Goal: Task Accomplishment & Management: Manage account settings

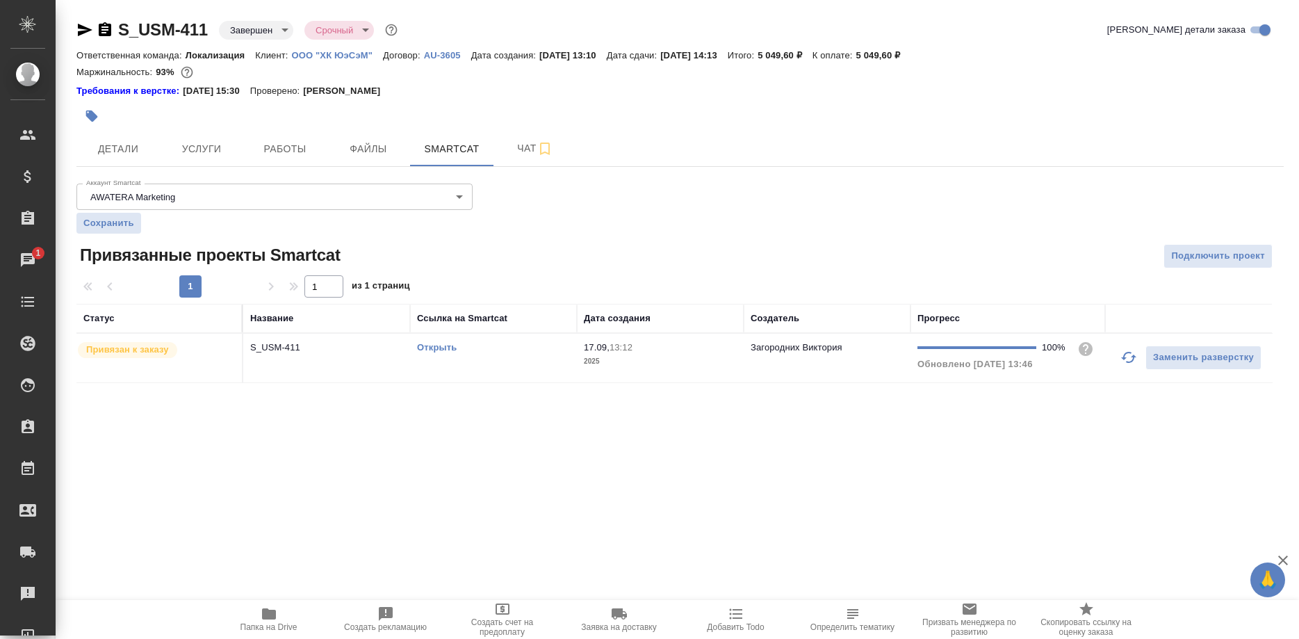
click at [351, 406] on div "S_USM-411 Завершен closed Срочный urgent Кратко детали заказа Ответственная ком…" at bounding box center [680, 209] width 1222 height 418
click at [336, 52] on p "ООО "ХК ЮэСэМ"" at bounding box center [337, 55] width 91 height 10
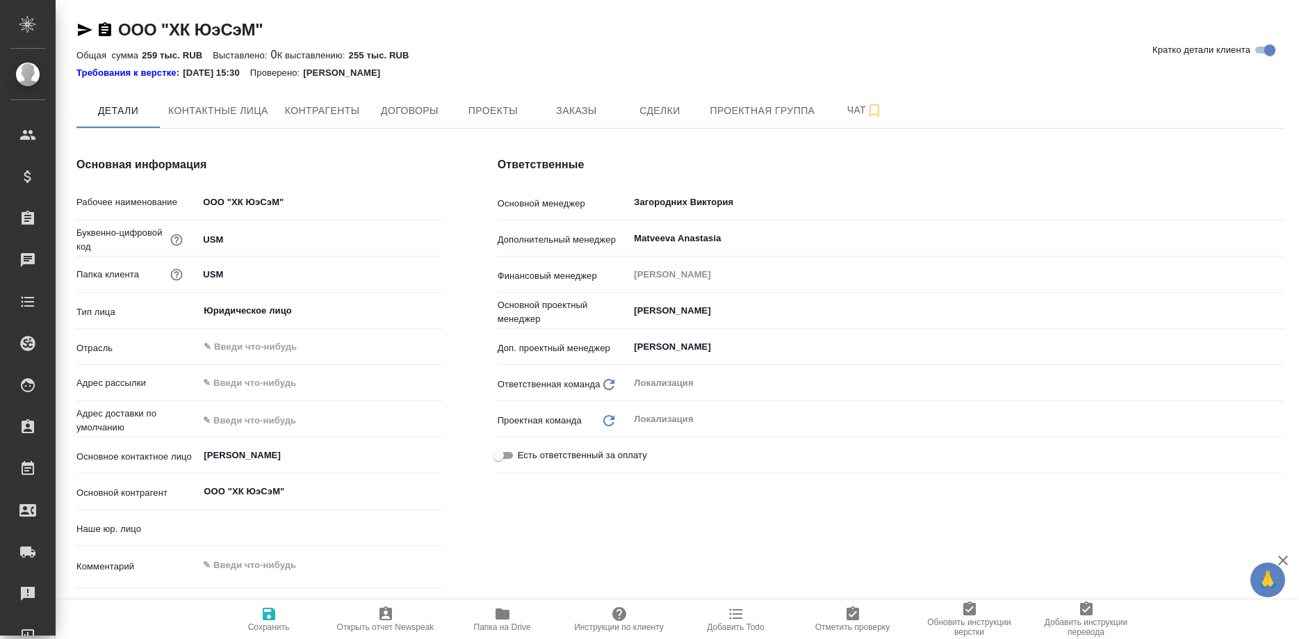
type input "(AU) Общество с ограниченной ответственностью "АЛС""
type textarea "x"
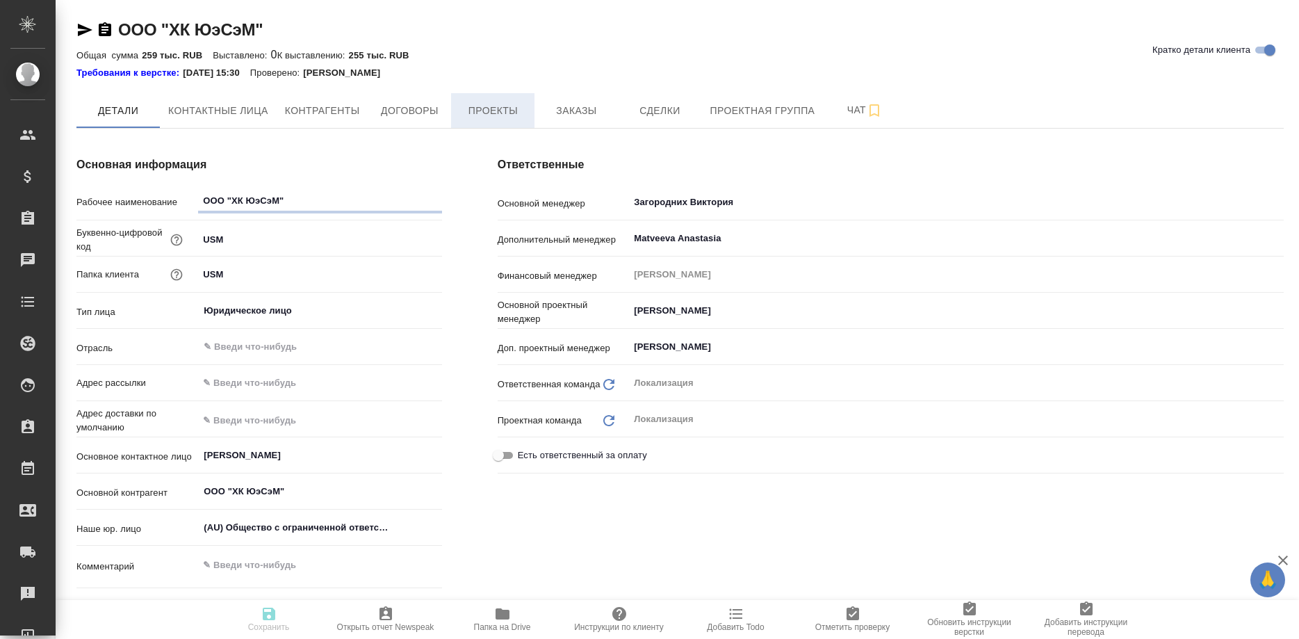
click at [479, 108] on span "Проекты" at bounding box center [492, 110] width 67 height 17
type textarea "x"
click at [556, 108] on span "Заказы" at bounding box center [576, 110] width 67 height 17
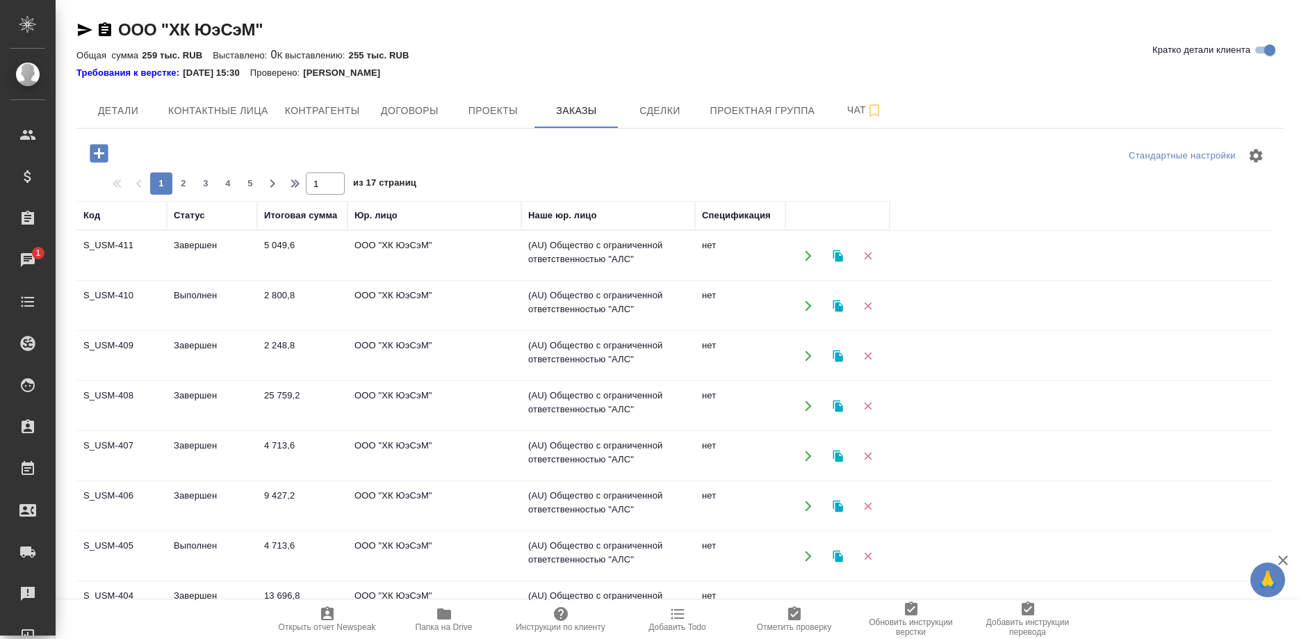
click at [113, 244] on td "S_USM-411" at bounding box center [121, 255] width 90 height 49
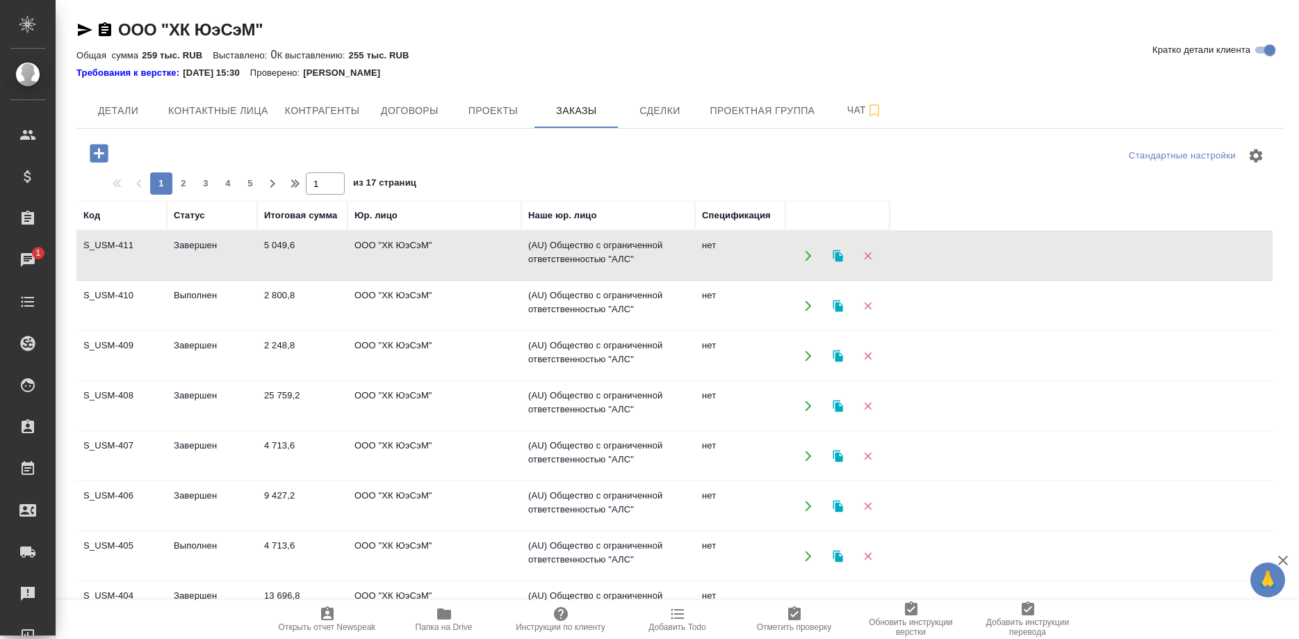
click at [113, 244] on td "S_USM-411" at bounding box center [121, 255] width 90 height 49
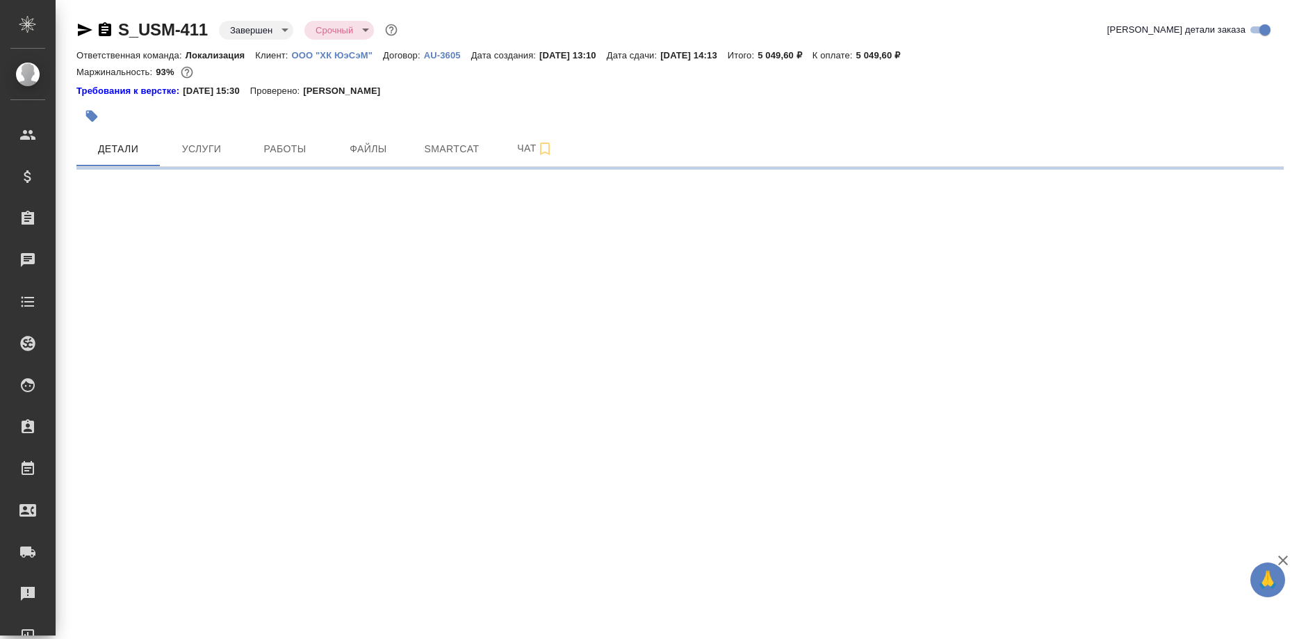
select select "RU"
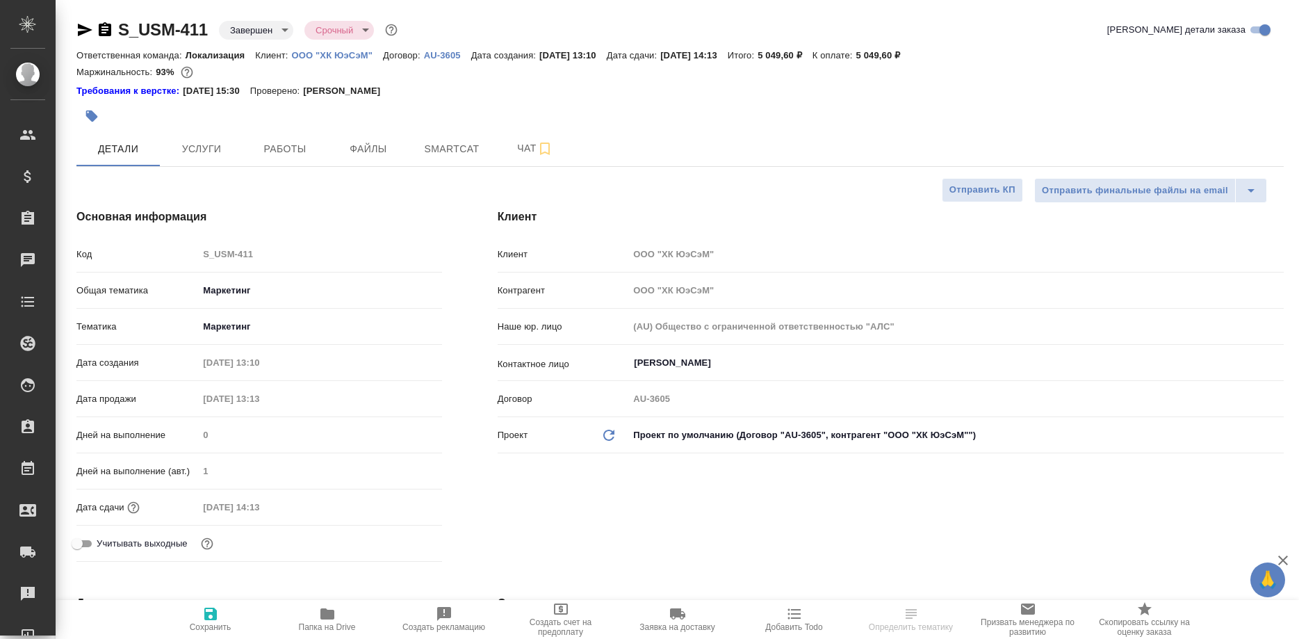
type textarea "x"
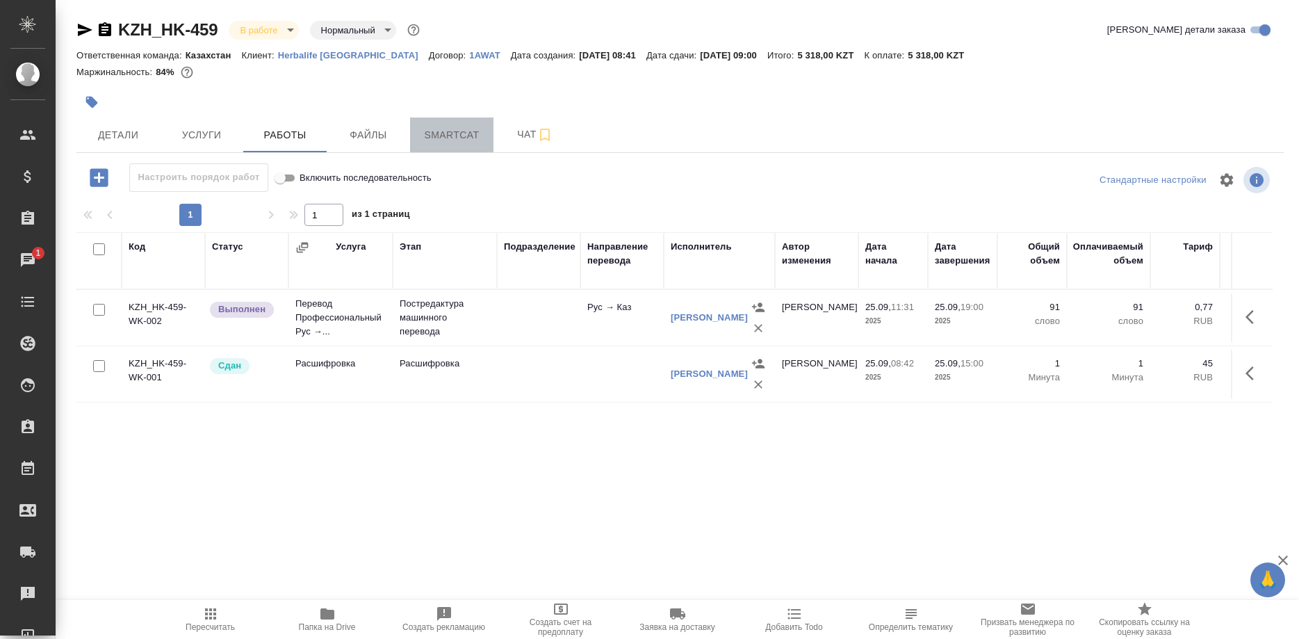
click at [450, 144] on button "Smartcat" at bounding box center [451, 134] width 83 height 35
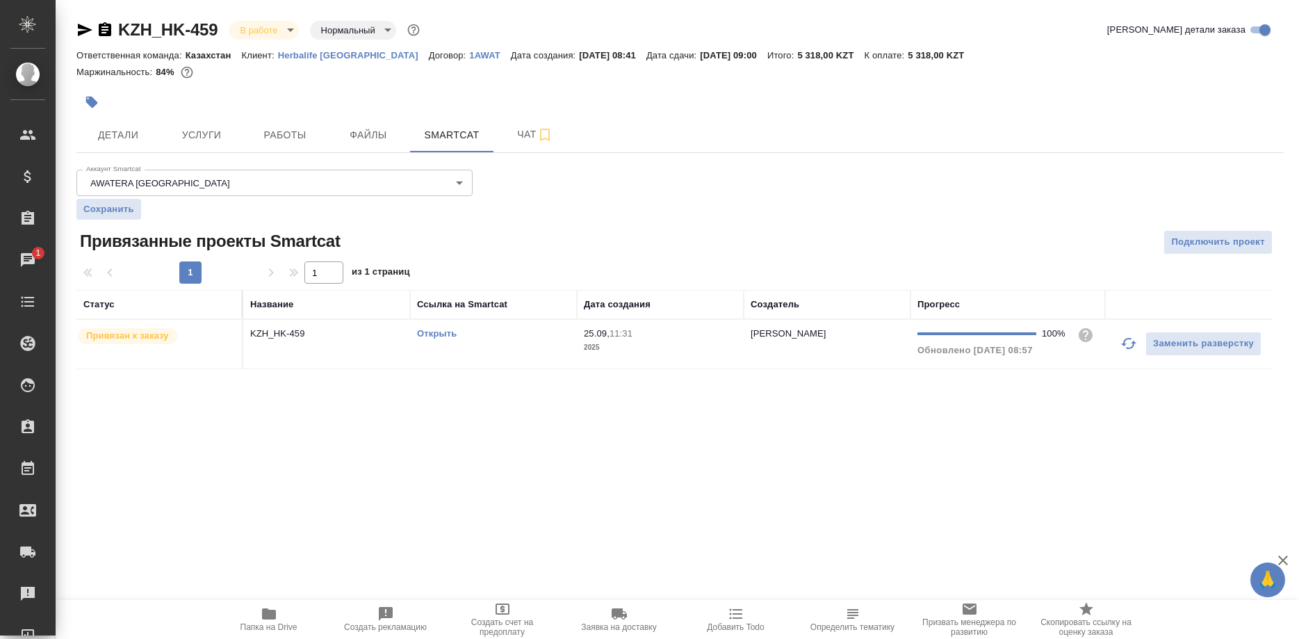
click at [440, 331] on link "Открыть" at bounding box center [437, 333] width 40 height 10
click at [434, 328] on div "Открыть" at bounding box center [493, 334] width 153 height 14
click at [424, 334] on link "Открыть" at bounding box center [437, 333] width 40 height 10
click at [414, 329] on td "Открыть" at bounding box center [493, 344] width 167 height 49
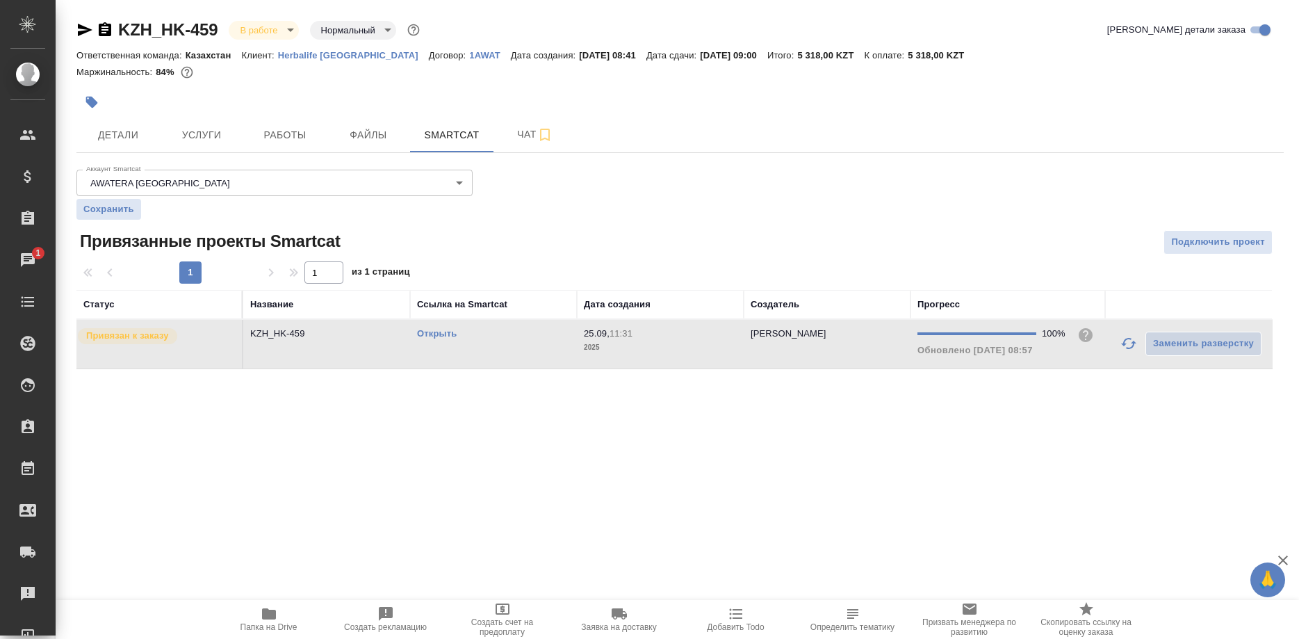
click at [443, 333] on link "Открыть" at bounding box center [437, 333] width 40 height 10
click at [111, 130] on span "Детали" at bounding box center [118, 134] width 67 height 17
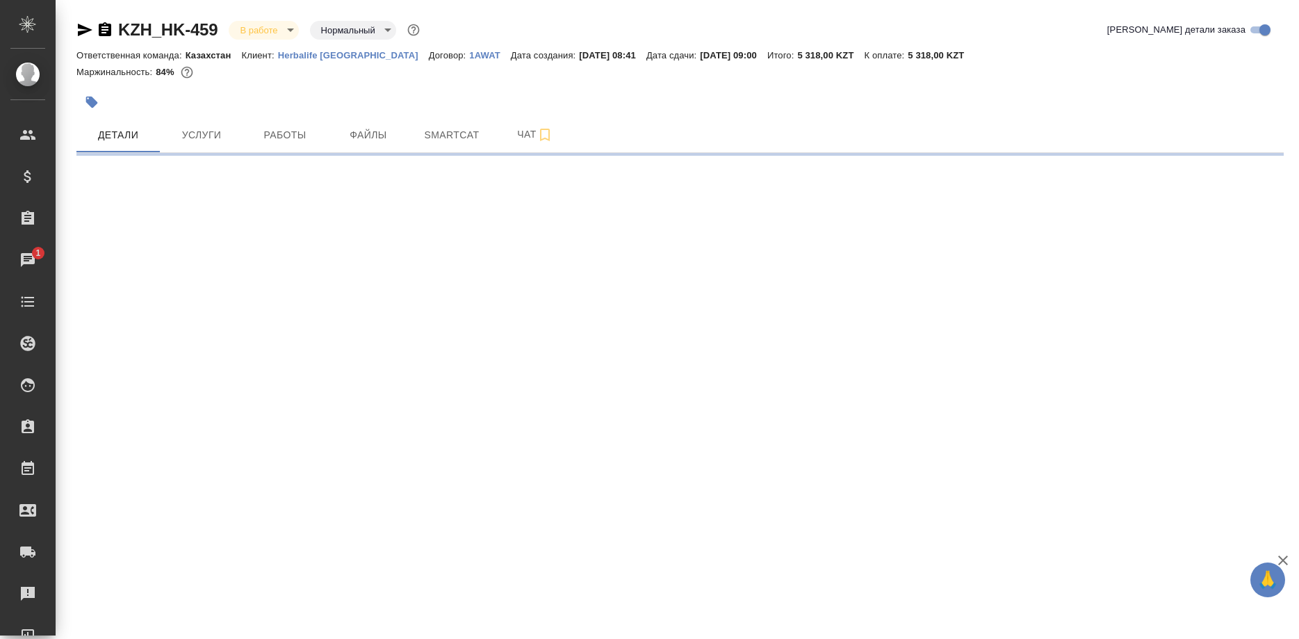
select select "RU"
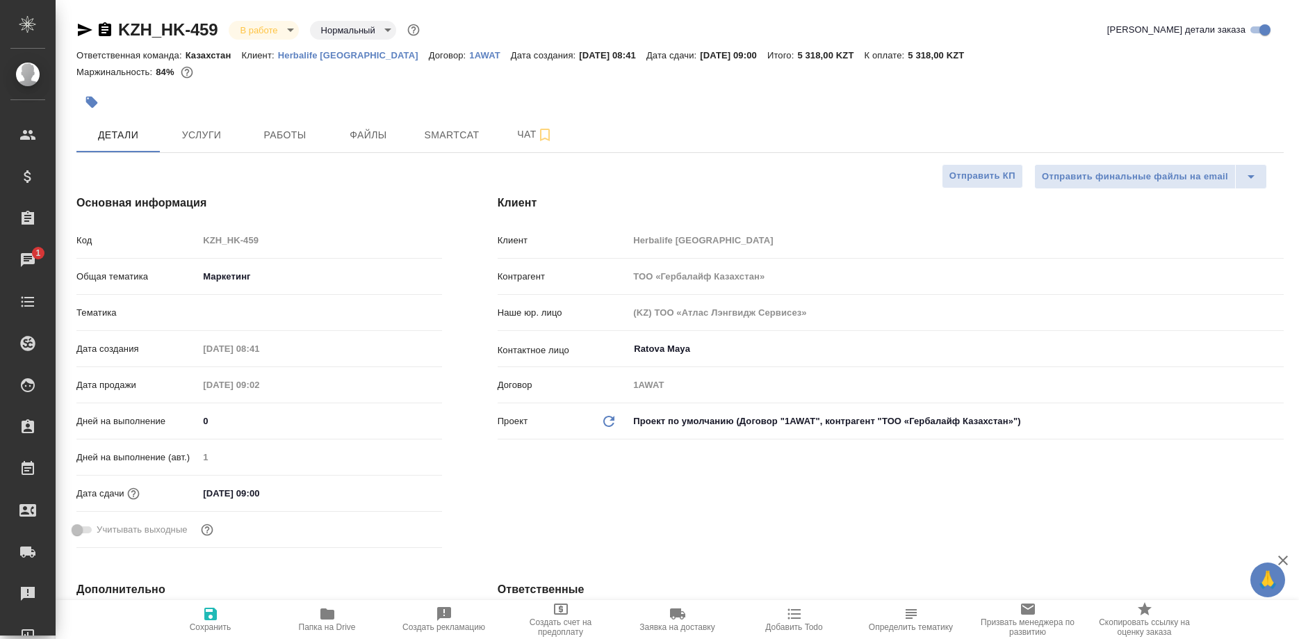
type textarea "x"
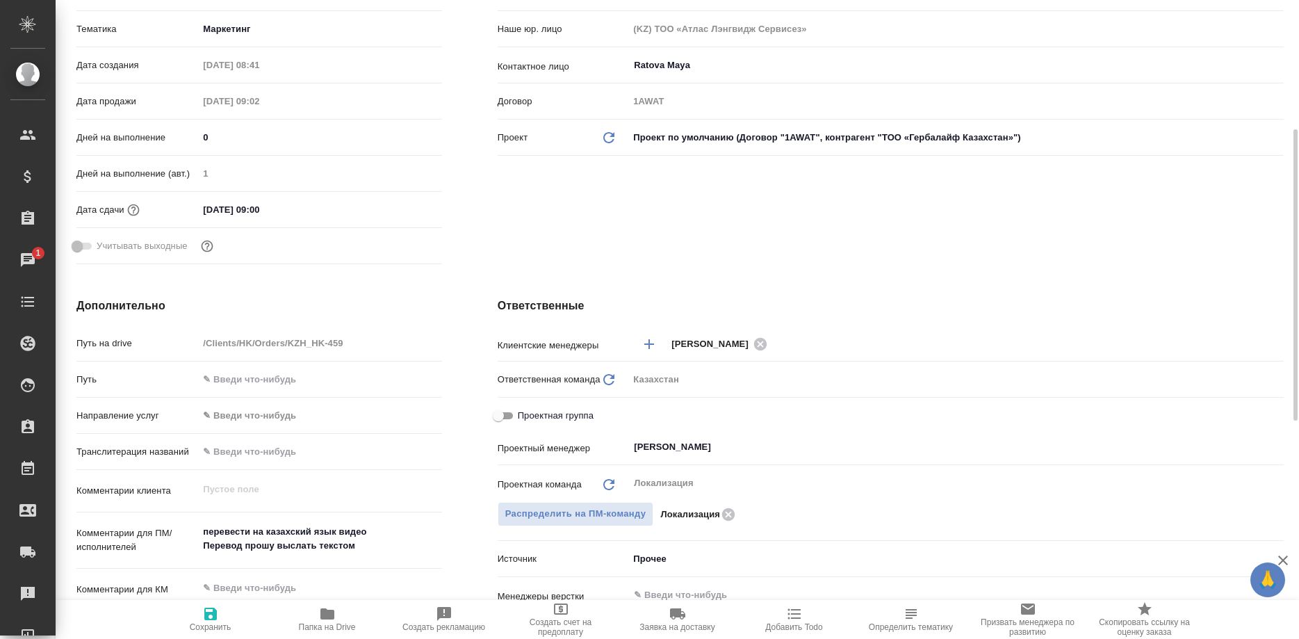
type textarea "x"
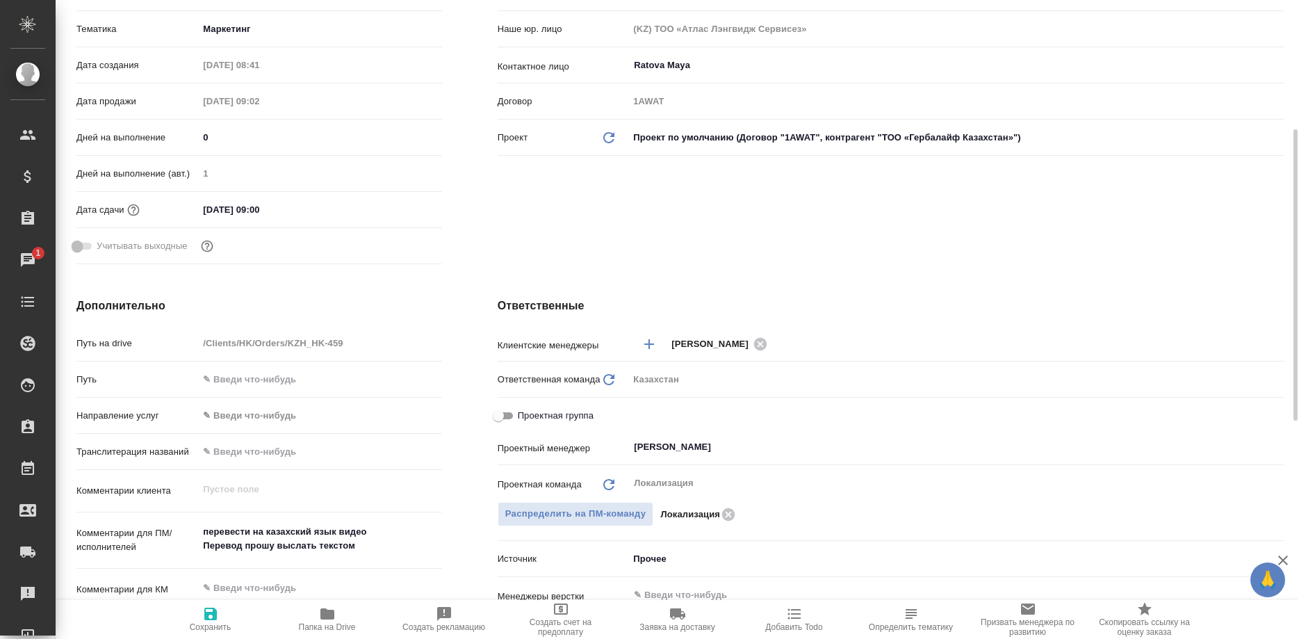
type textarea "x"
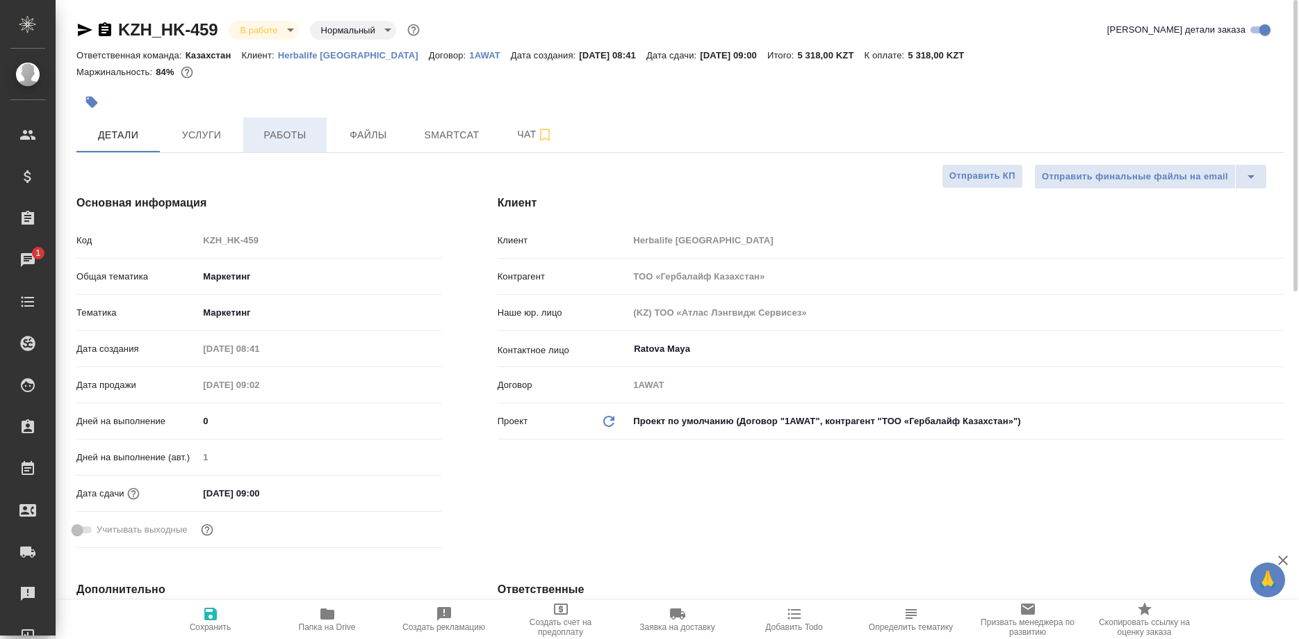
click at [297, 130] on span "Работы" at bounding box center [285, 134] width 67 height 17
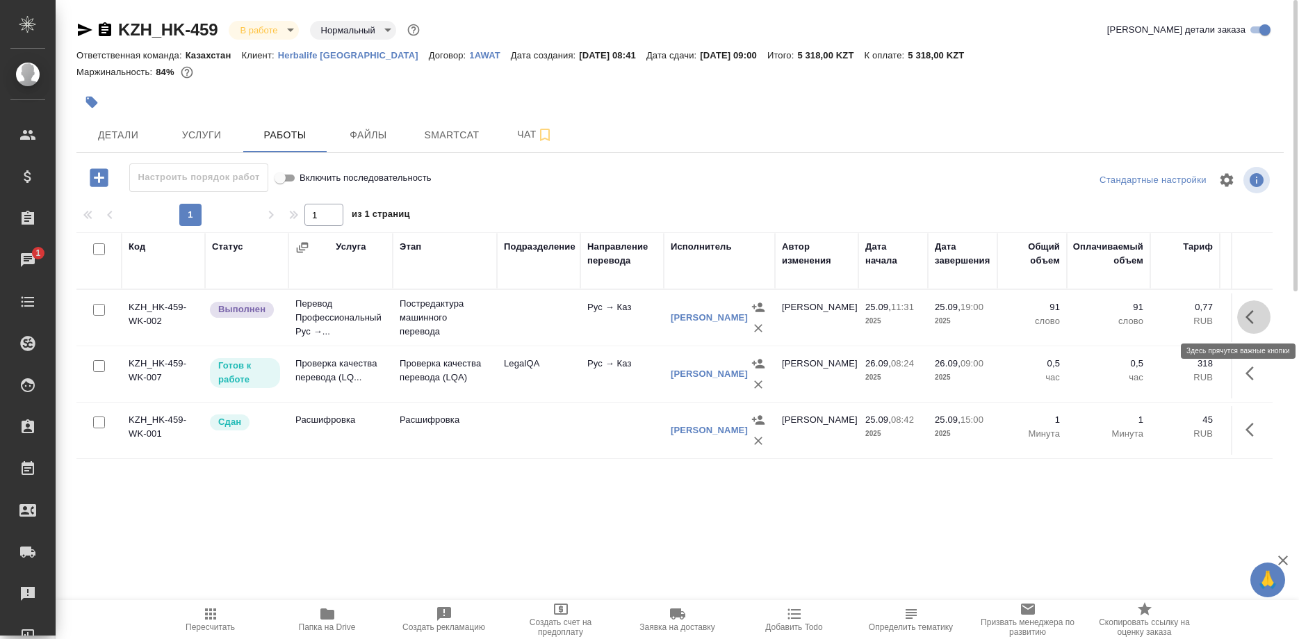
click at [1245, 314] on icon "button" at bounding box center [1253, 317] width 17 height 17
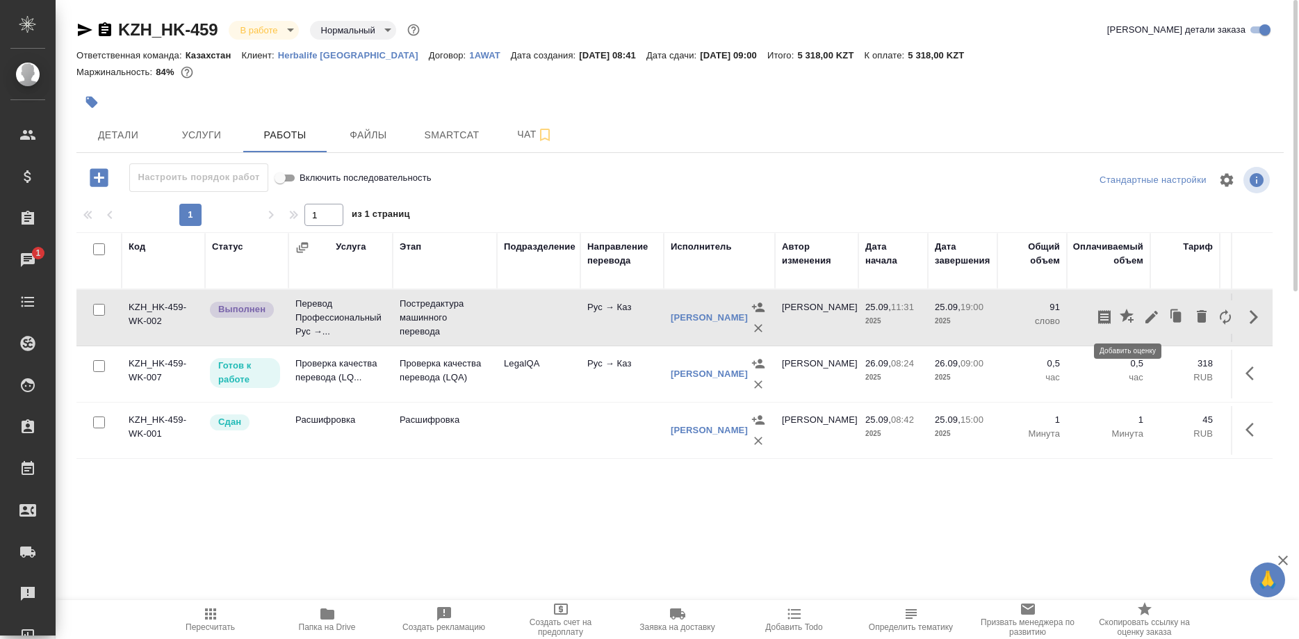
click at [1125, 317] on icon "button" at bounding box center [1127, 316] width 14 height 14
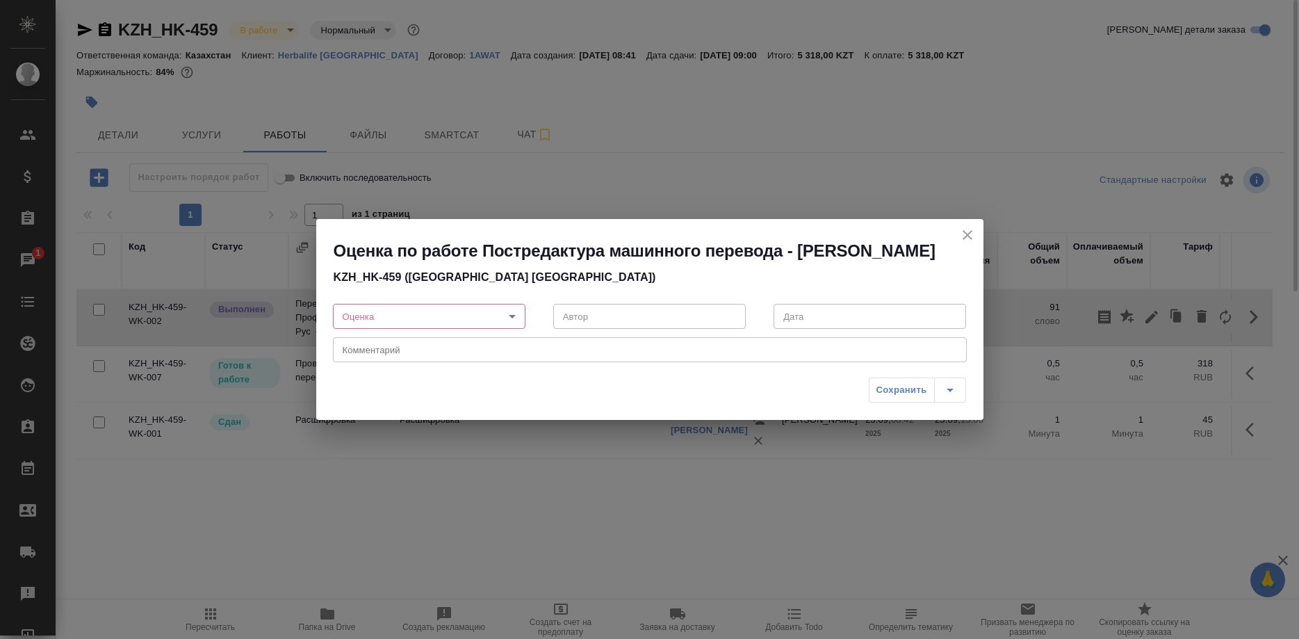
click at [493, 328] on body "🙏 .cls-1 fill:#fff; AWATERA Shirina Sabina Клиенты Спецификации Заказы 1 Чаты T…" at bounding box center [649, 319] width 1299 height 639
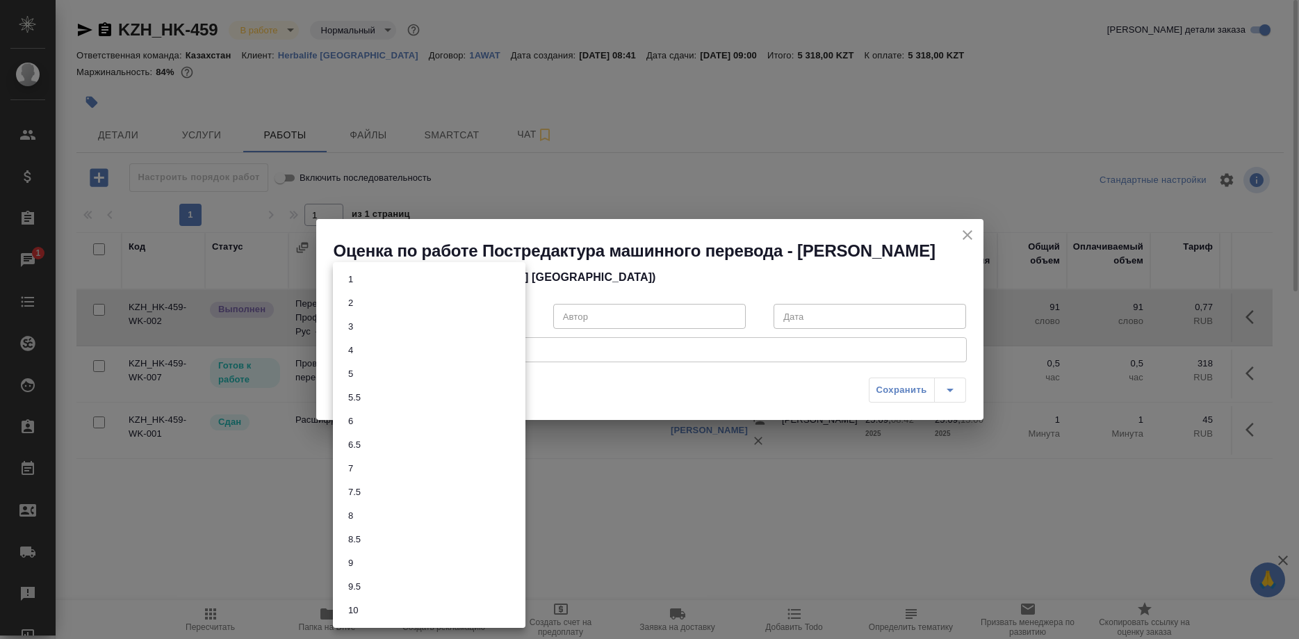
click at [355, 489] on button "7.5" at bounding box center [354, 491] width 21 height 15
type input "7.5"
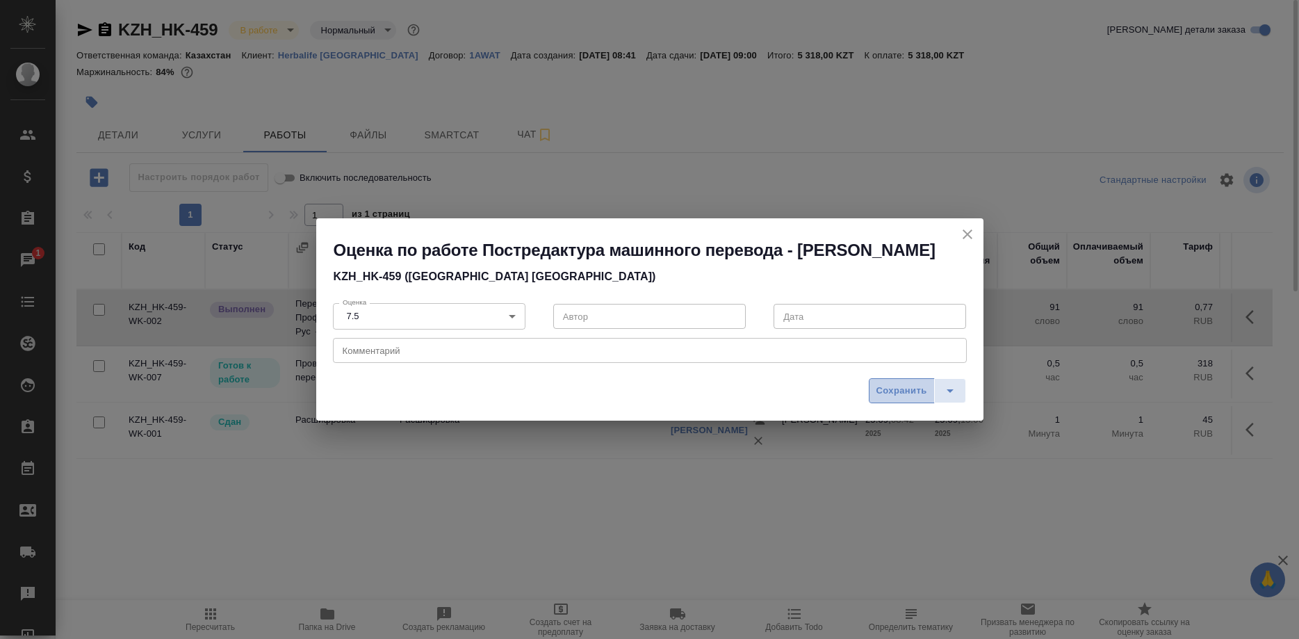
click at [880, 399] on span "Сохранить" at bounding box center [901, 391] width 51 height 16
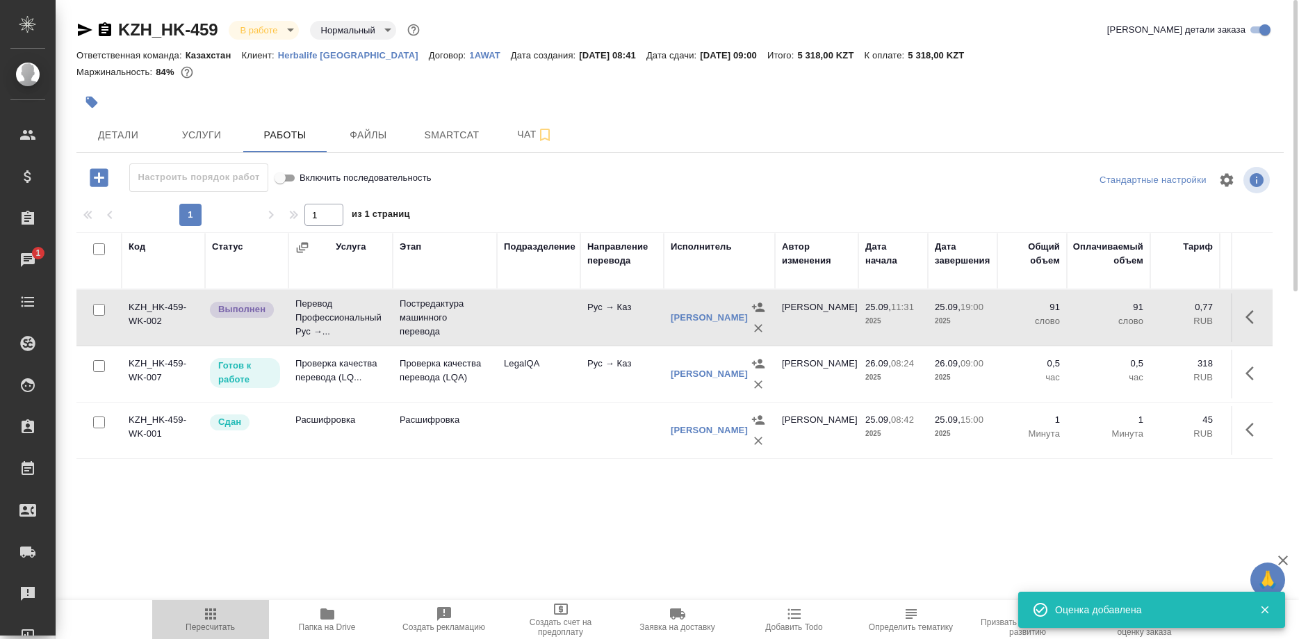
click at [214, 615] on icon "button" at bounding box center [210, 613] width 11 height 11
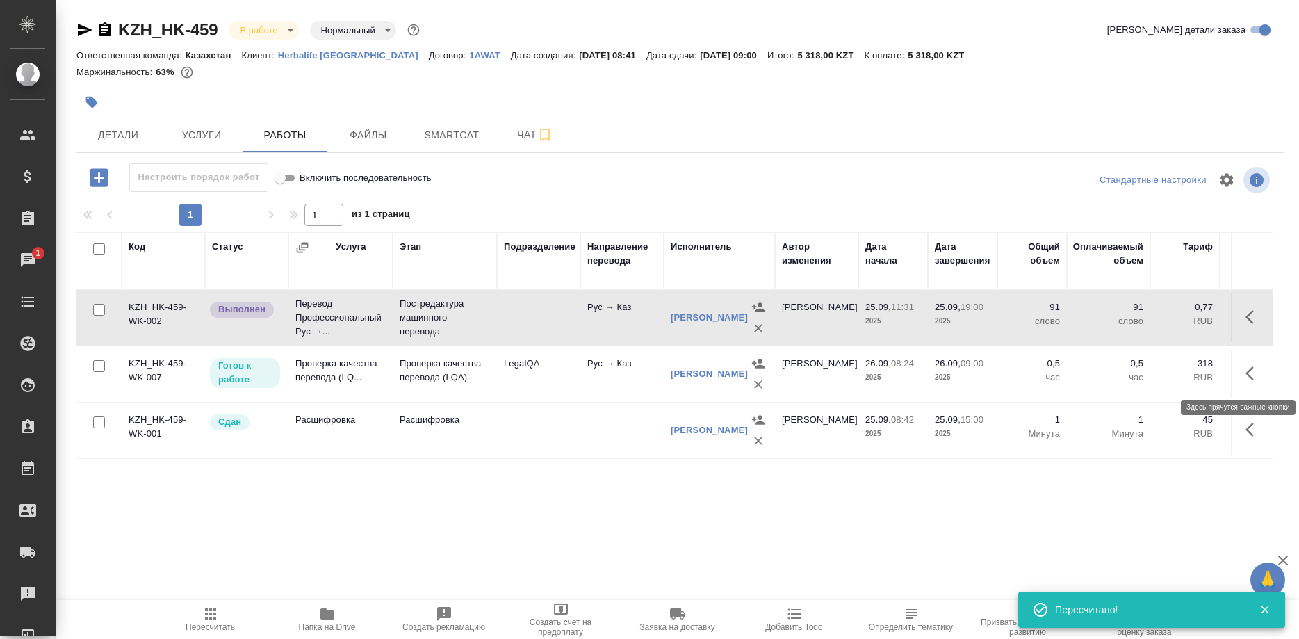
click at [1248, 373] on icon "button" at bounding box center [1249, 373] width 8 height 14
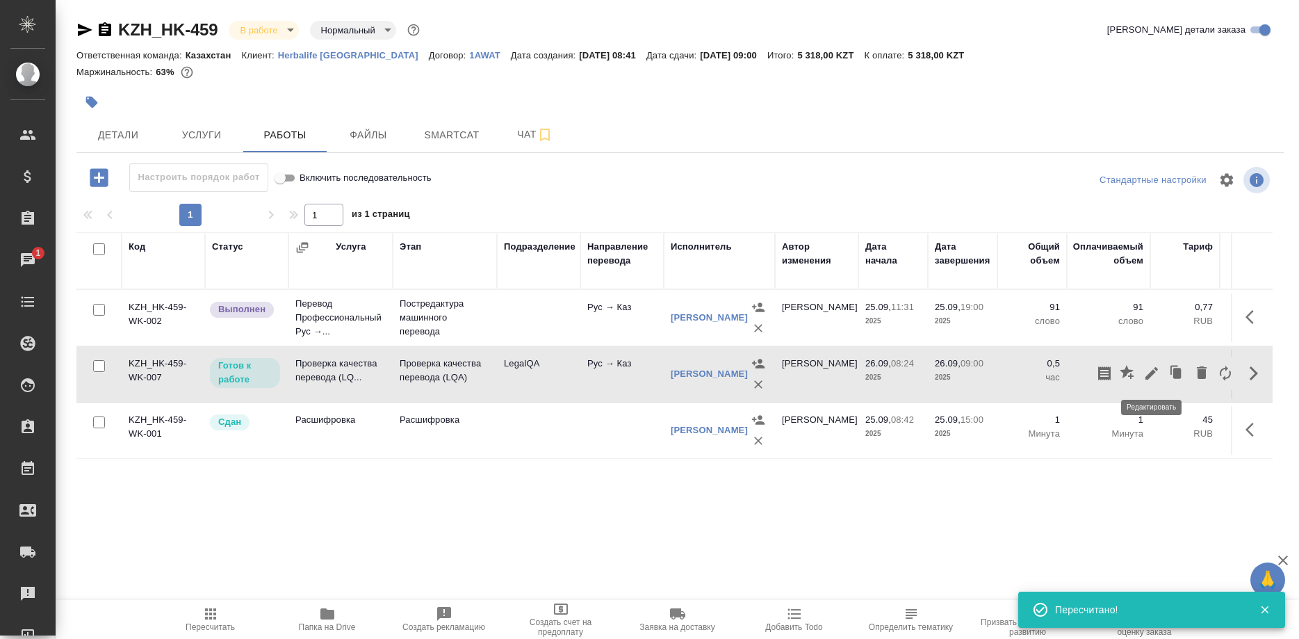
click at [1152, 375] on icon "button" at bounding box center [1151, 373] width 13 height 13
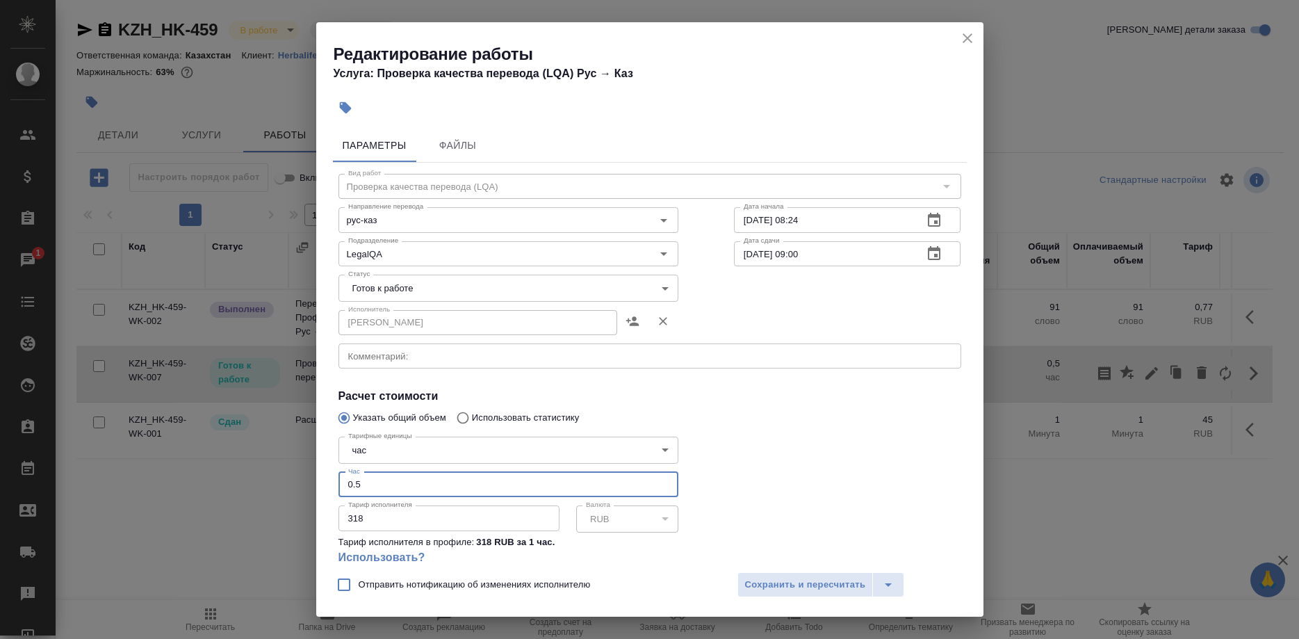
click at [434, 472] on input "0.5" at bounding box center [508, 484] width 340 height 25
type input "0.25"
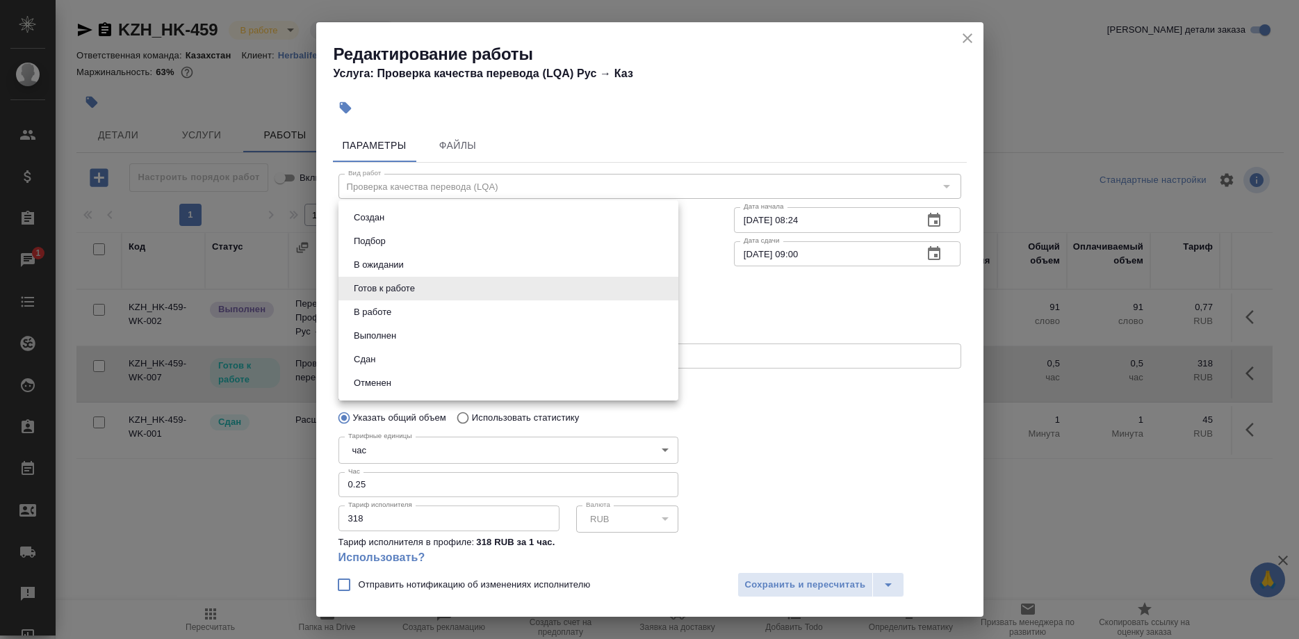
click at [569, 282] on body "🙏 .cls-1 fill:#fff; AWATERA Shirina Sabina Клиенты Спецификации Заказы 1 Чаты T…" at bounding box center [649, 319] width 1299 height 639
click at [395, 352] on li "Сдан" at bounding box center [508, 359] width 340 height 24
type input "closed"
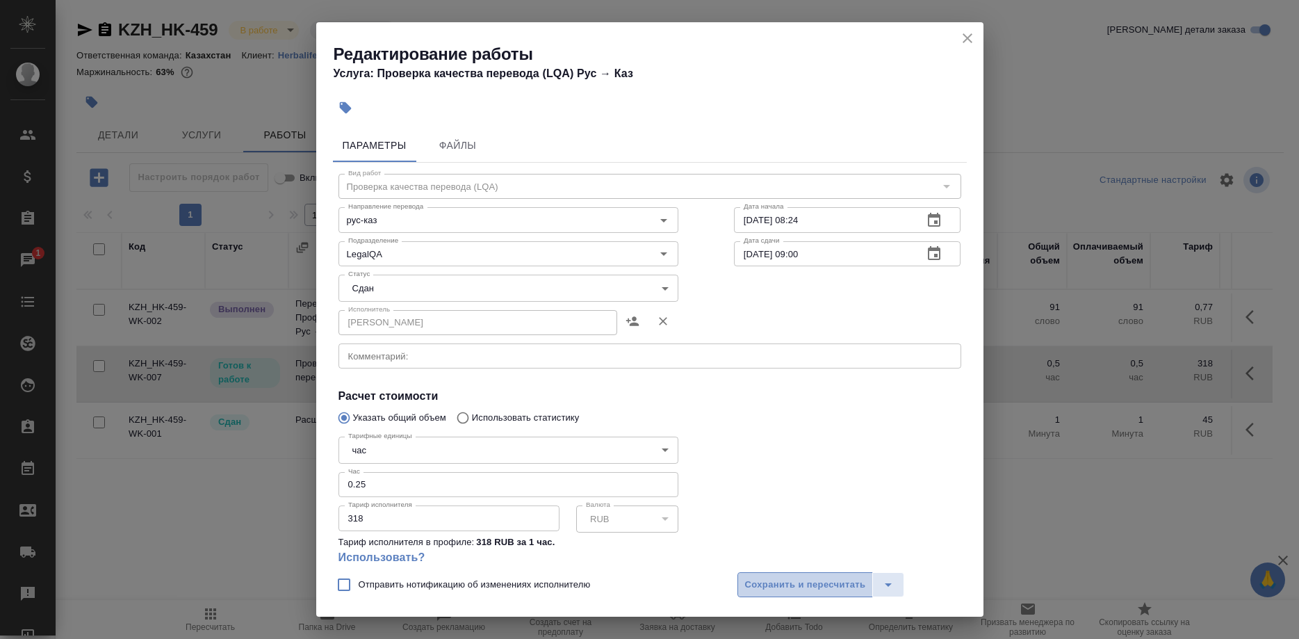
click at [778, 585] on span "Сохранить и пересчитать" at bounding box center [805, 585] width 121 height 16
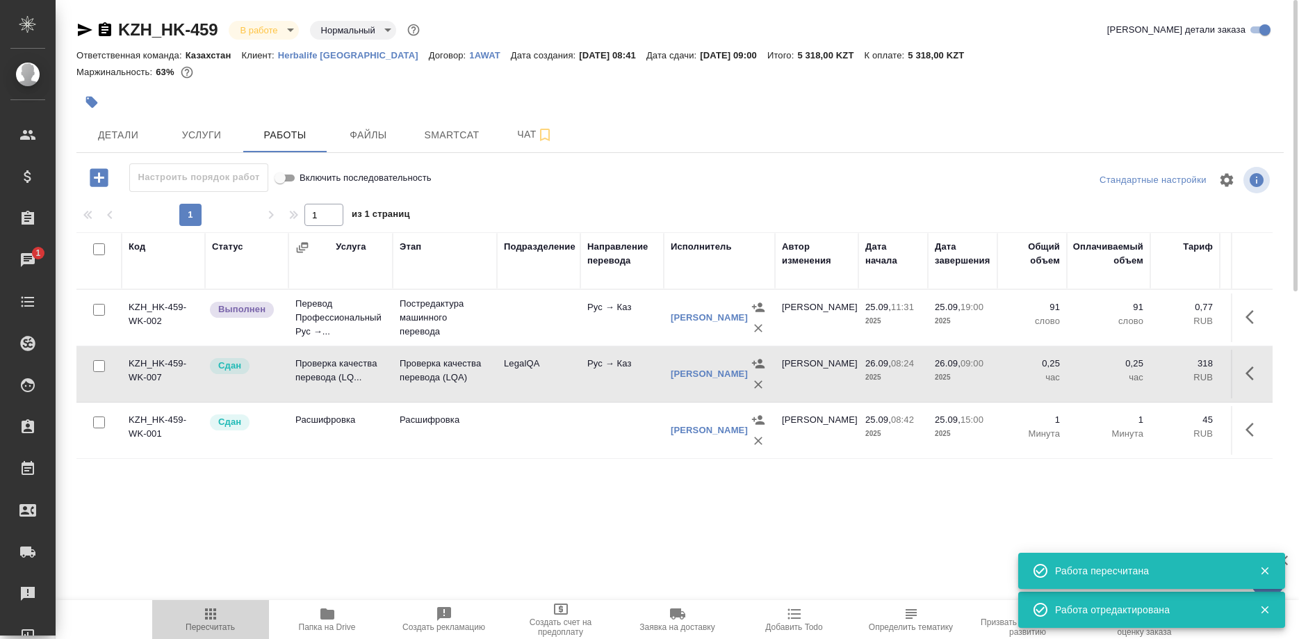
click at [200, 613] on span "Пересчитать" at bounding box center [211, 618] width 100 height 26
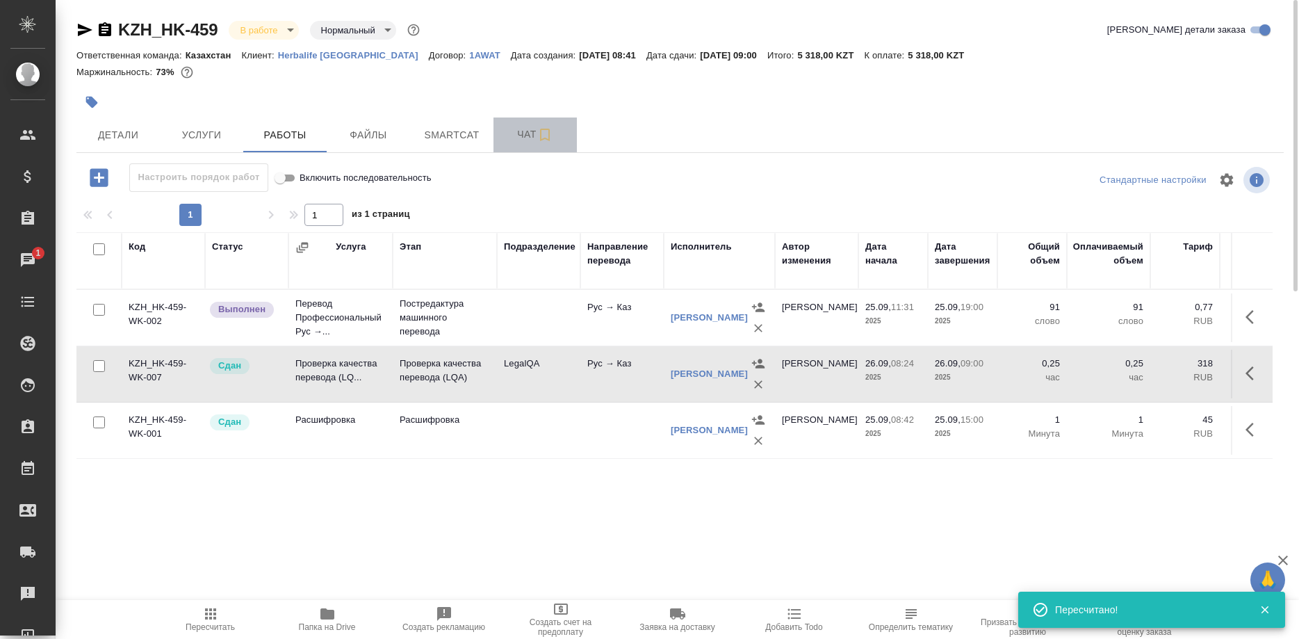
click at [517, 139] on span "Чат" at bounding box center [535, 134] width 67 height 17
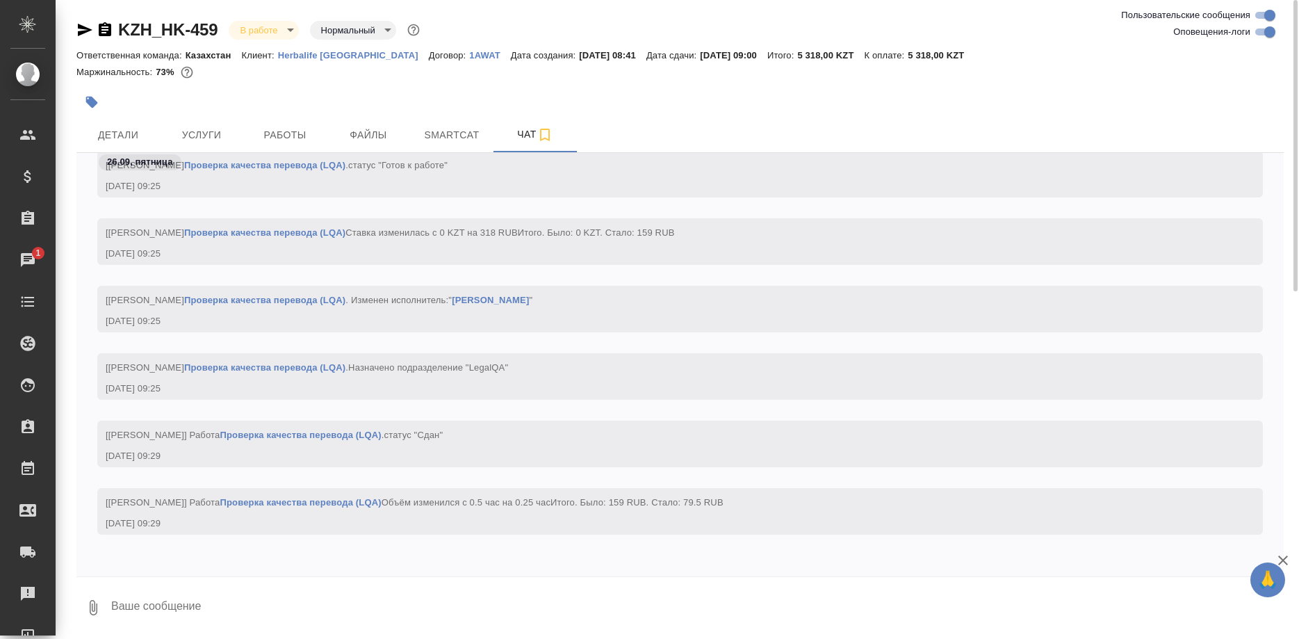
scroll to position [2773, 0]
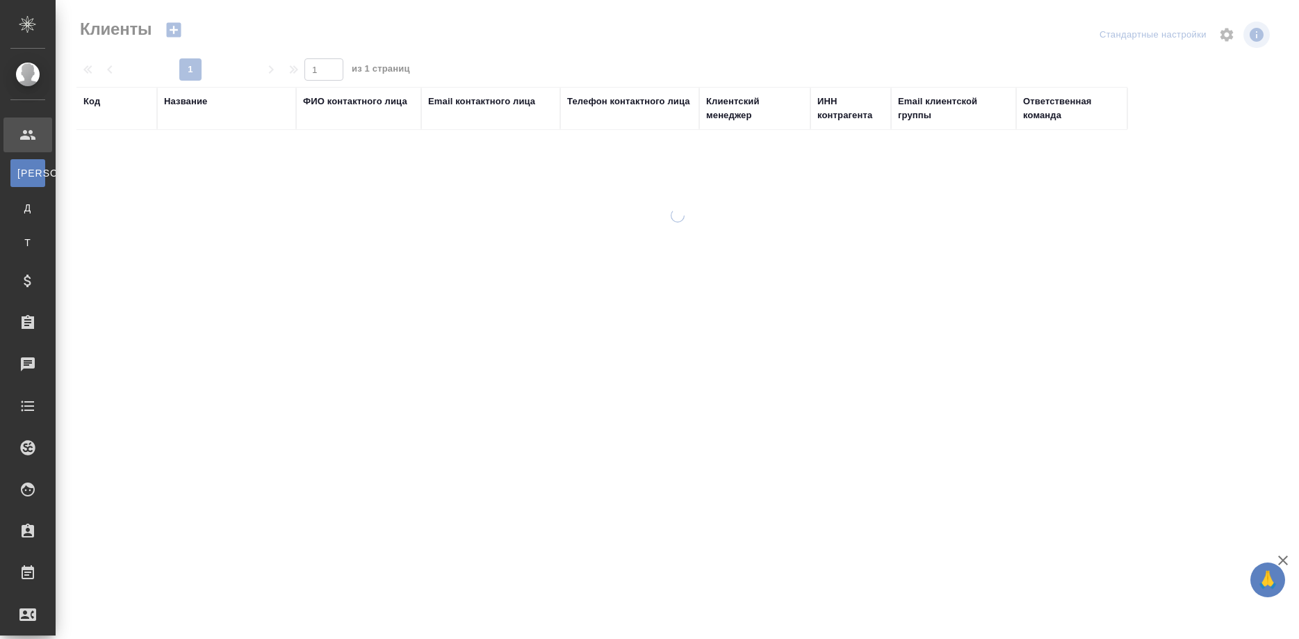
select select "RU"
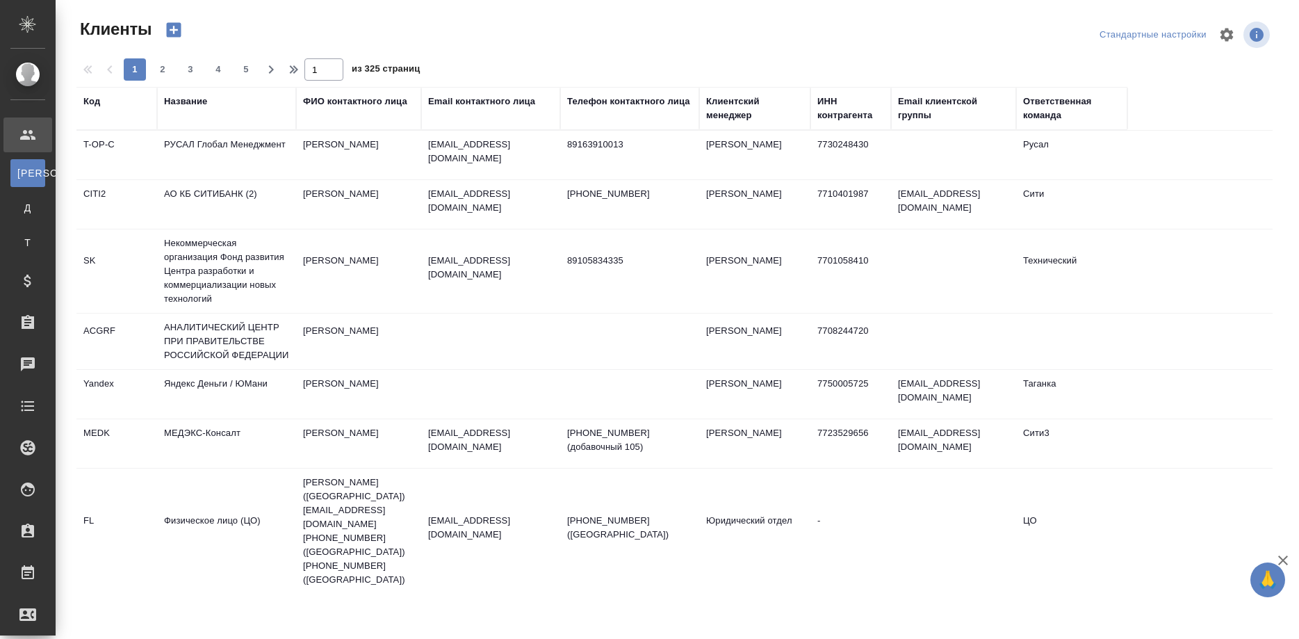
click at [195, 101] on div "Название" at bounding box center [185, 102] width 43 height 14
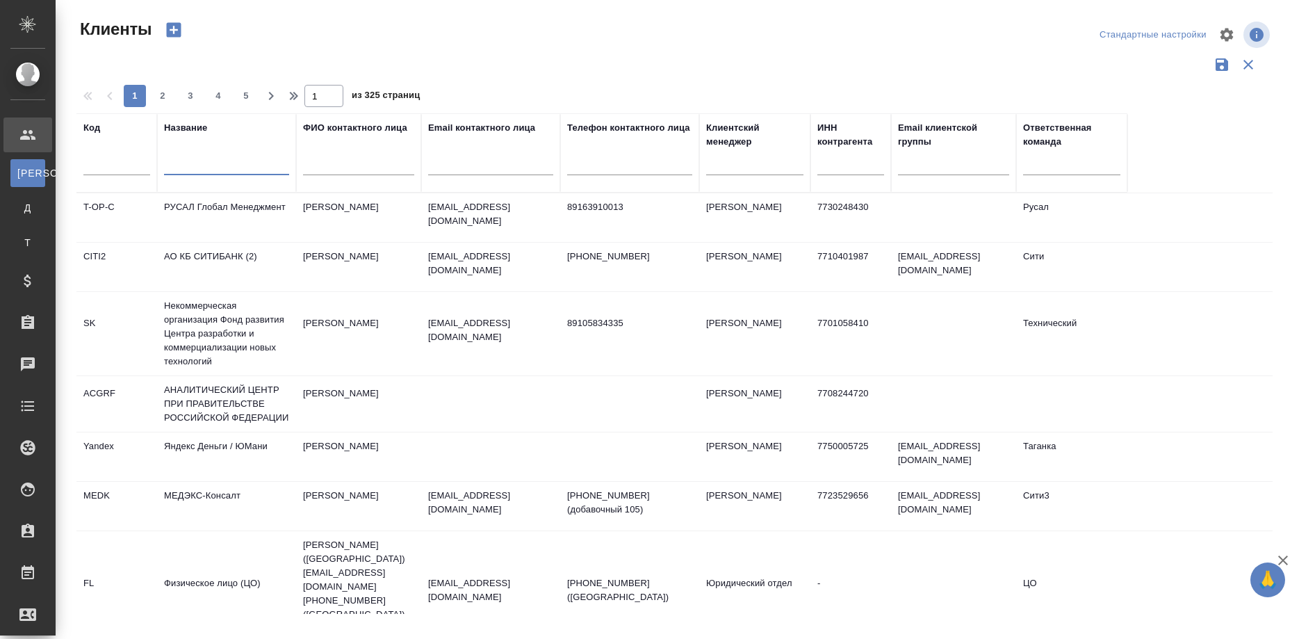
click at [202, 163] on input "text" at bounding box center [226, 166] width 125 height 17
type input "r"
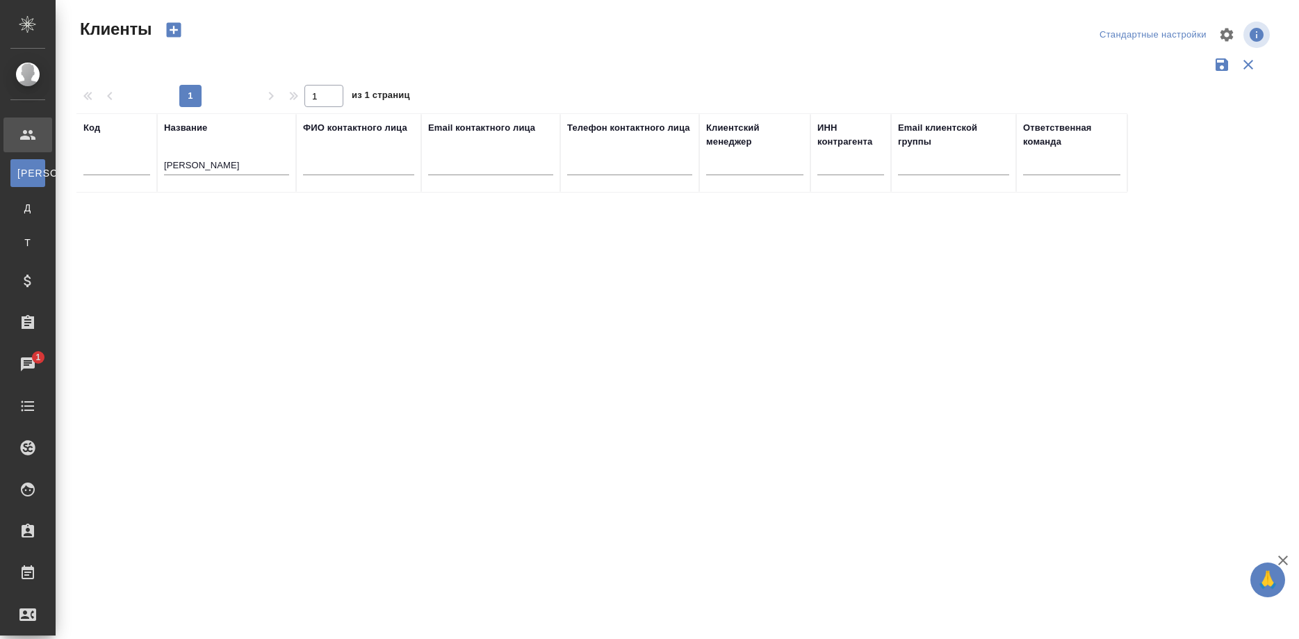
click at [367, 203] on div "Код Название корольков ФИО контактного лица Email контактного лица Телефон конт…" at bounding box center [674, 363] width 1196 height 500
click at [218, 172] on input "корольков" at bounding box center [226, 166] width 125 height 17
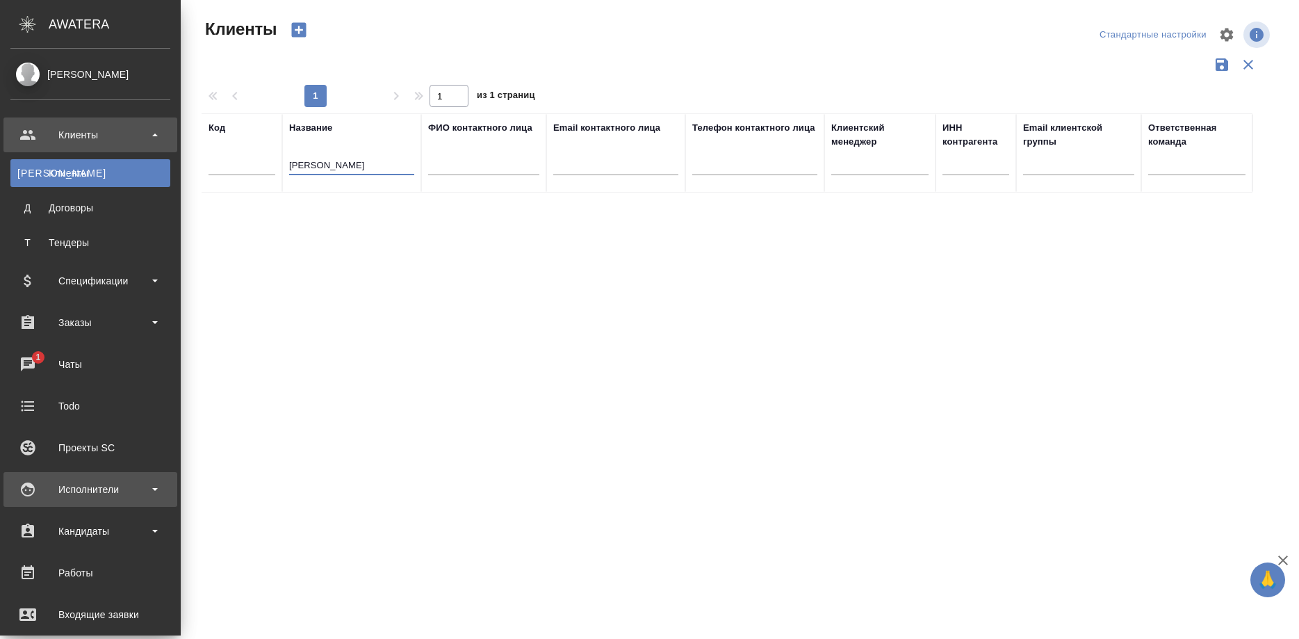
type input "королько"
click at [66, 485] on div "Исполнители" at bounding box center [90, 489] width 160 height 21
click at [104, 493] on div "Исполнители" at bounding box center [90, 489] width 160 height 21
click at [101, 495] on div "Исполнители" at bounding box center [90, 489] width 160 height 21
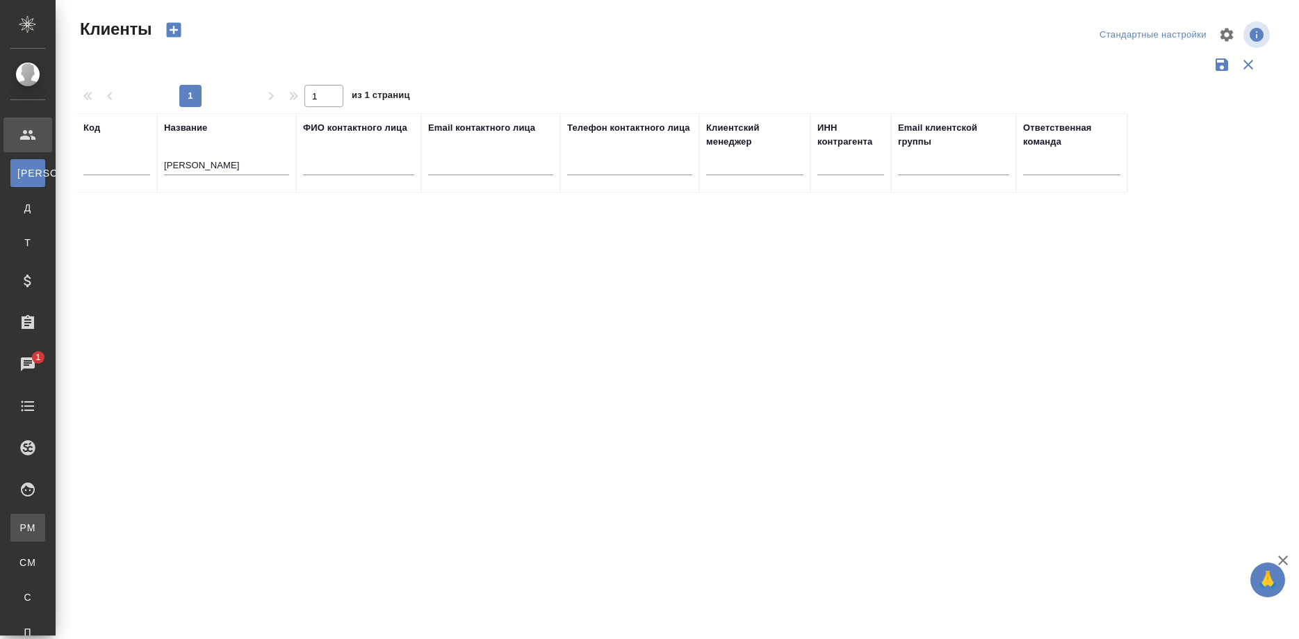
click at [21, 522] on div "Для PM/LQA" at bounding box center [10, 528] width 21 height 14
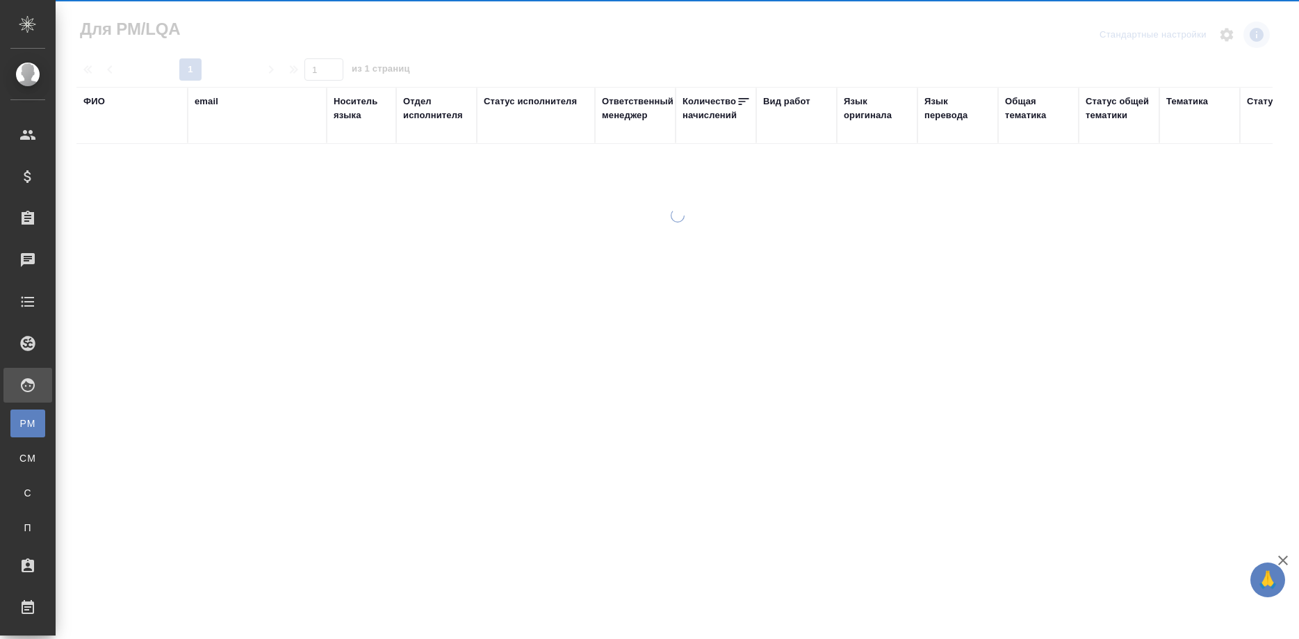
click at [228, 161] on div "ФИО email Носитель языка Отдел исполнителя Статус исполнителя Ответственный мен…" at bounding box center [674, 337] width 1196 height 500
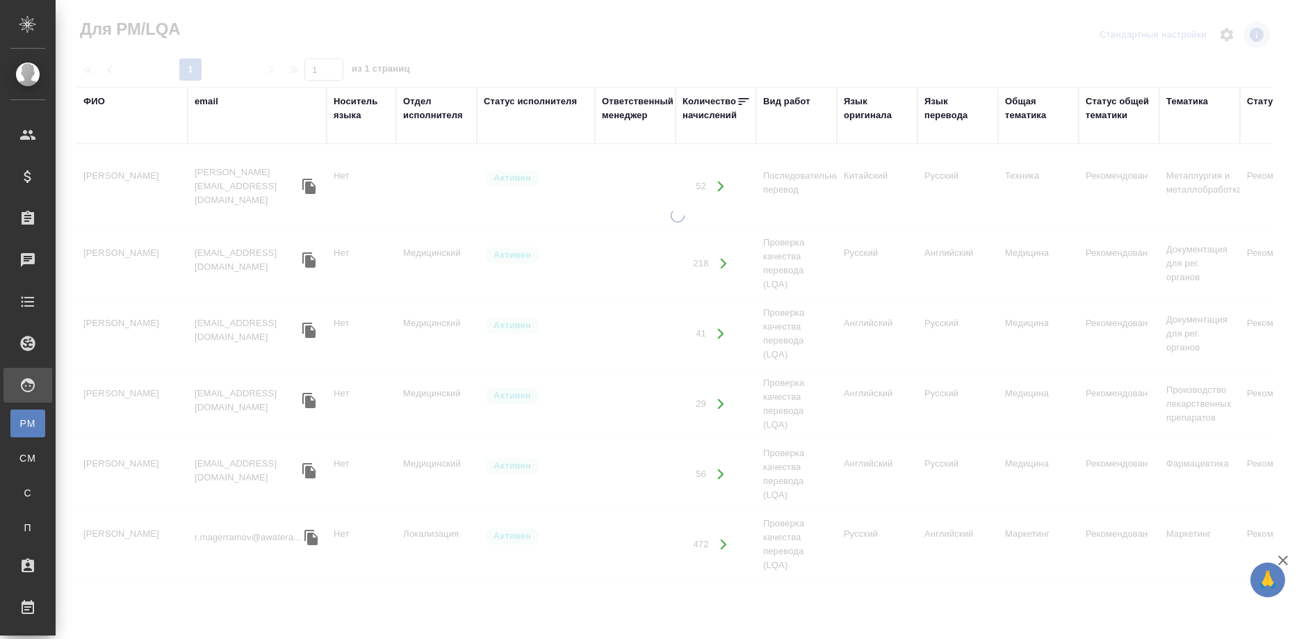
click at [101, 100] on div "ФИО" at bounding box center [94, 102] width 22 height 14
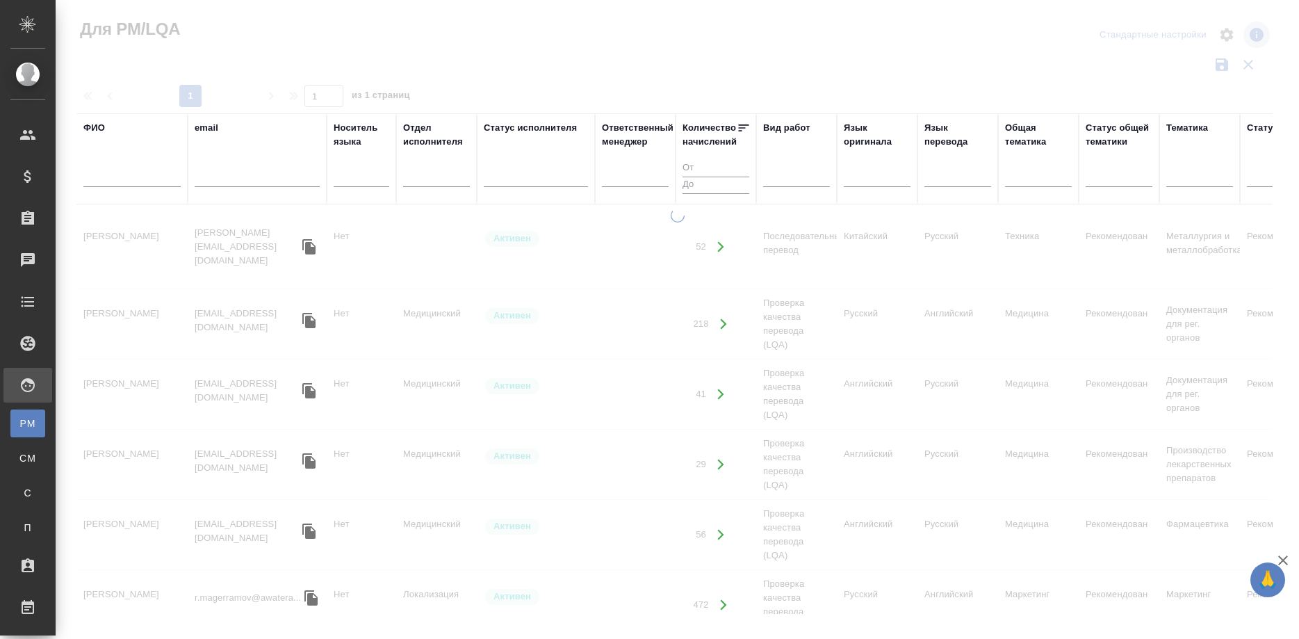
click at [116, 141] on div "ФИО" at bounding box center [131, 159] width 97 height 76
click at [116, 172] on input "text" at bounding box center [131, 178] width 97 height 17
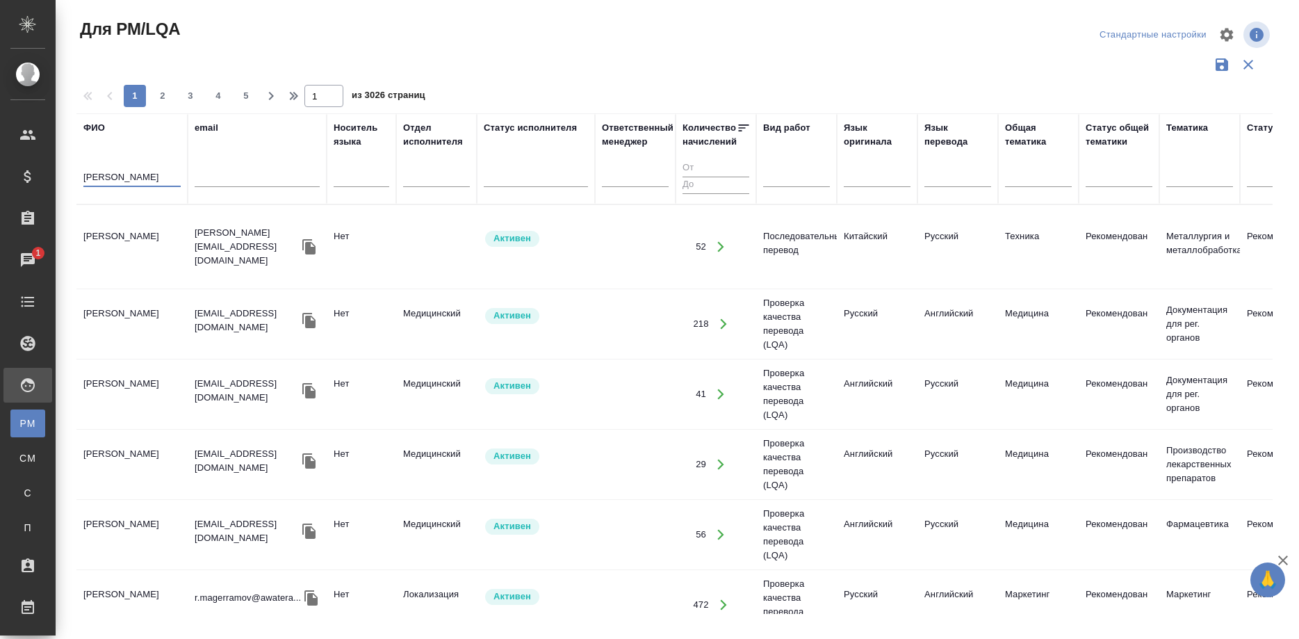
type input "корольков"
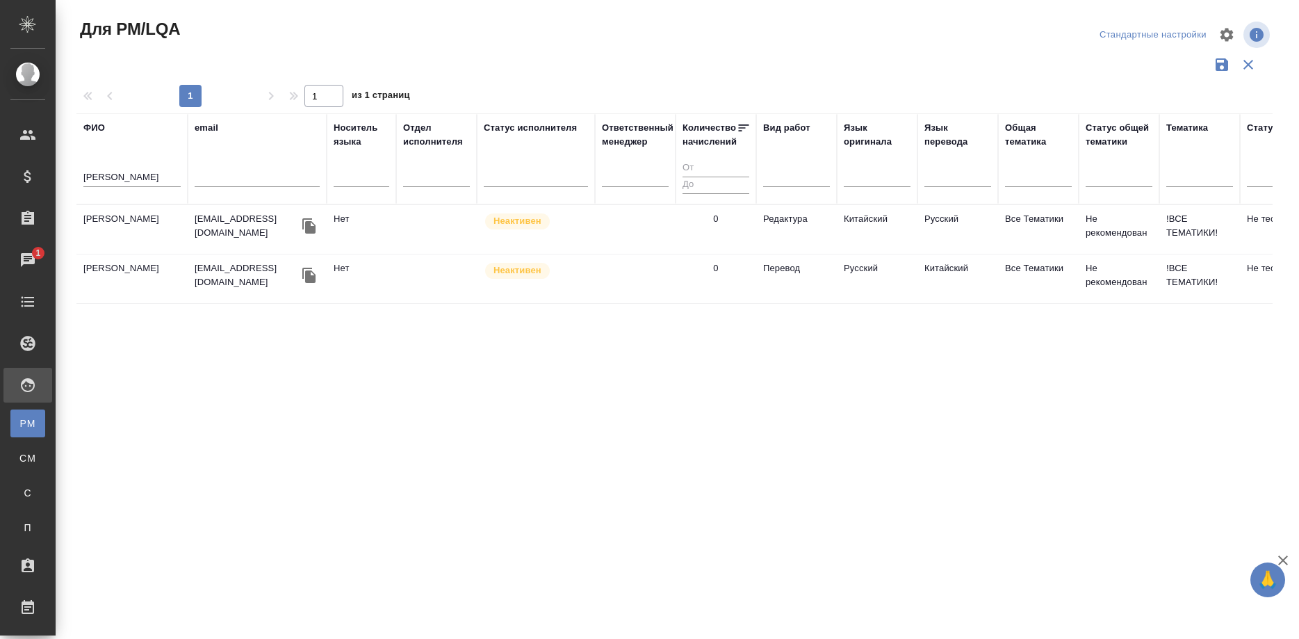
click at [136, 229] on td "Корольков Максим Владимирович" at bounding box center [131, 229] width 111 height 49
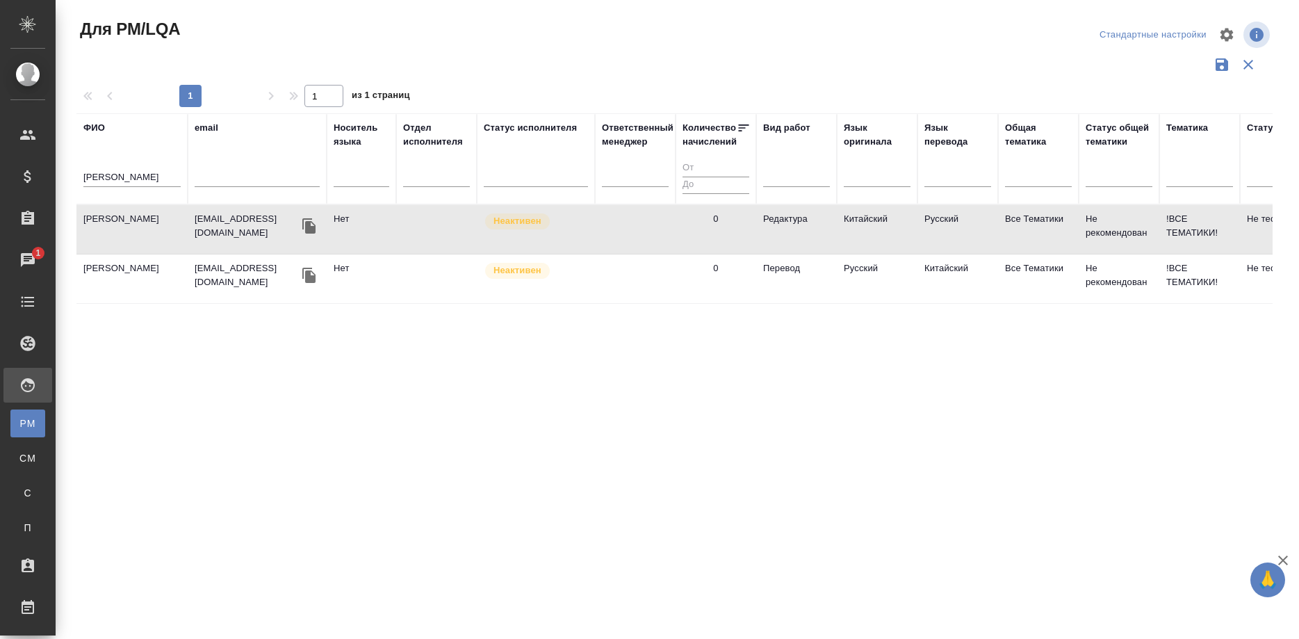
click at [136, 229] on td "Корольков Максим Владимирович" at bounding box center [131, 229] width 111 height 49
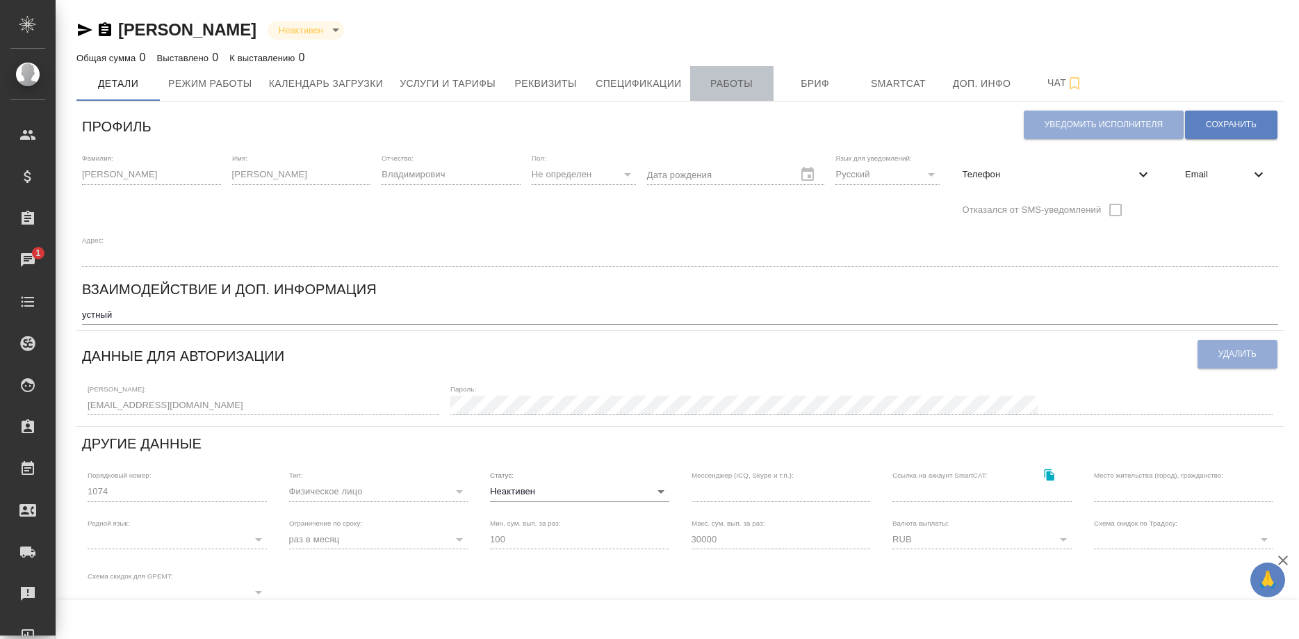
click at [696, 81] on button "Работы" at bounding box center [731, 83] width 83 height 35
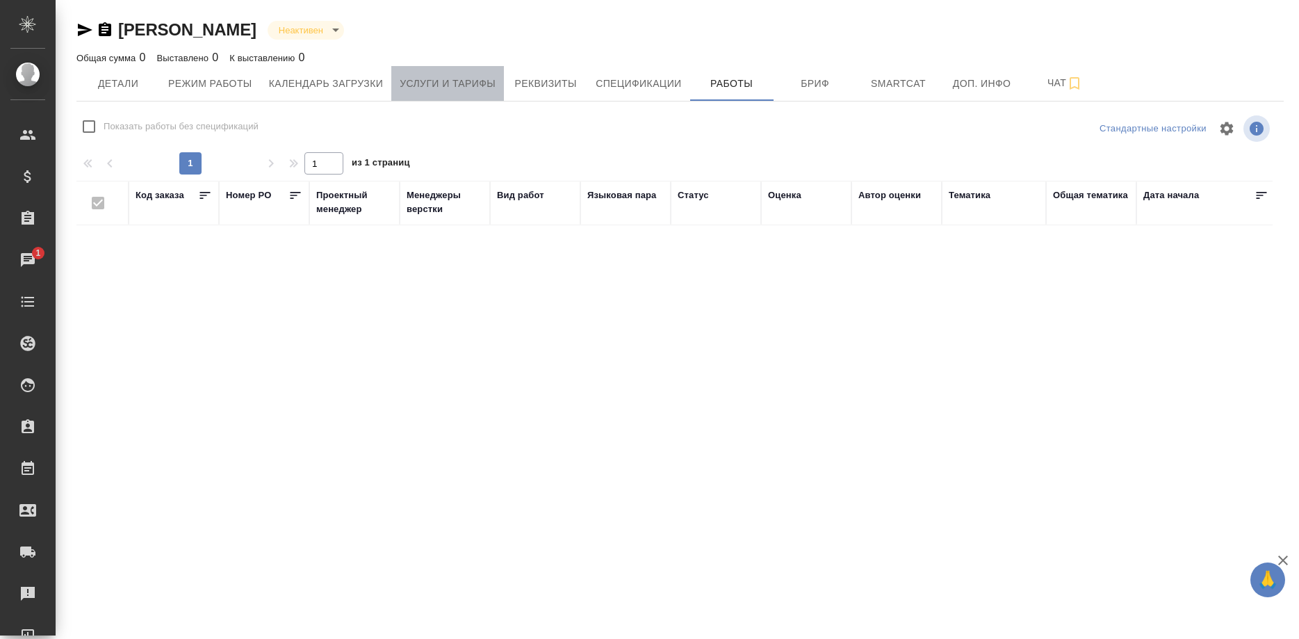
click at [455, 81] on span "Услуги и тарифы" at bounding box center [448, 83] width 96 height 17
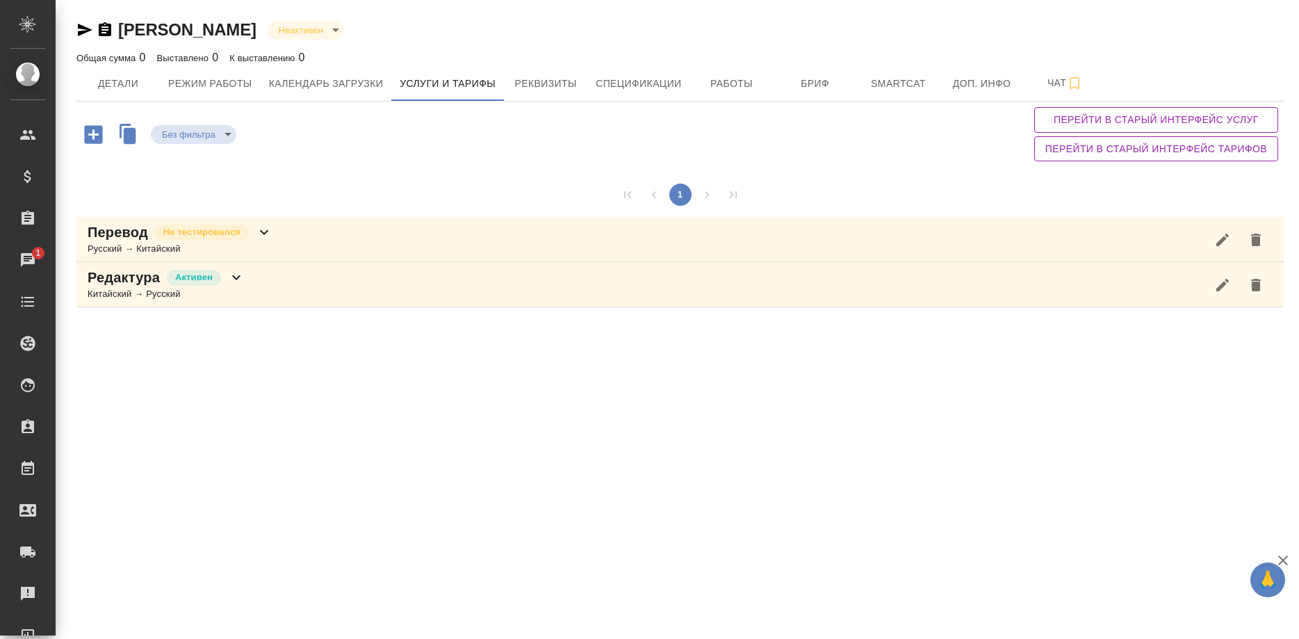
click at [270, 295] on div "Редактура Активен Китайский → Русский" at bounding box center [679, 284] width 1207 height 45
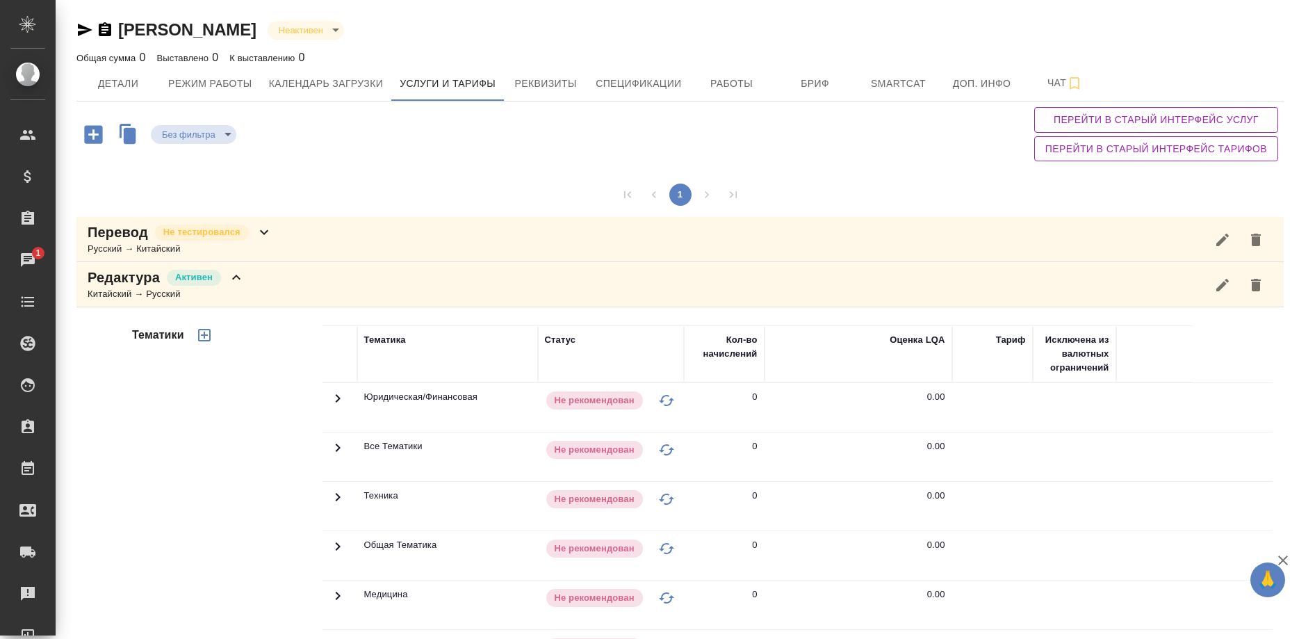
scroll to position [255, 0]
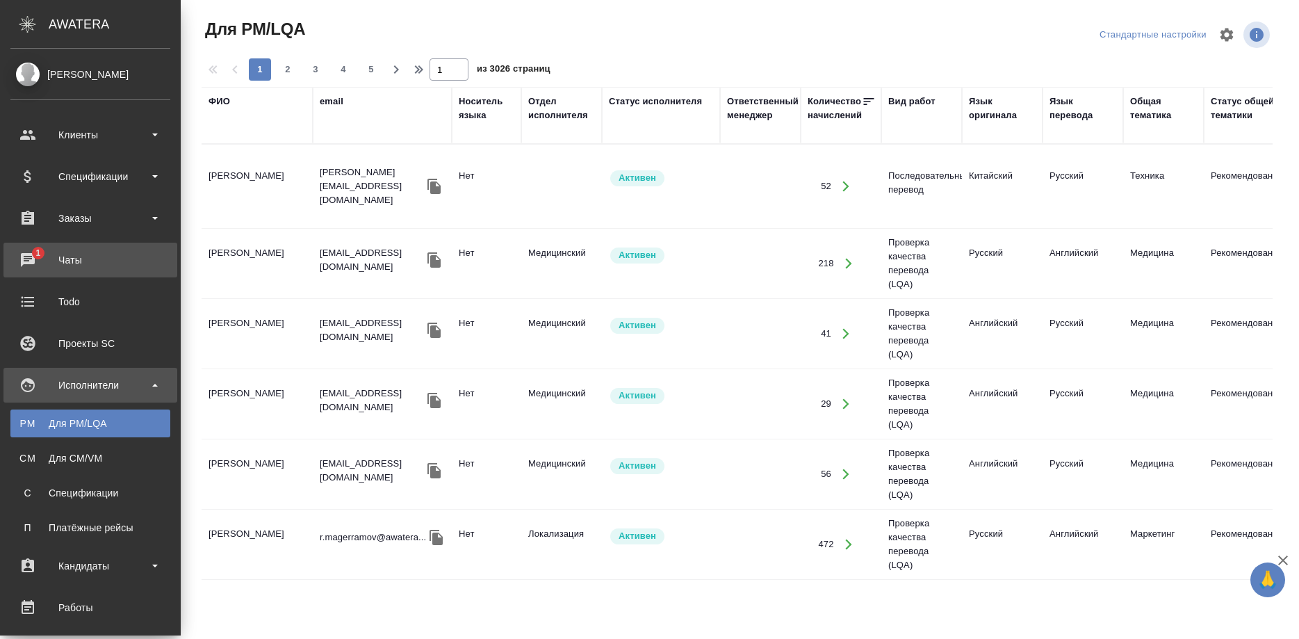
click at [19, 261] on div "Чаты" at bounding box center [90, 260] width 160 height 21
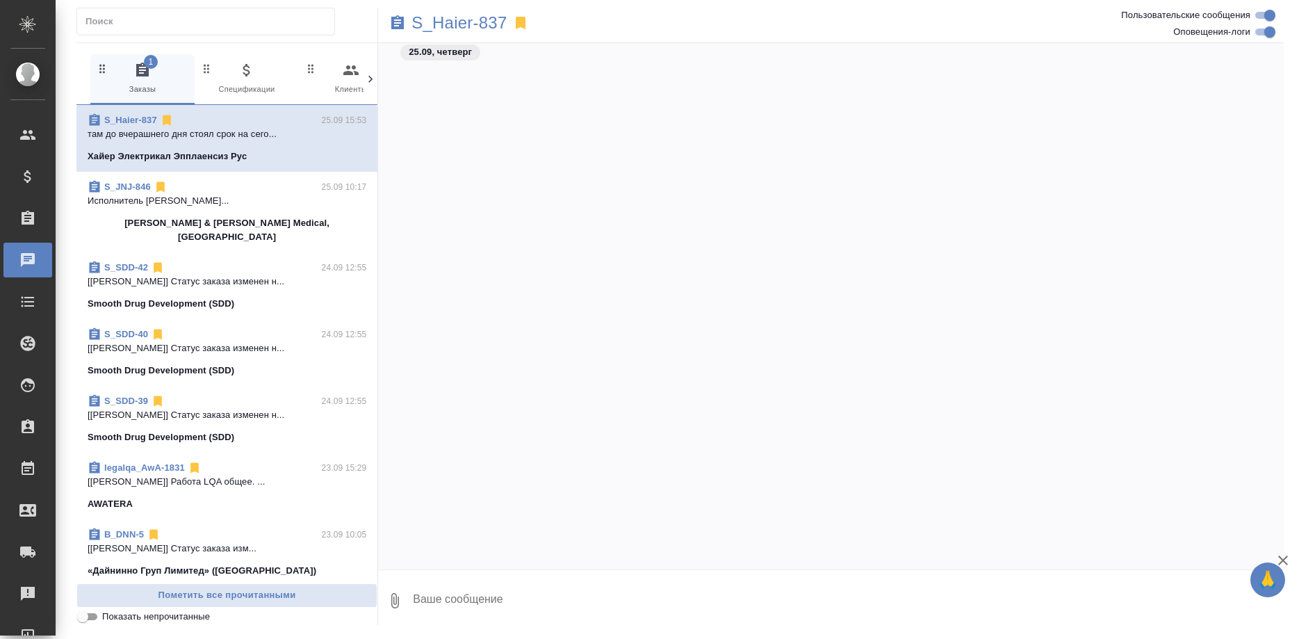
scroll to position [47877, 0]
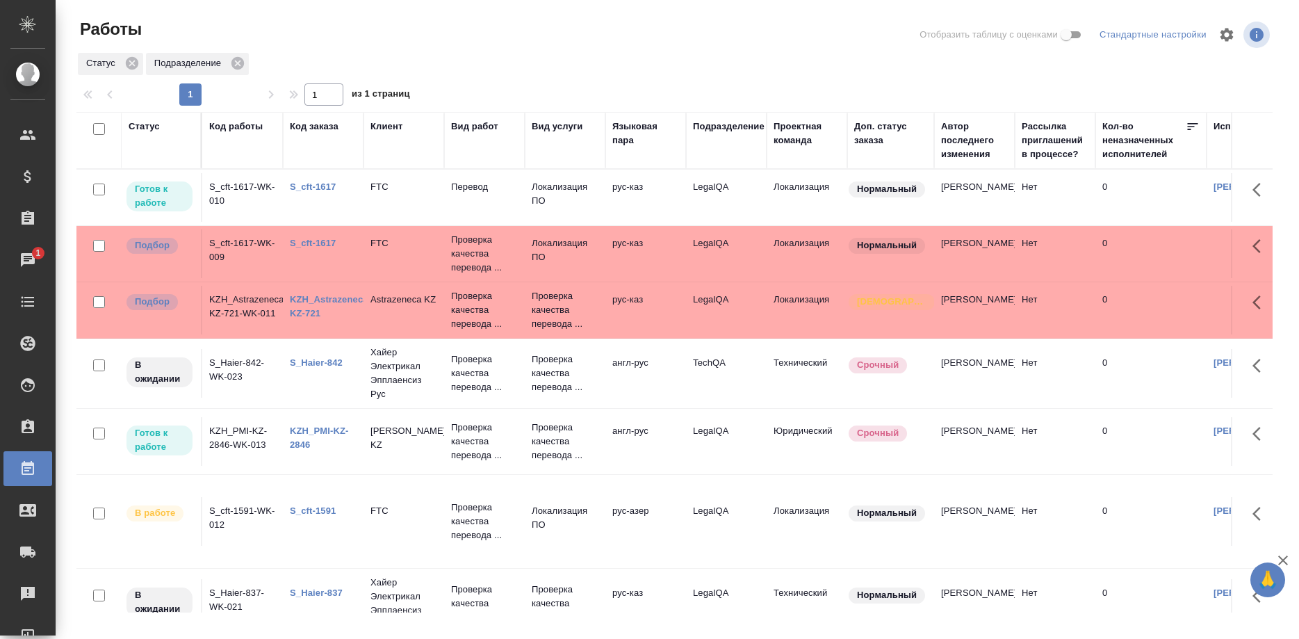
click at [303, 242] on link "S_cft-1617" at bounding box center [313, 243] width 46 height 10
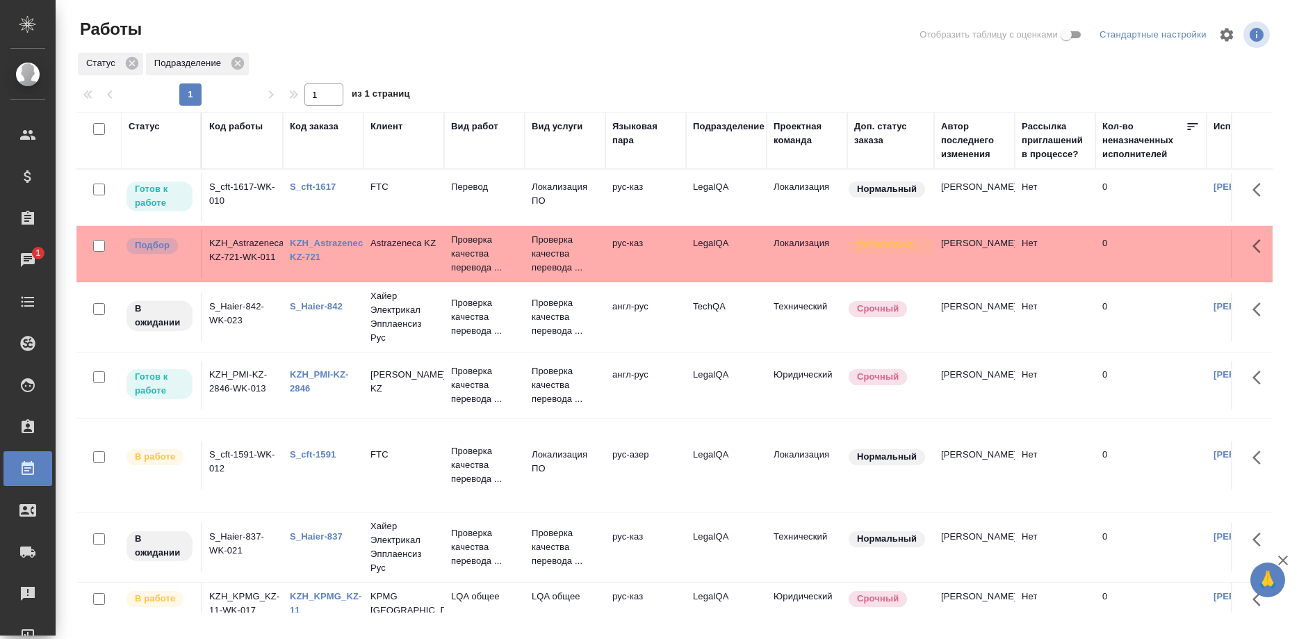
click at [318, 185] on link "S_cft-1617" at bounding box center [313, 186] width 46 height 10
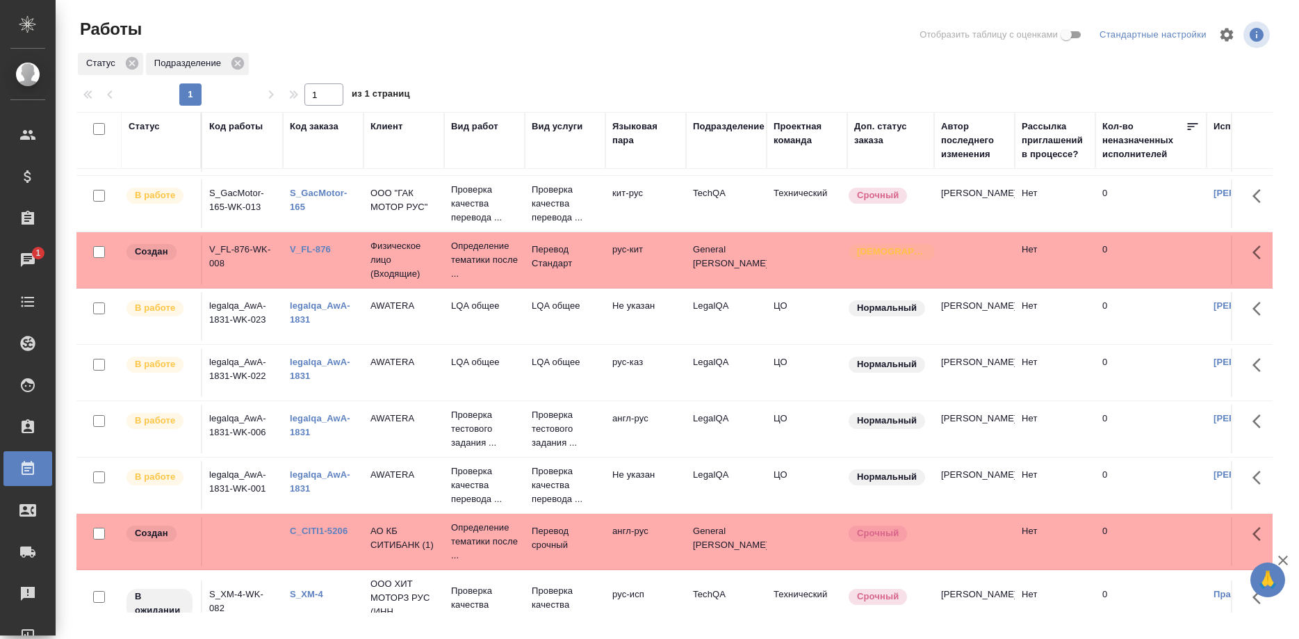
scroll to position [554, 0]
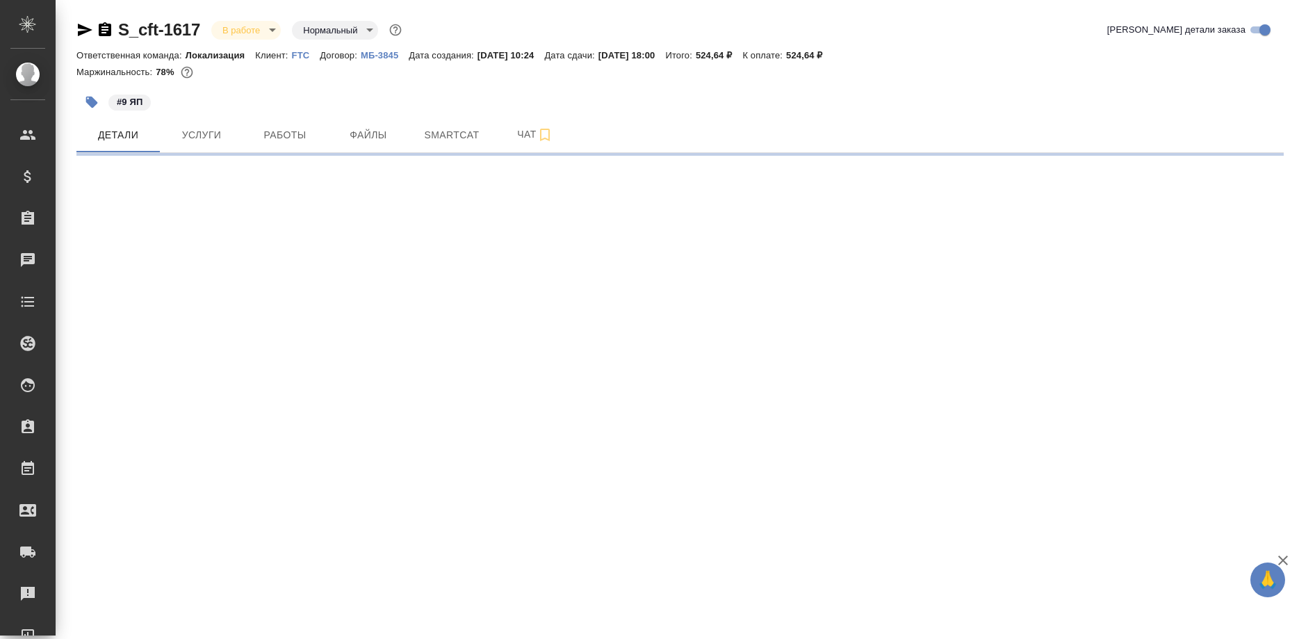
select select "RU"
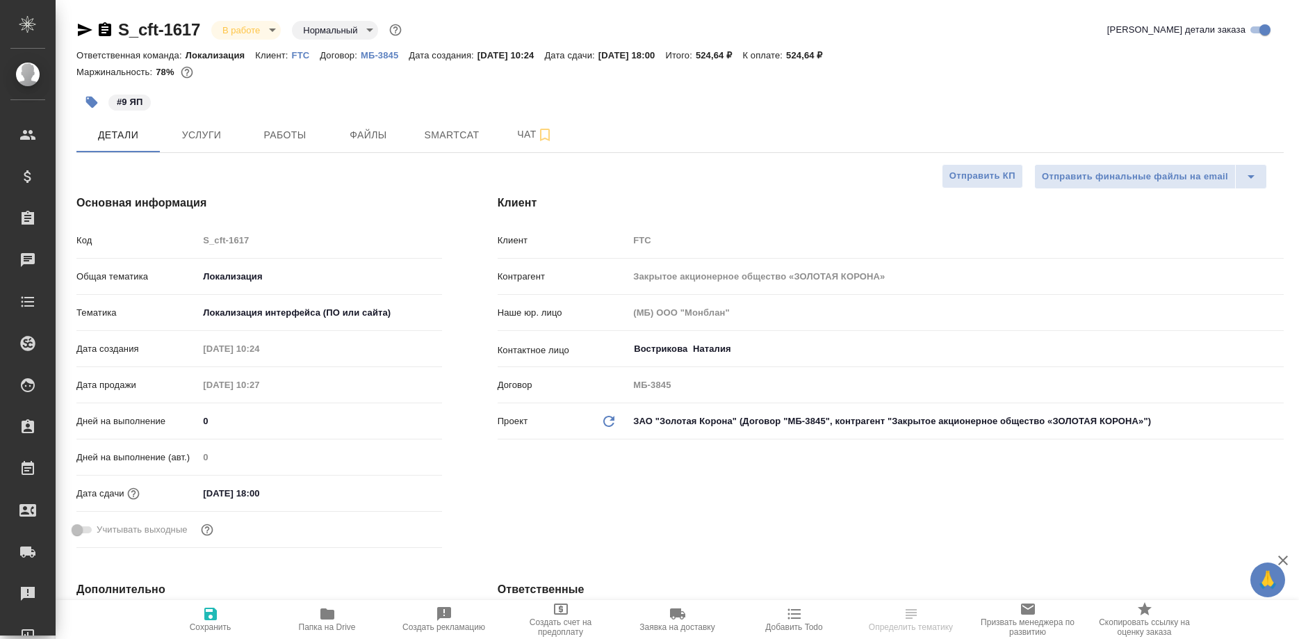
type textarea "x"
type input "[PERSON_NAME]"
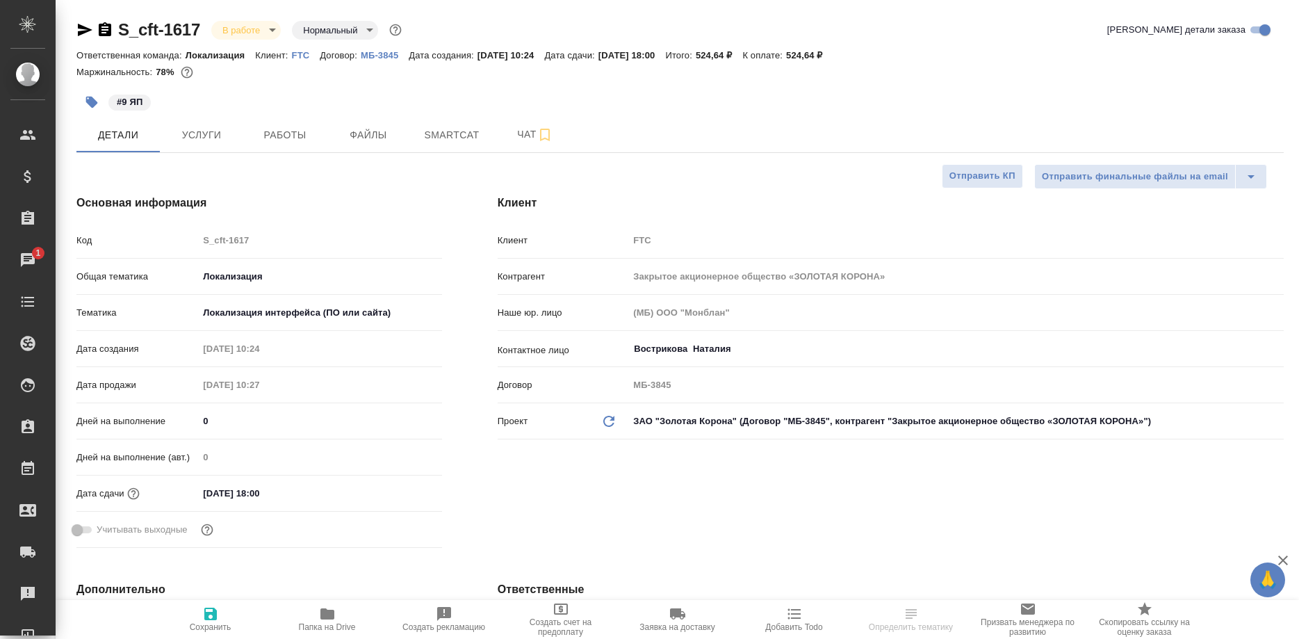
click at [284, 168] on div "Основная информация Код S_cft-1617 Общая тематика Локализация local Тематика Ло…" at bounding box center [259, 374] width 421 height 414
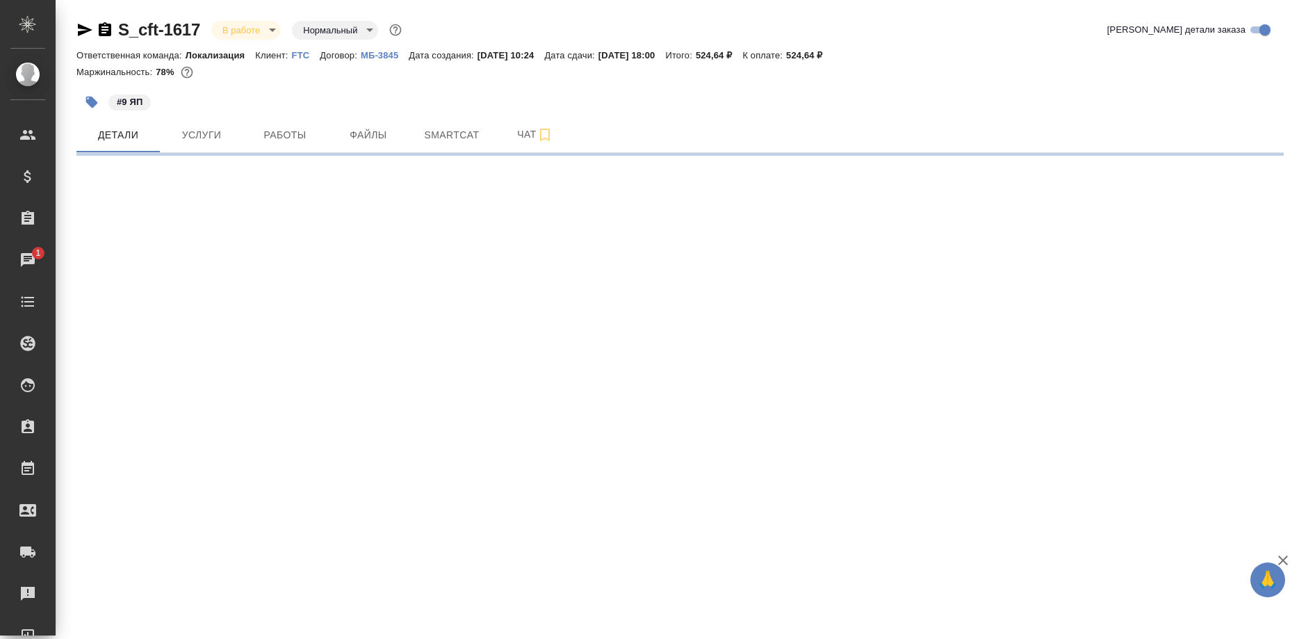
select select "RU"
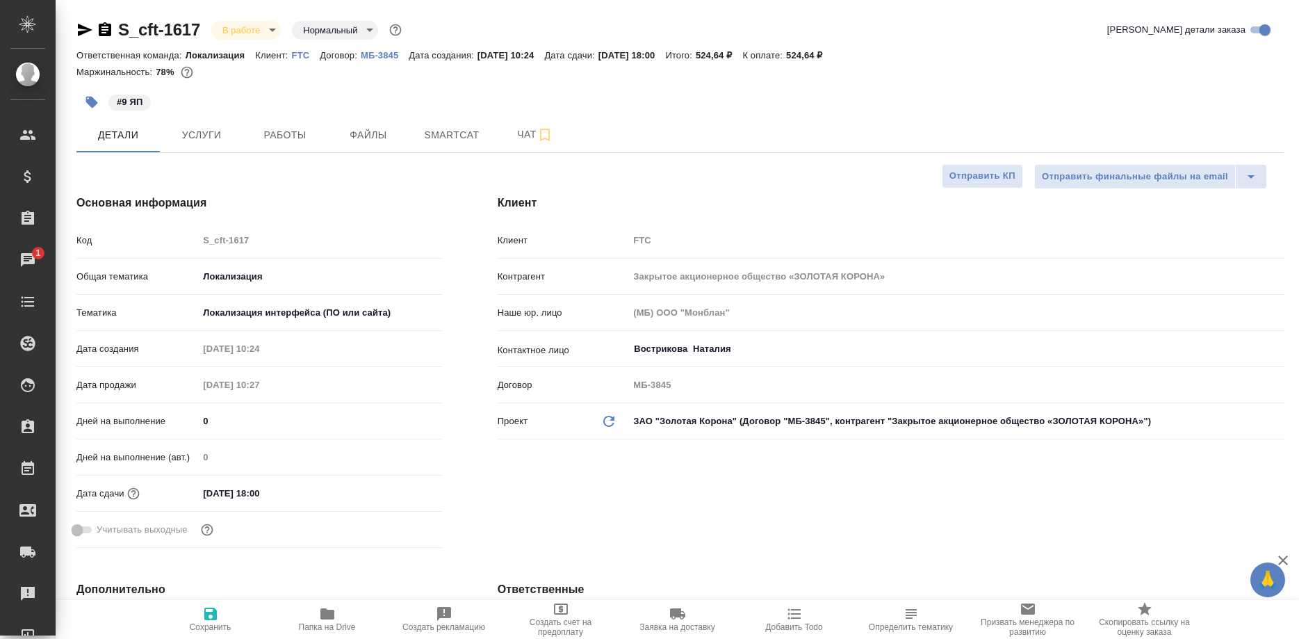
type textarea "x"
click at [303, 126] on button "Работы" at bounding box center [284, 134] width 83 height 35
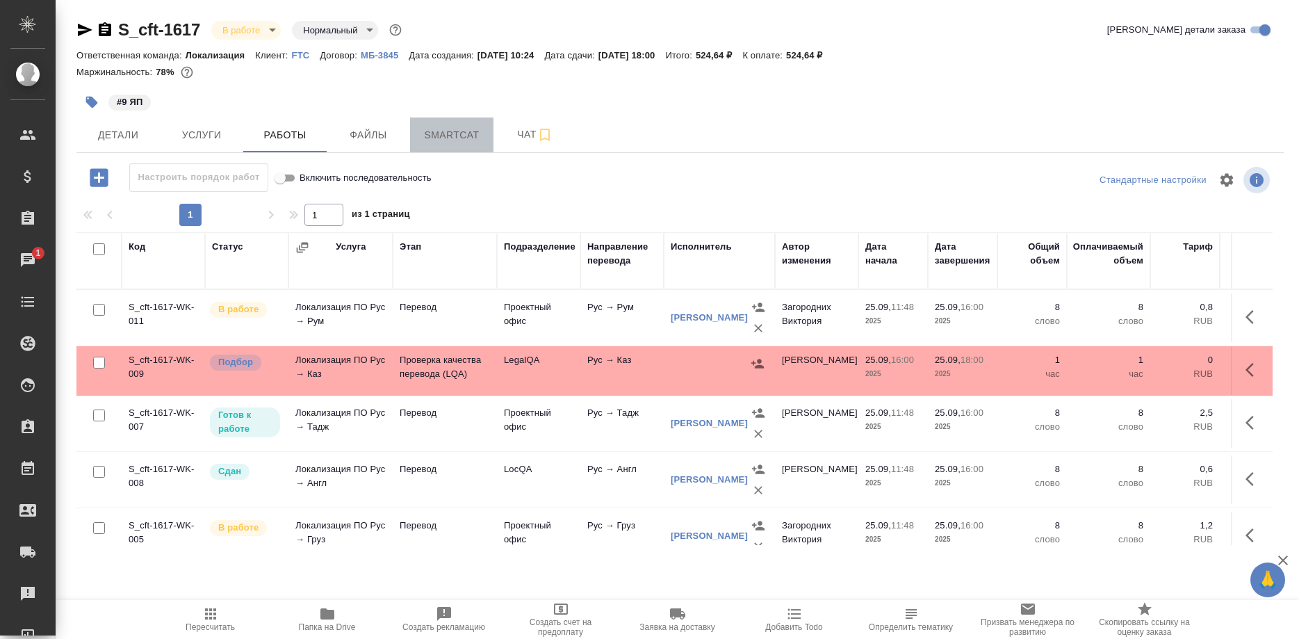
click at [451, 124] on button "Smartcat" at bounding box center [451, 134] width 83 height 35
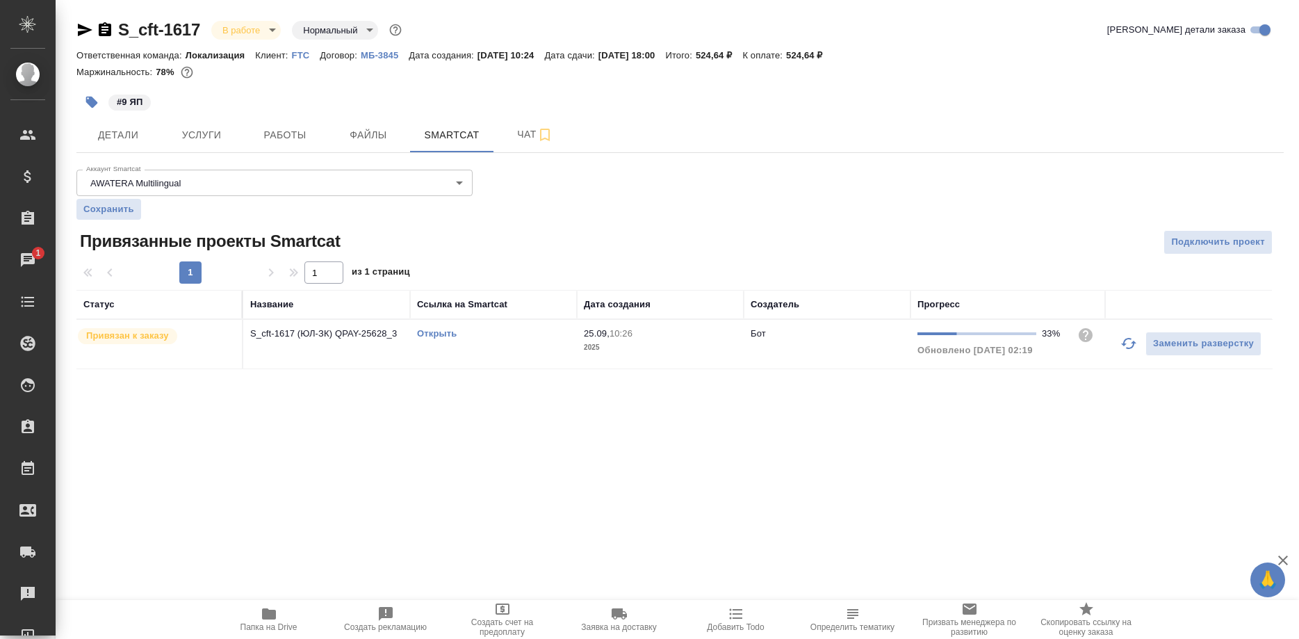
click at [444, 334] on link "Открыть" at bounding box center [437, 333] width 40 height 10
click at [418, 333] on link "Открыть" at bounding box center [437, 333] width 40 height 10
click at [276, 133] on span "Работы" at bounding box center [285, 134] width 67 height 17
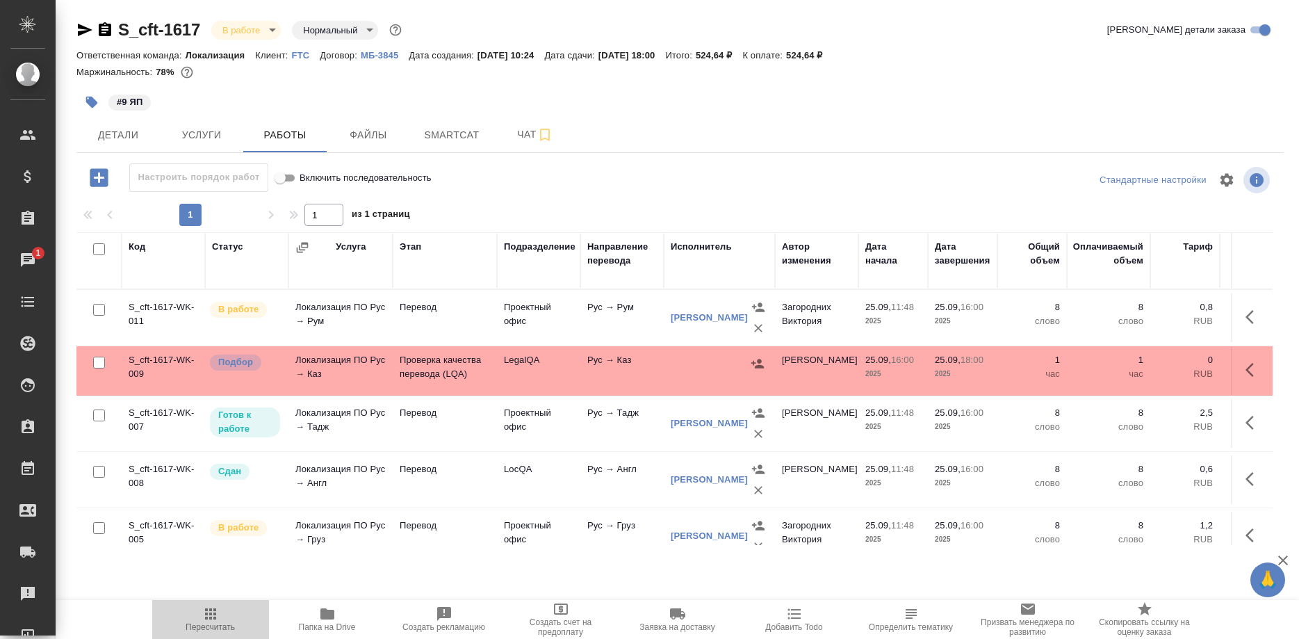
drag, startPoint x: 214, startPoint y: 620, endPoint x: 480, endPoint y: 557, distance: 273.4
click at [215, 619] on icon "button" at bounding box center [210, 613] width 17 height 17
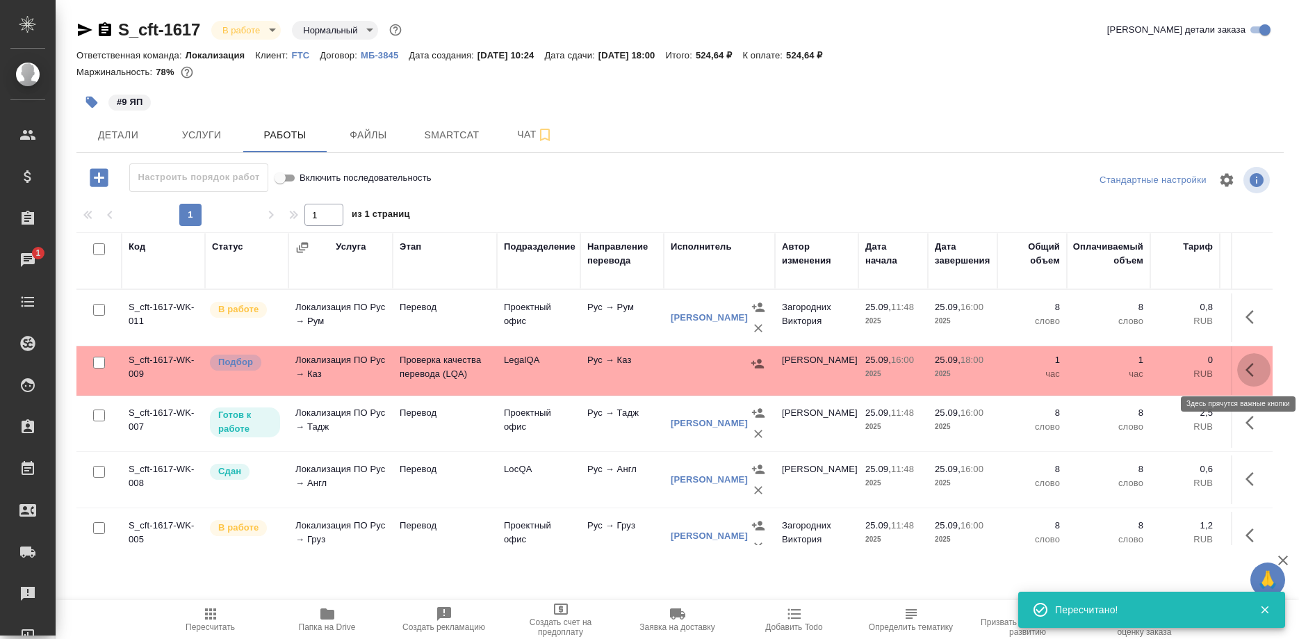
click at [1245, 368] on icon "button" at bounding box center [1253, 369] width 17 height 17
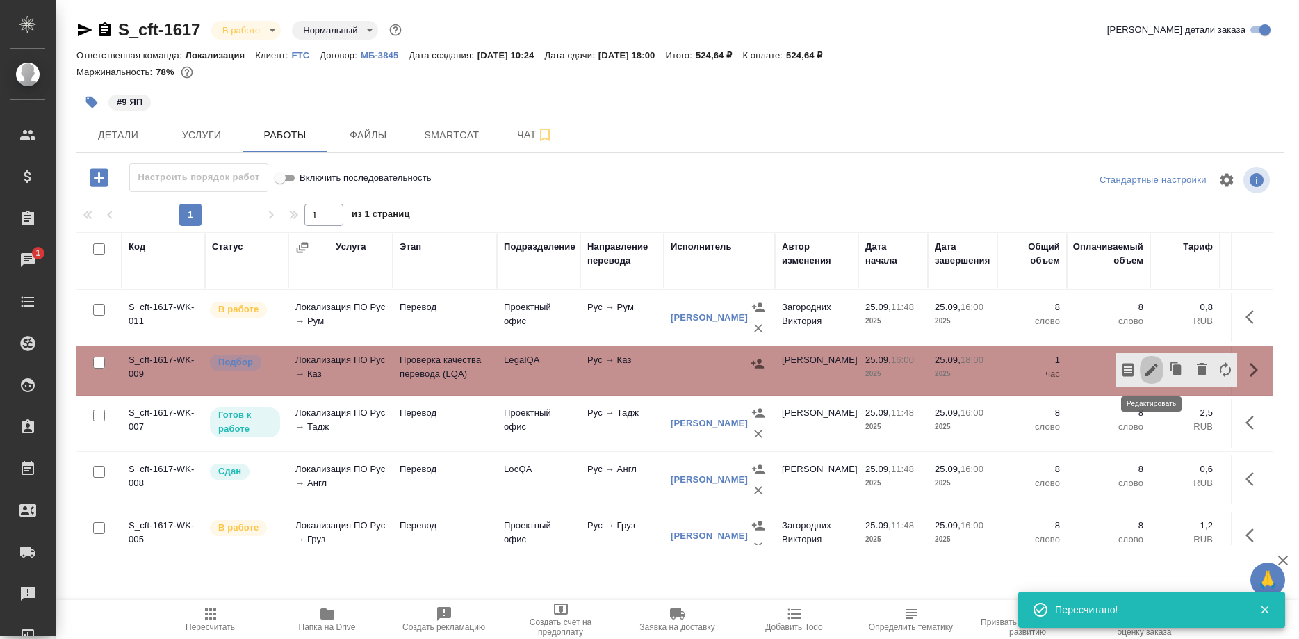
click at [1150, 372] on icon "button" at bounding box center [1151, 369] width 13 height 13
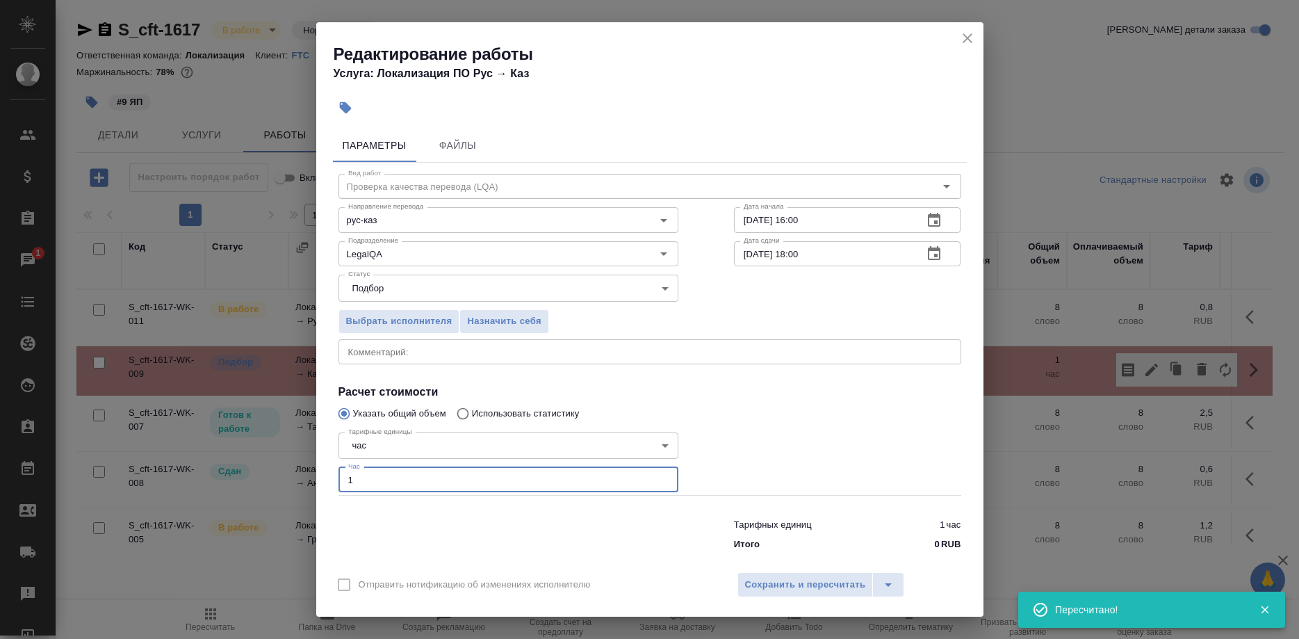
drag, startPoint x: 418, startPoint y: 470, endPoint x: 329, endPoint y: 479, distance: 88.7
click at [338, 479] on input "1" at bounding box center [508, 479] width 340 height 25
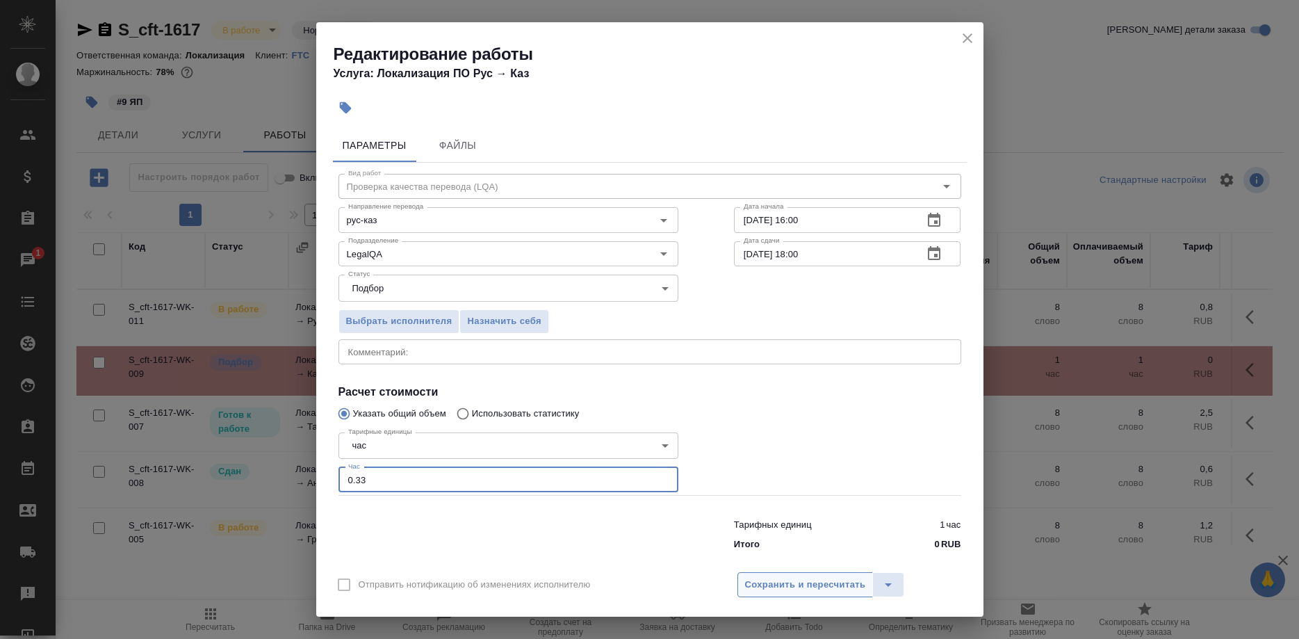
type input "0.33"
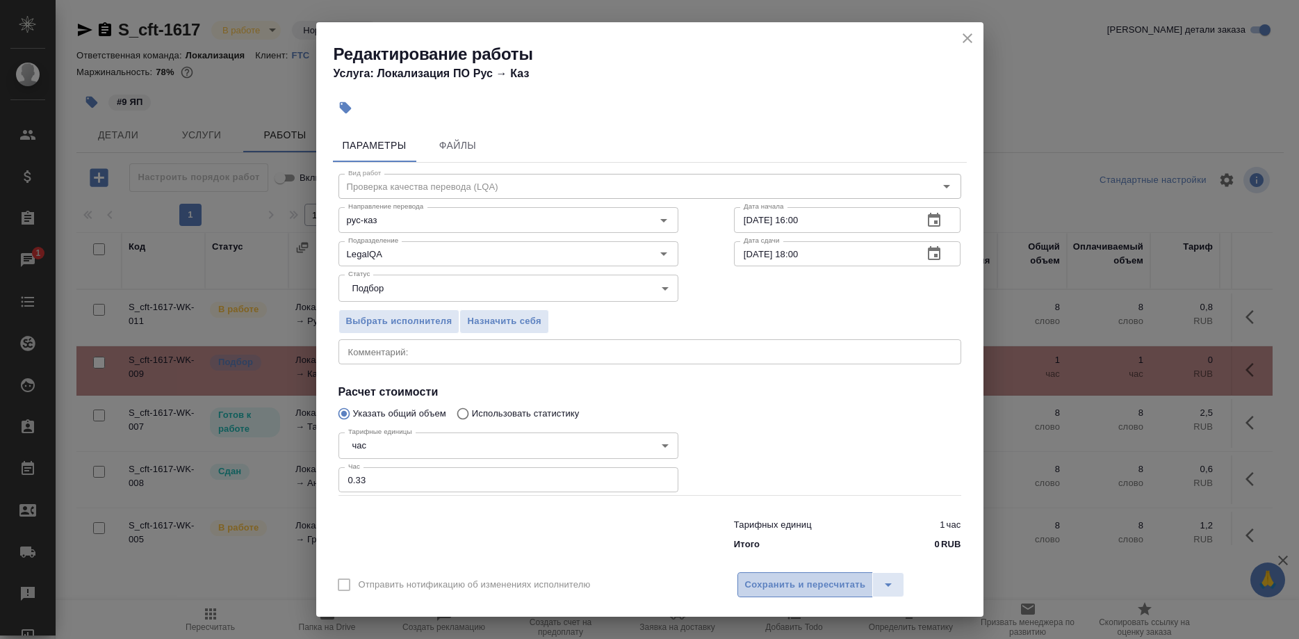
click at [762, 577] on span "Сохранить и пересчитать" at bounding box center [805, 585] width 121 height 16
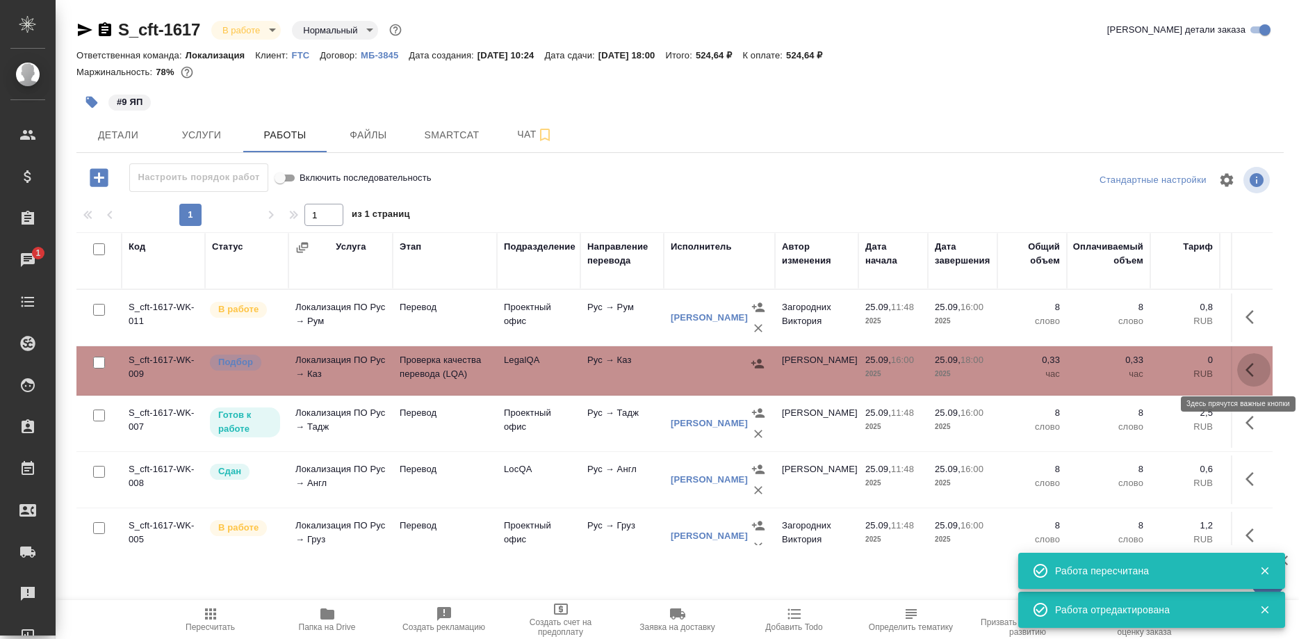
click at [1242, 368] on button "button" at bounding box center [1253, 369] width 33 height 33
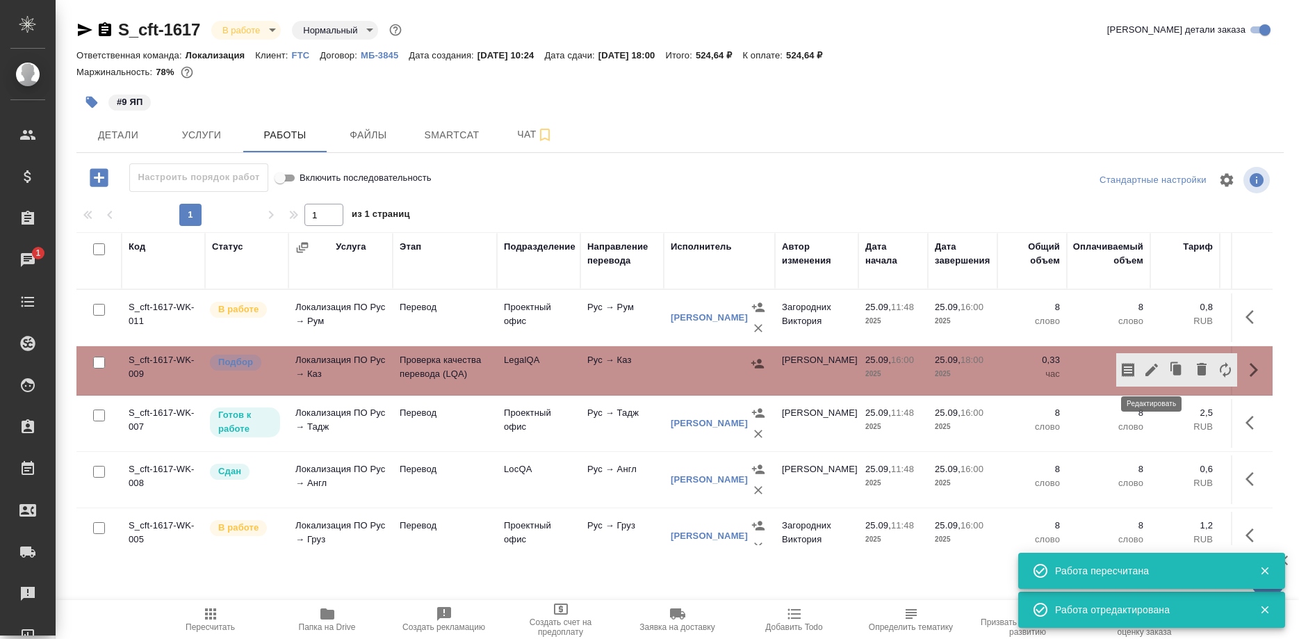
click at [1154, 370] on icon "button" at bounding box center [1151, 369] width 17 height 17
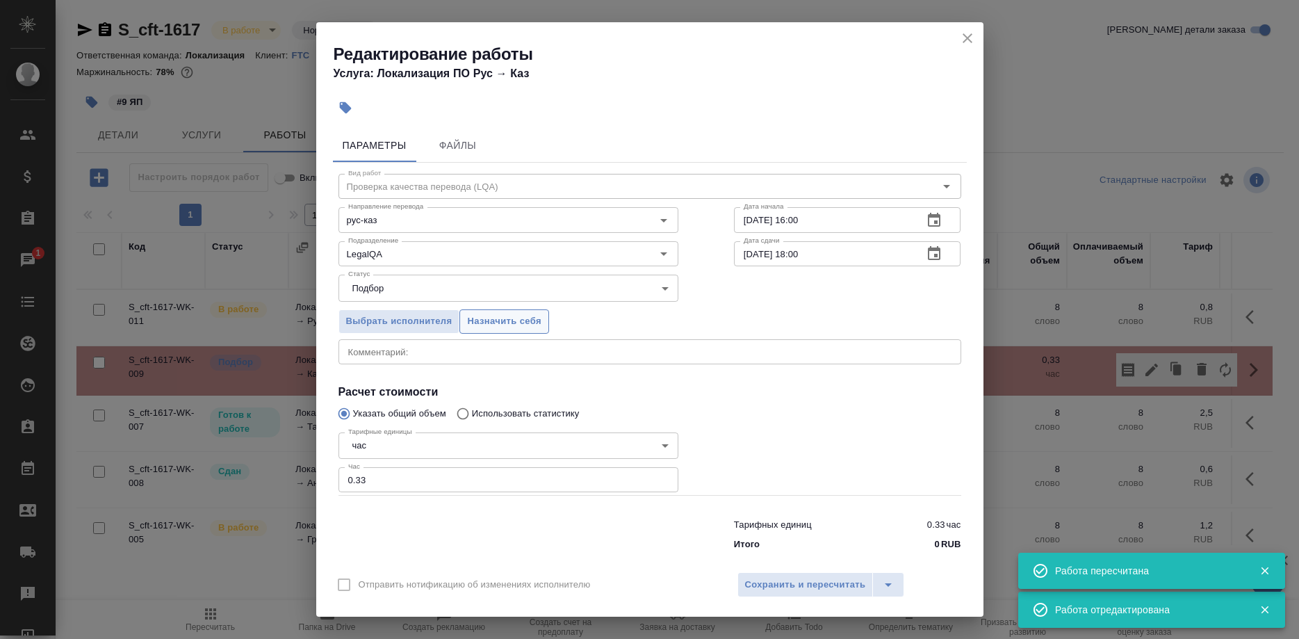
click at [514, 325] on span "Назначить себя" at bounding box center [504, 321] width 74 height 16
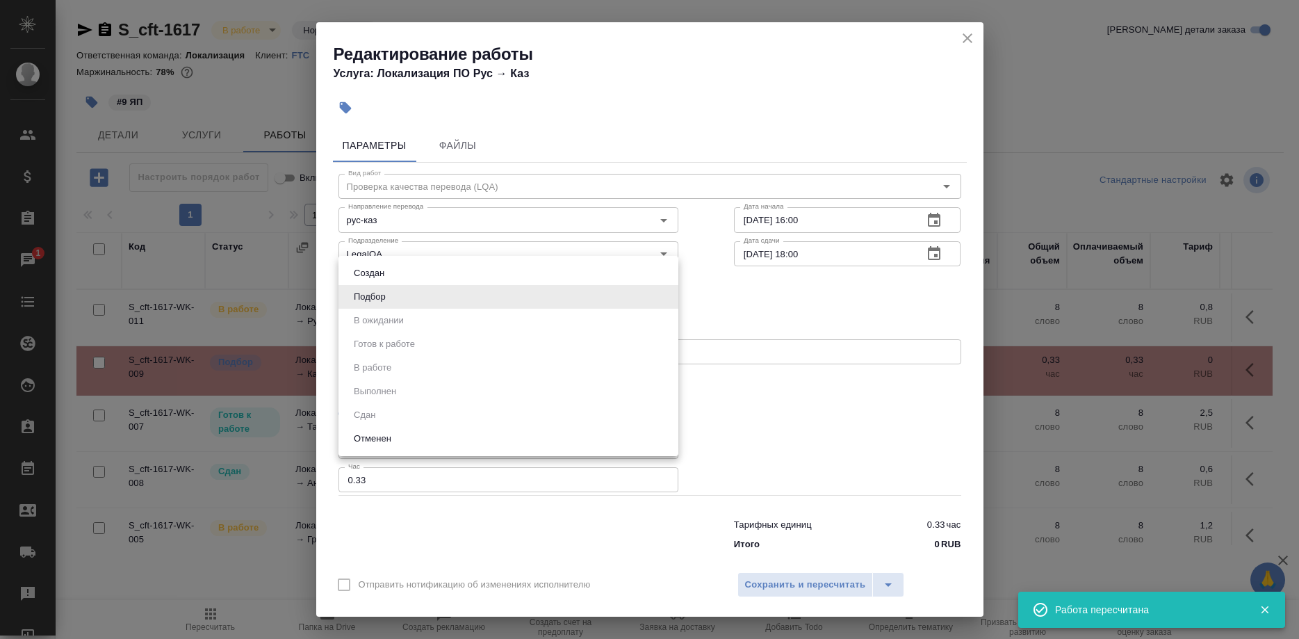
click at [549, 297] on body "🙏 .cls-1 fill:#fff; AWATERA Shirina Sabina Клиенты Спецификации Заказы 1 Чаты T…" at bounding box center [649, 319] width 1299 height 639
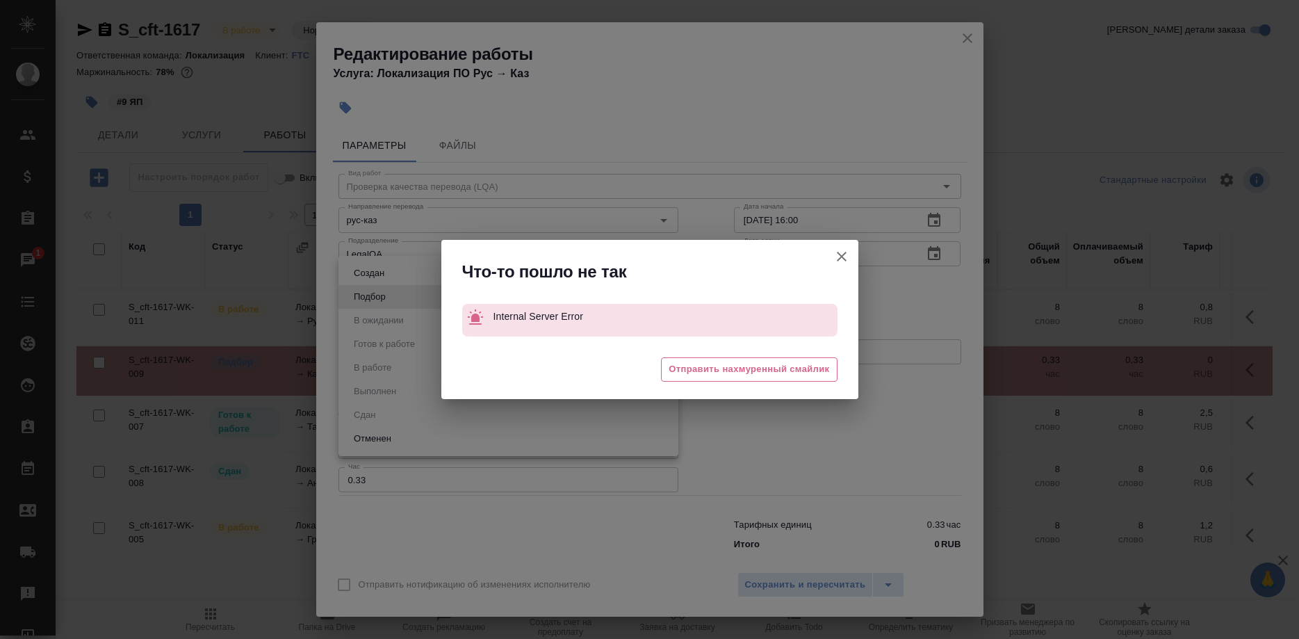
click at [733, 314] on p "Internal Server Error" at bounding box center [665, 316] width 344 height 25
click at [837, 254] on icon "button" at bounding box center [841, 256] width 17 height 17
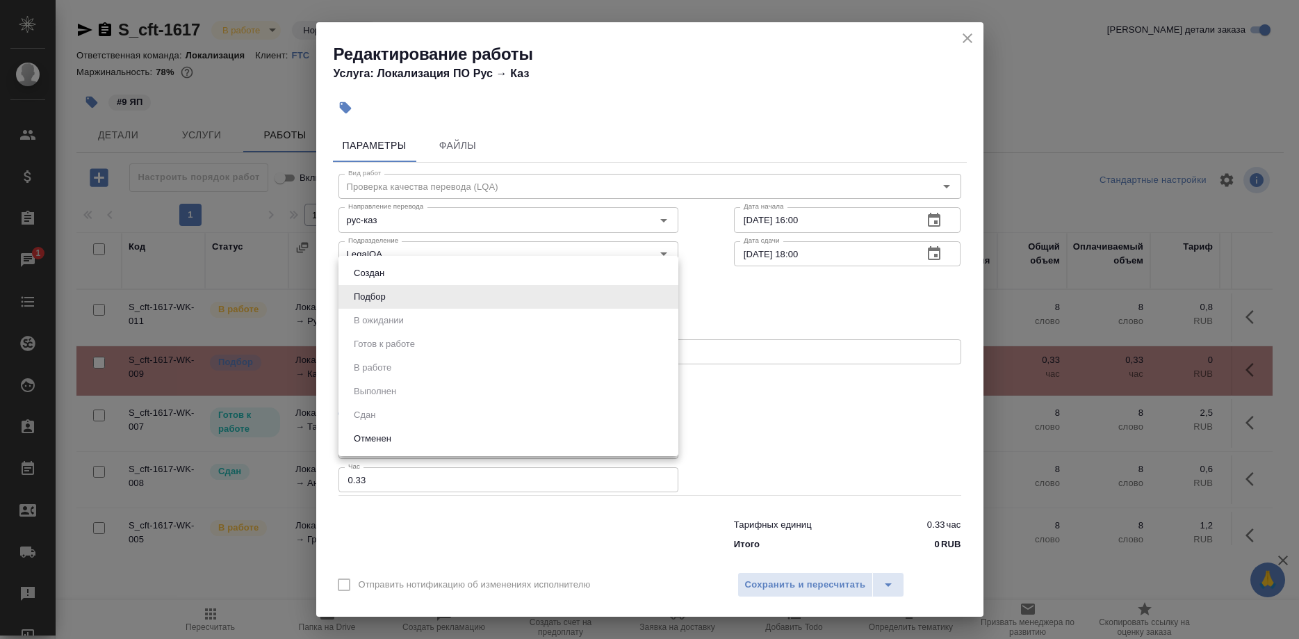
click at [798, 584] on div at bounding box center [649, 319] width 1299 height 639
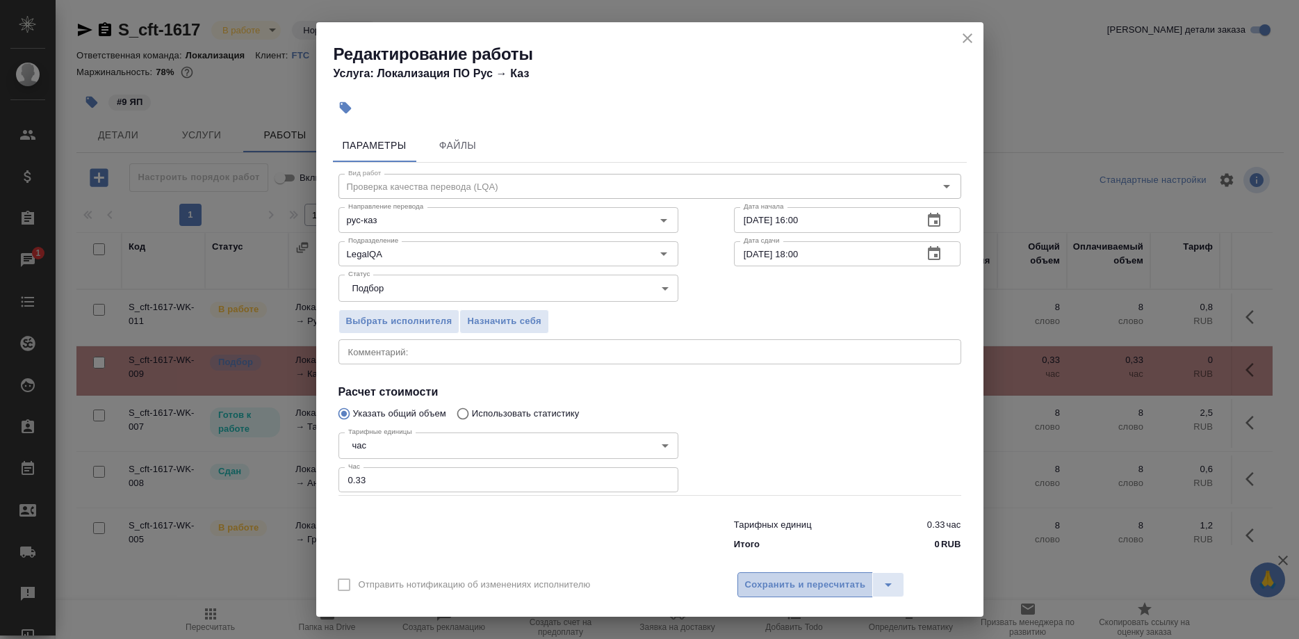
click at [808, 578] on span "Сохранить и пересчитать" at bounding box center [805, 585] width 121 height 16
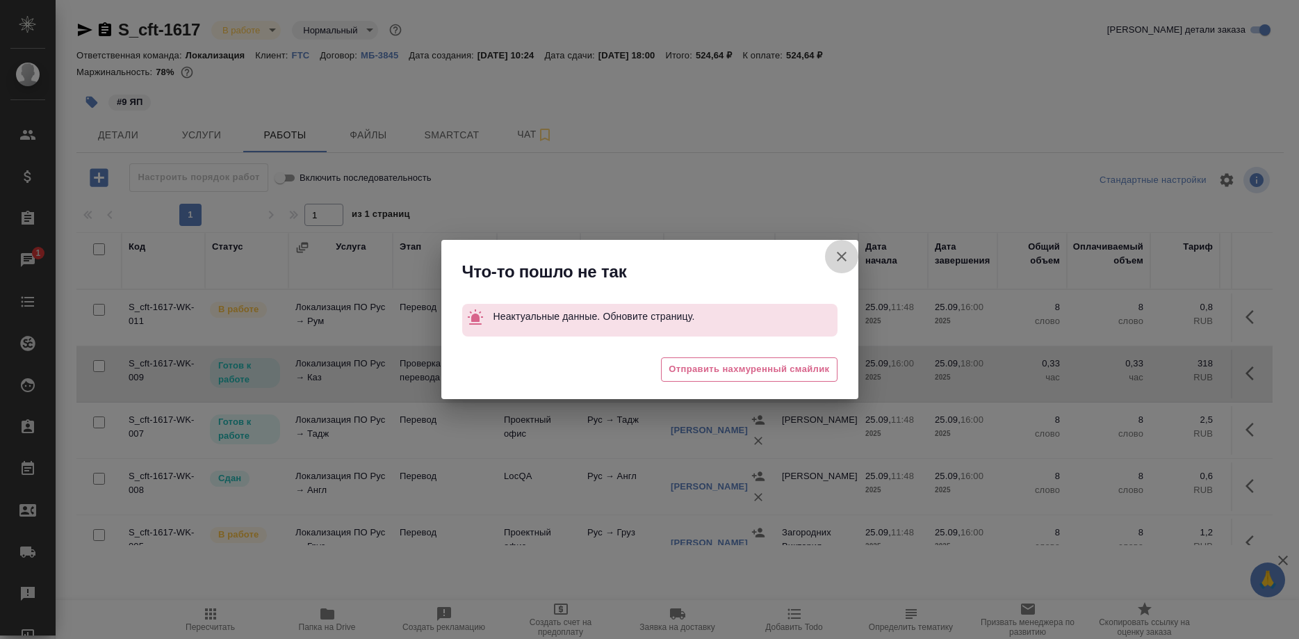
click at [836, 252] on button "Группировать работы по услугам" at bounding box center [841, 256] width 33 height 33
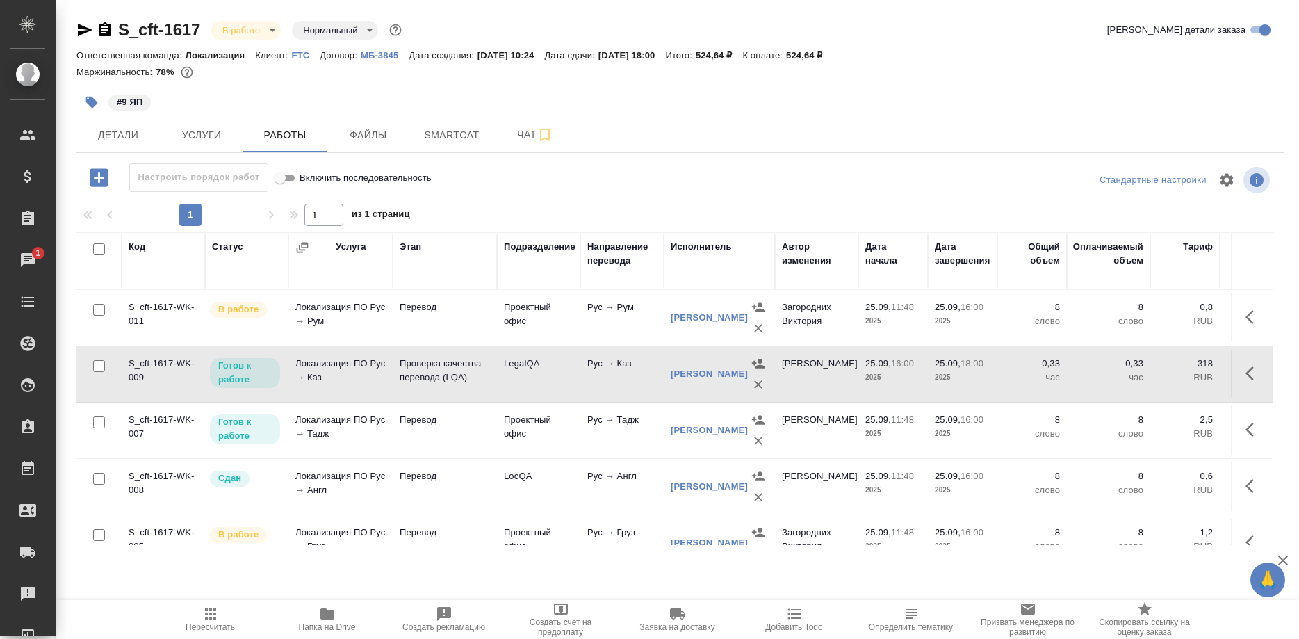
click at [836, 252] on div "Автор изменения" at bounding box center [816, 254] width 69 height 28
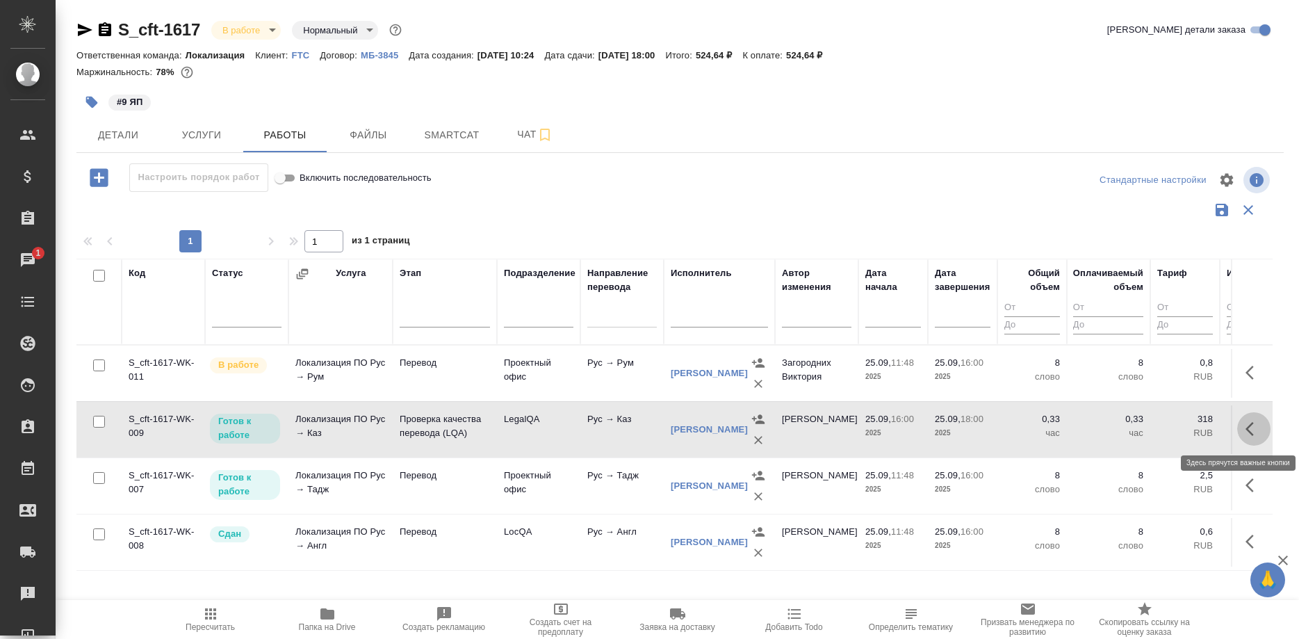
click at [1240, 423] on button "button" at bounding box center [1253, 428] width 33 height 33
click at [1141, 430] on button "button" at bounding box center [1152, 428] width 24 height 33
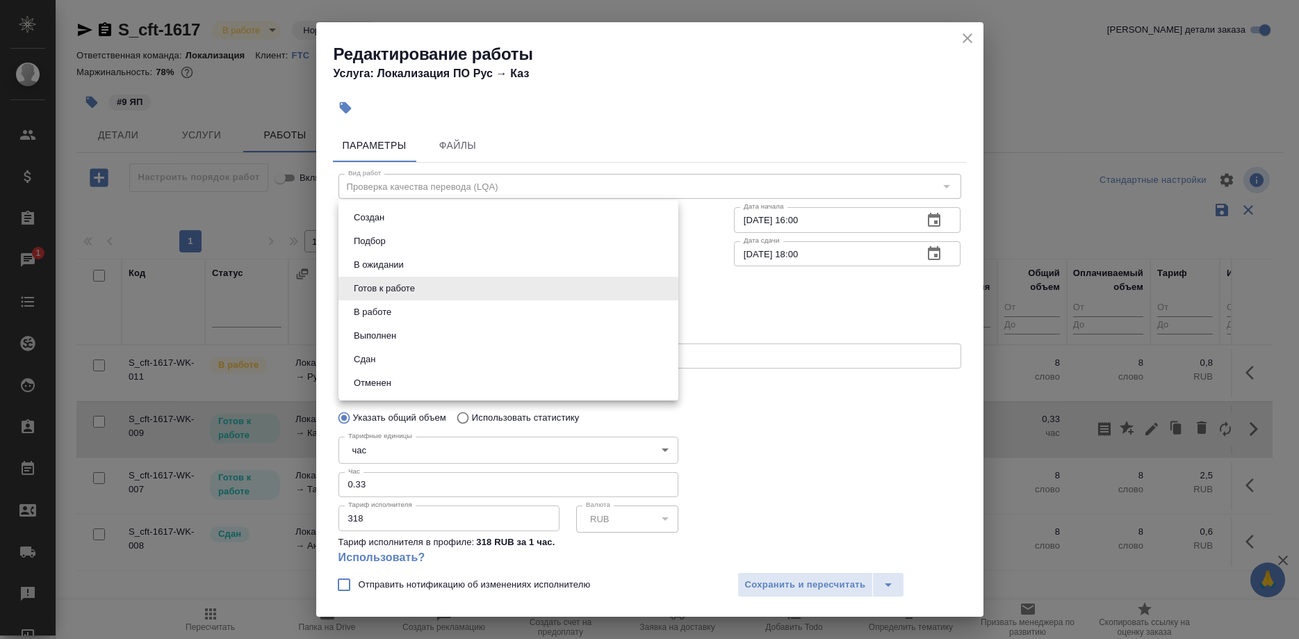
click at [588, 284] on body "🙏 .cls-1 fill:#fff; AWATERA Shirina Sabina Клиенты Спецификации Заказы 1 Чаты T…" at bounding box center [649, 319] width 1299 height 639
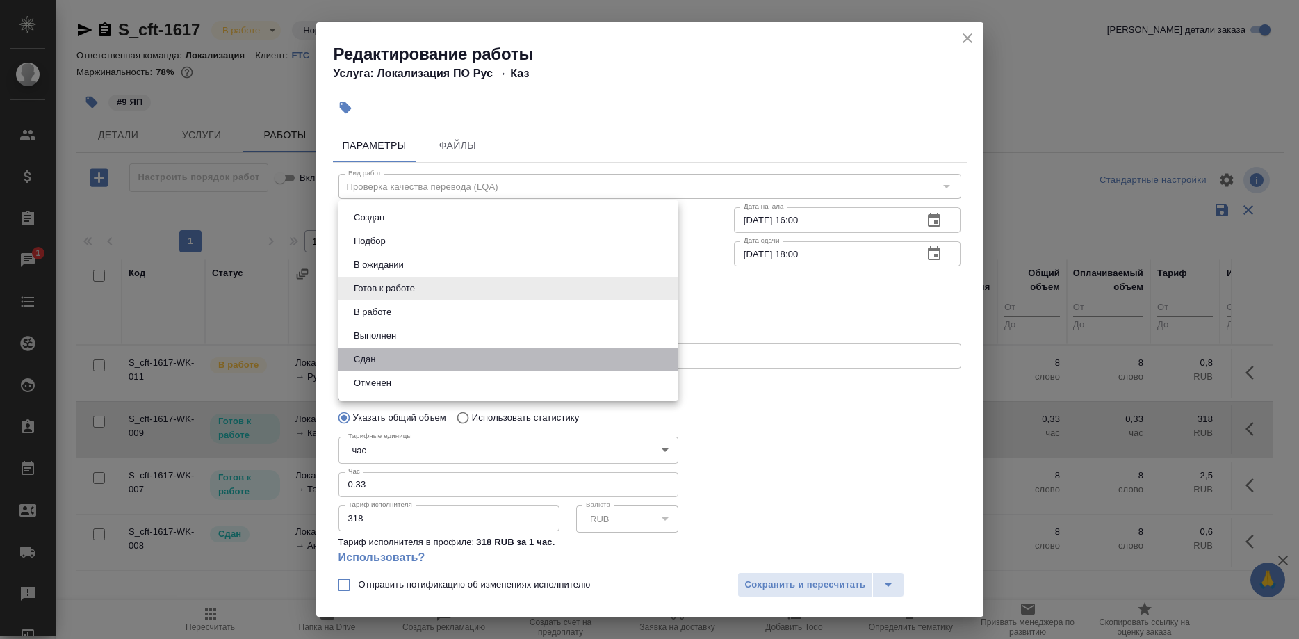
click at [389, 359] on li "Сдан" at bounding box center [508, 359] width 340 height 24
type input "closed"
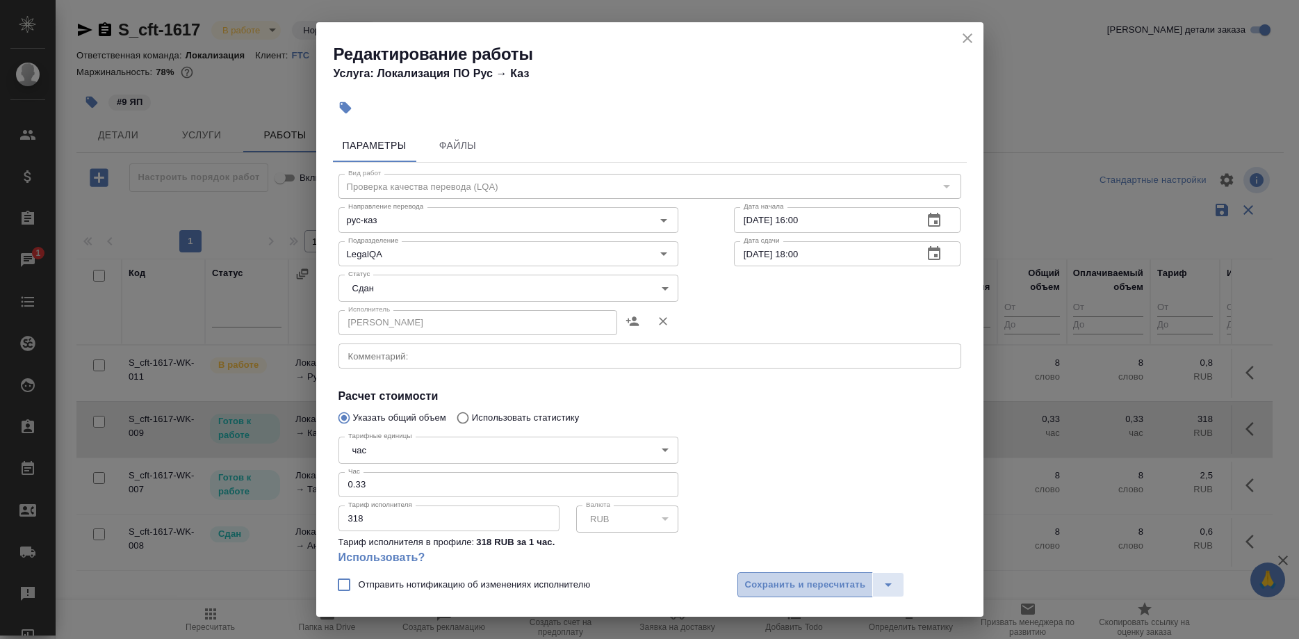
click at [764, 575] on button "Сохранить и пересчитать" at bounding box center [805, 584] width 136 height 25
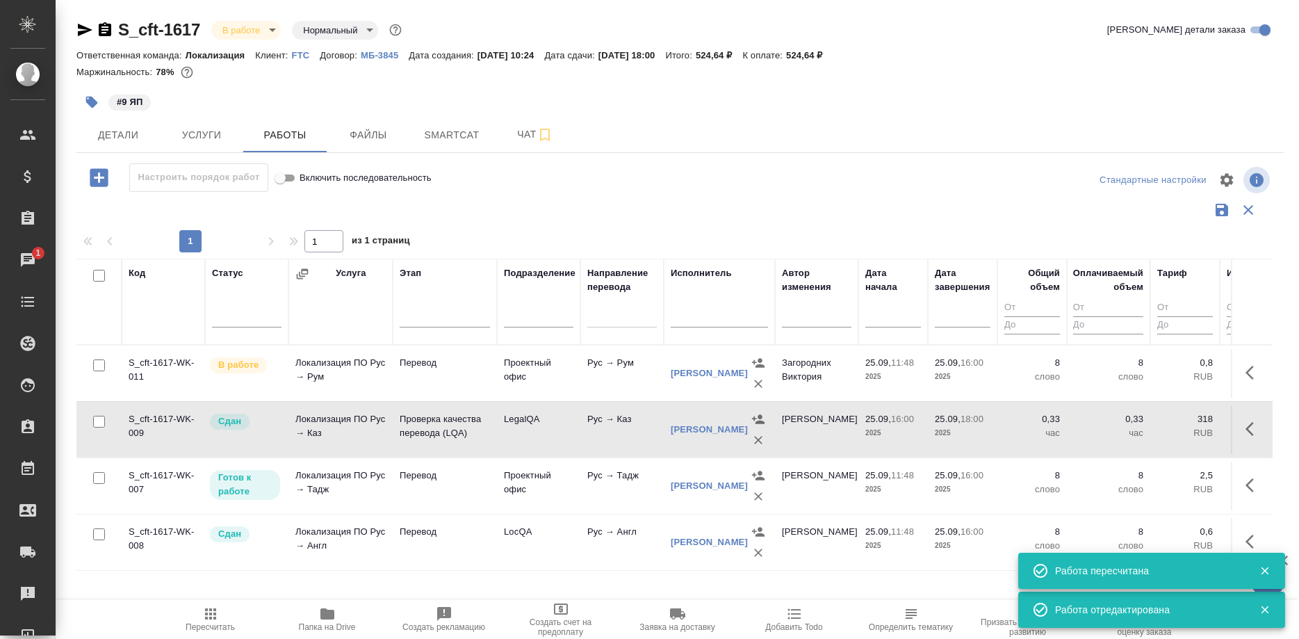
click at [204, 625] on span "Пересчитать" at bounding box center [210, 627] width 49 height 10
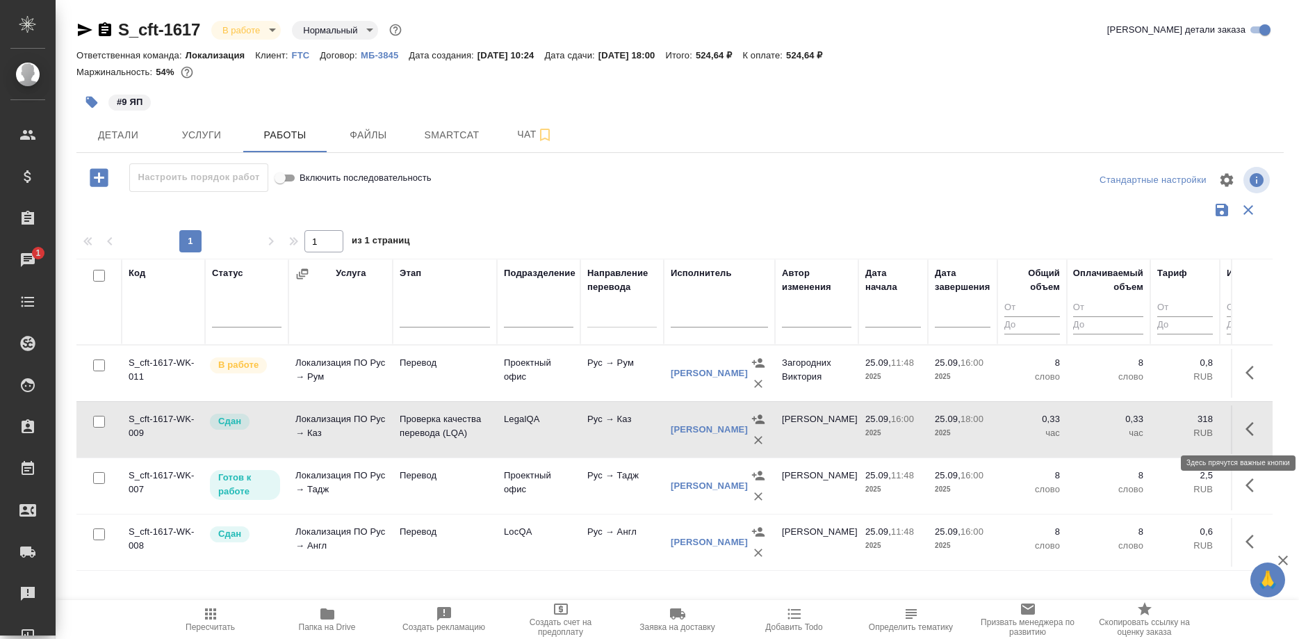
click at [1243, 423] on button "button" at bounding box center [1253, 428] width 33 height 33
click at [1140, 429] on button "button" at bounding box center [1152, 428] width 24 height 33
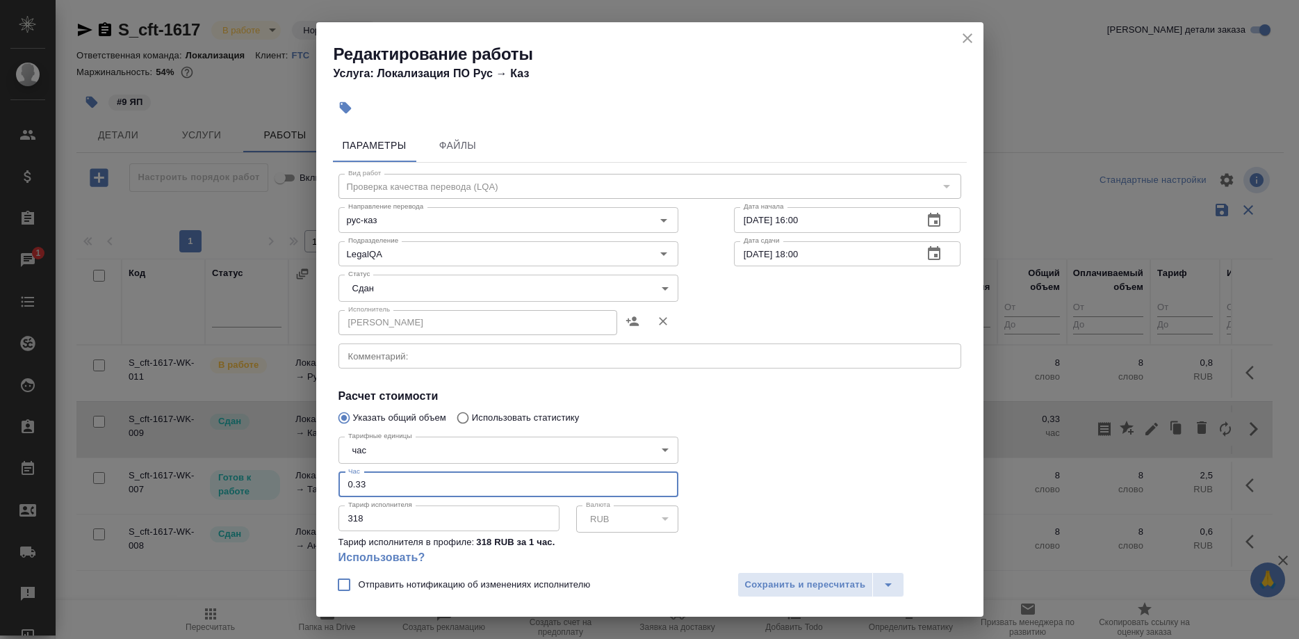
click at [421, 472] on input "0.33" at bounding box center [508, 484] width 340 height 25
type input "0.2"
click at [793, 571] on div "Отправить нотификацию об изменениях исполнителю Сохранить и пересчитать" at bounding box center [649, 590] width 667 height 54
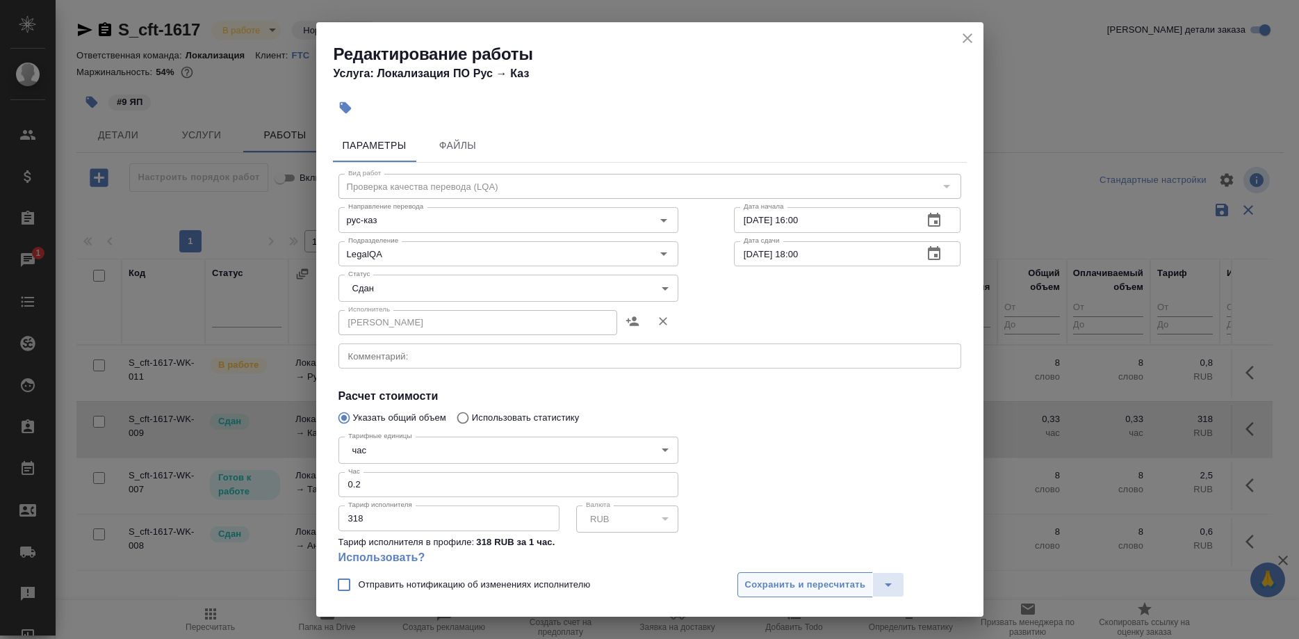
click at [746, 580] on span "Сохранить и пересчитать" at bounding box center [805, 585] width 121 height 16
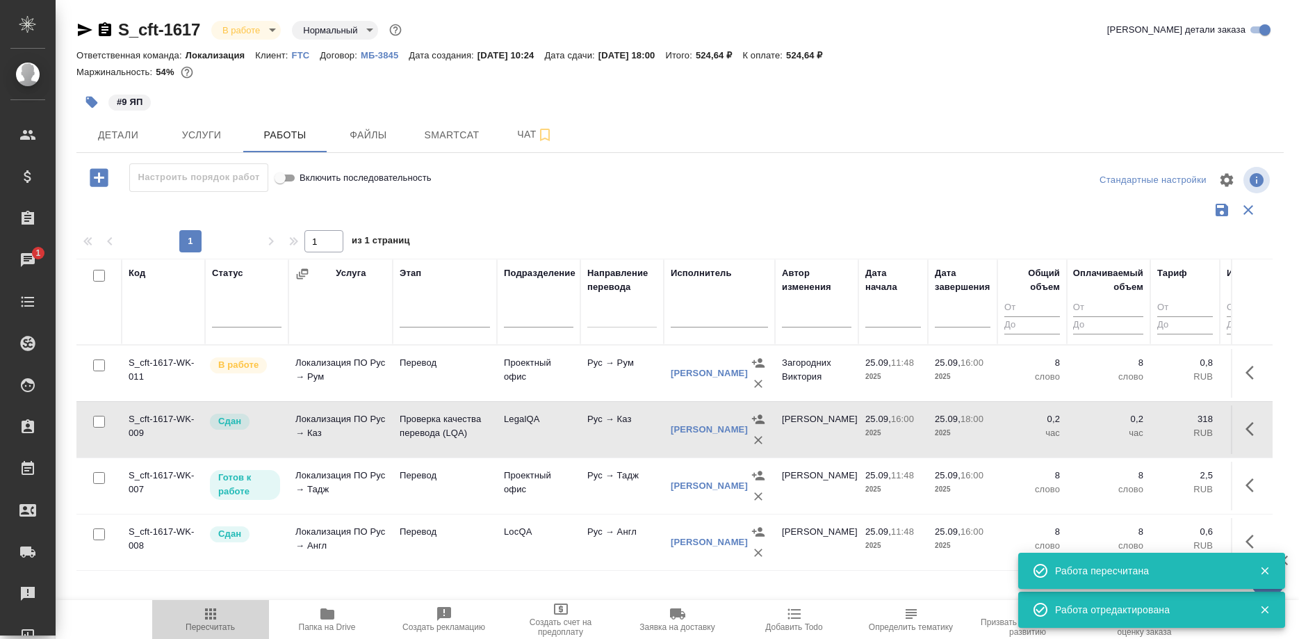
click at [214, 617] on icon "button" at bounding box center [210, 613] width 11 height 11
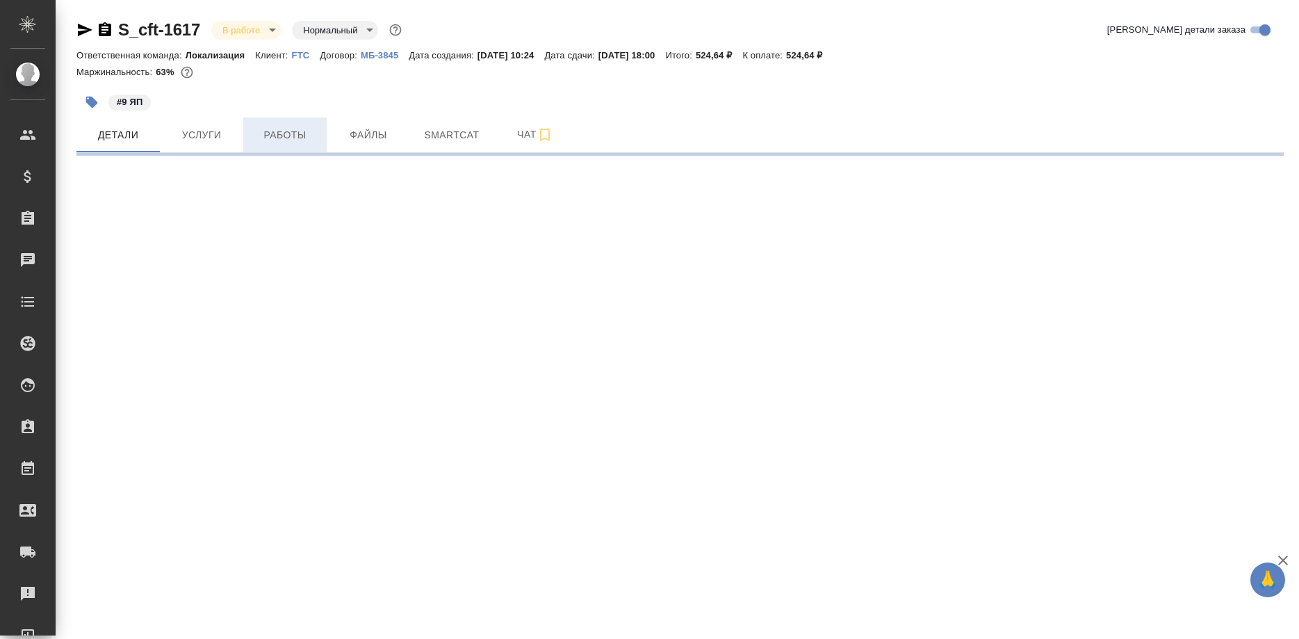
select select "RU"
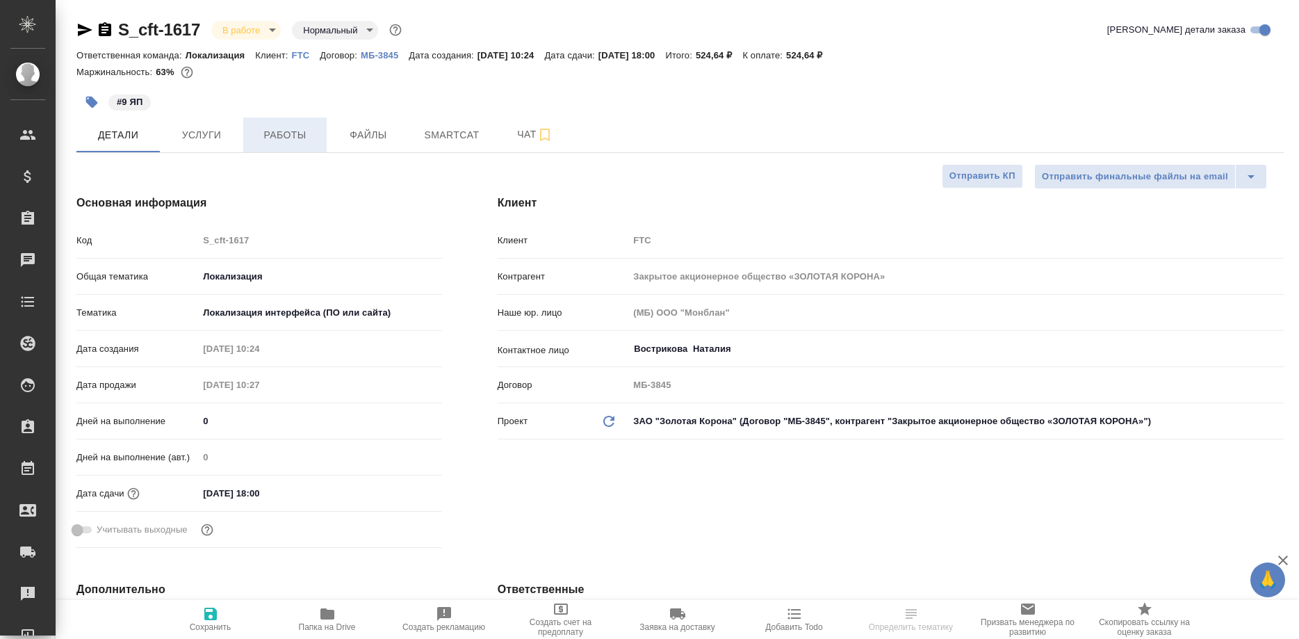
type textarea "x"
click at [298, 137] on span "Работы" at bounding box center [285, 134] width 67 height 17
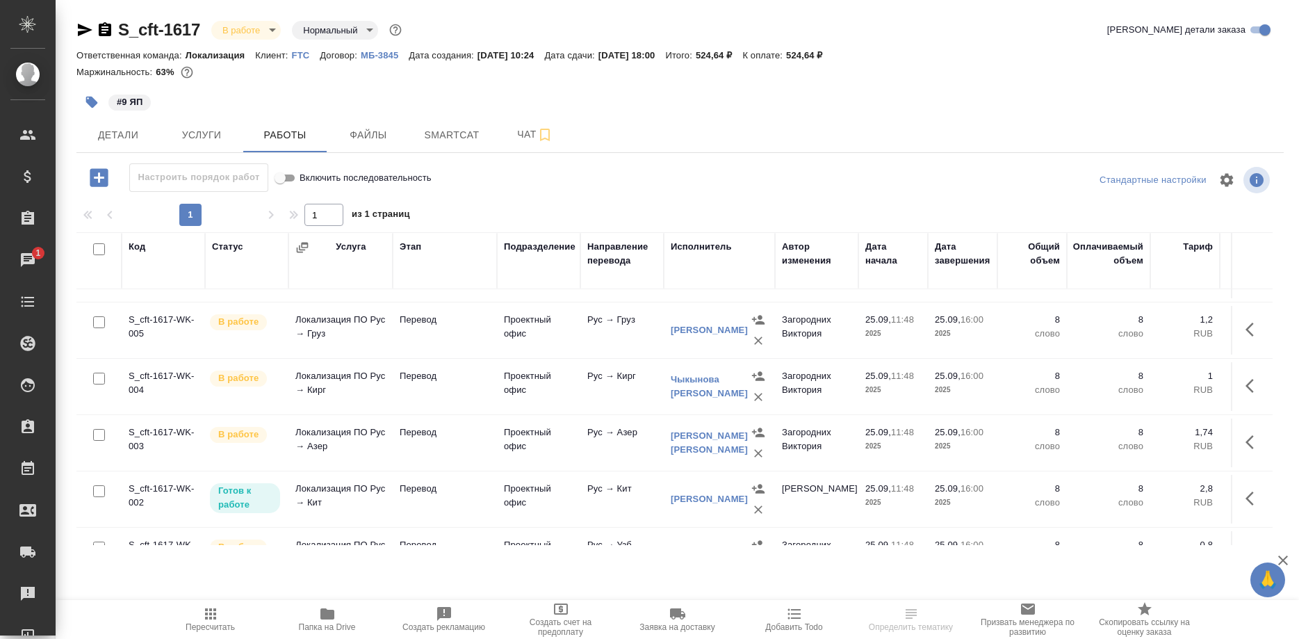
scroll to position [308, 0]
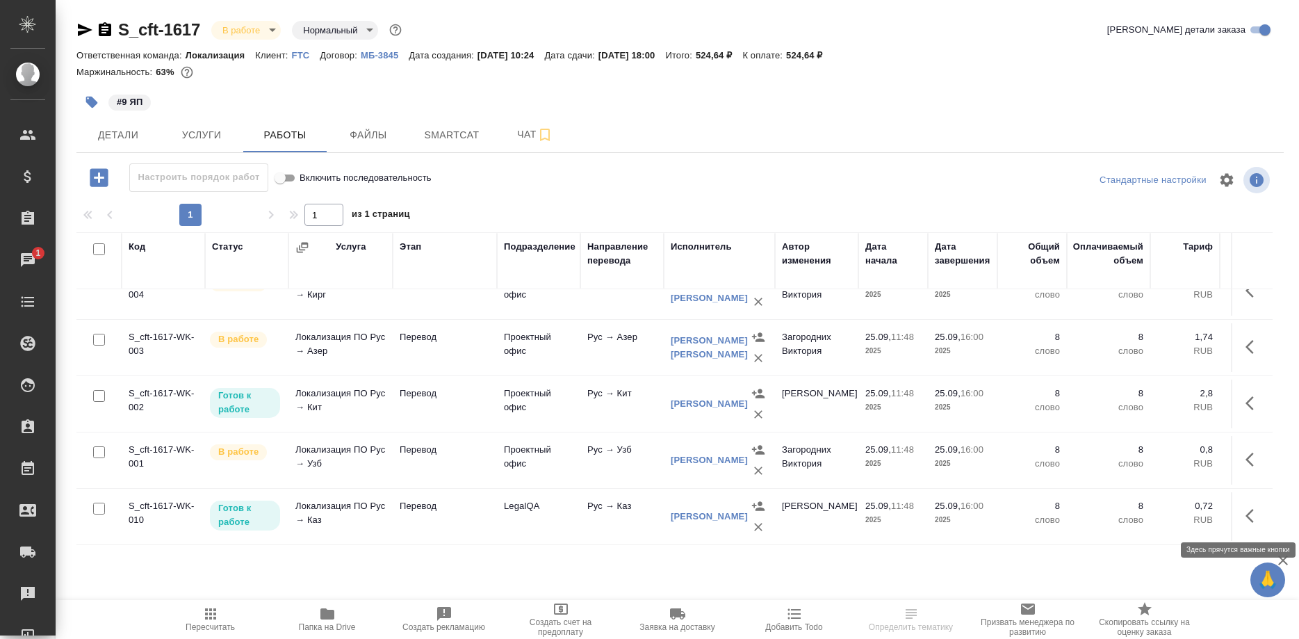
click at [1243, 518] on button "button" at bounding box center [1253, 515] width 33 height 33
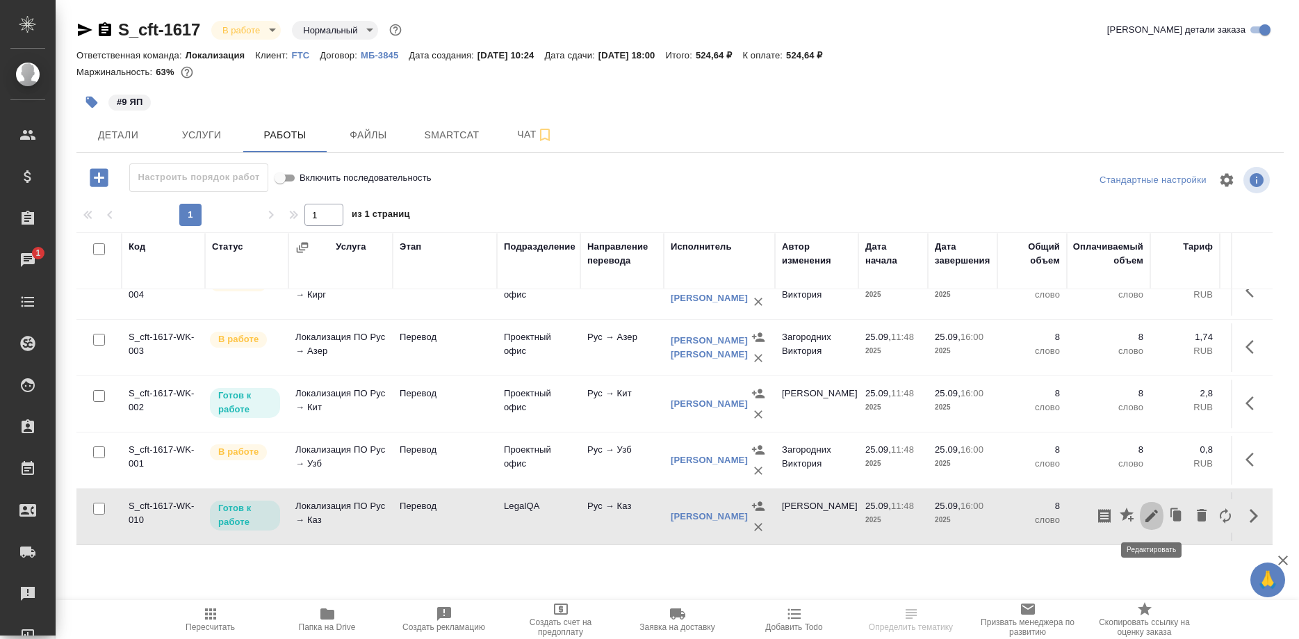
click at [1152, 518] on icon "button" at bounding box center [1151, 515] width 13 height 13
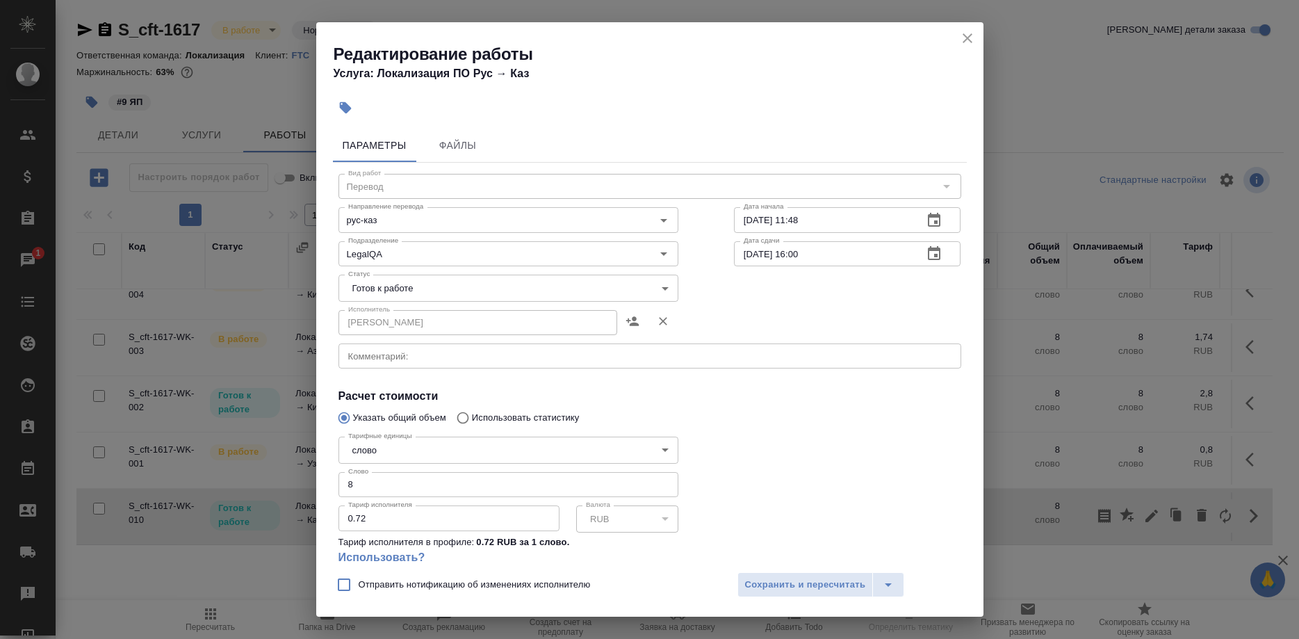
click at [393, 287] on body "🙏 .cls-1 fill:#fff; AWATERA [PERSON_NAME] Спецификации Заказы 1 Чаты Todo Проек…" at bounding box center [649, 319] width 1299 height 639
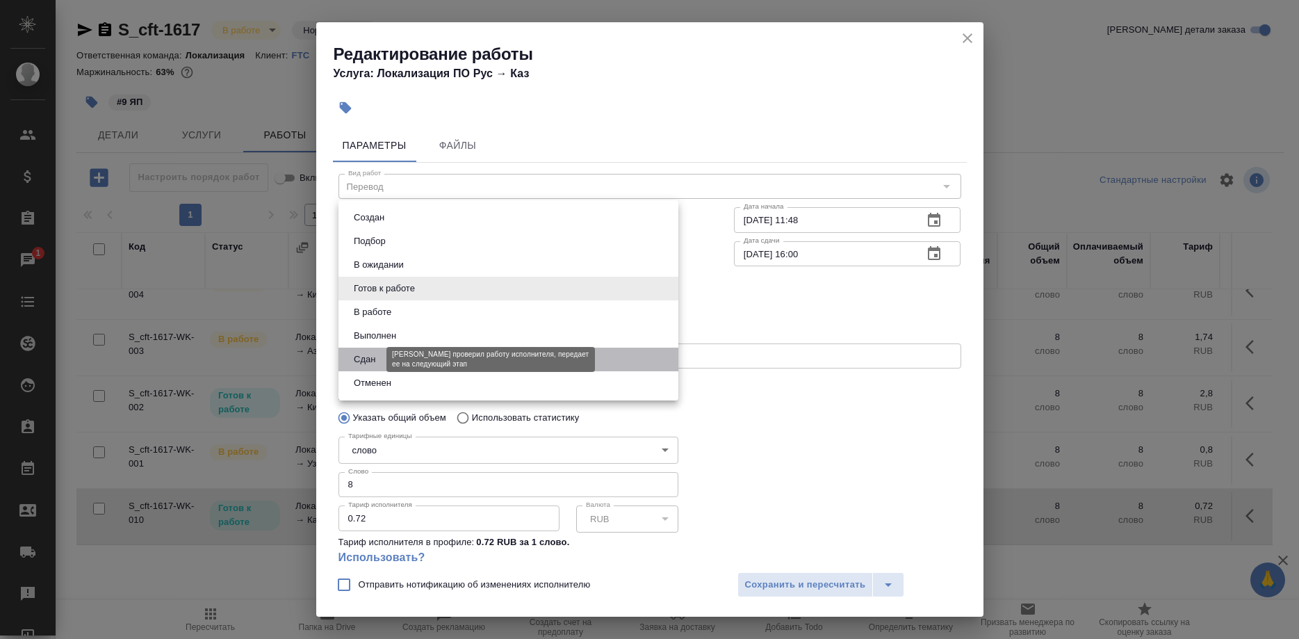
click at [366, 357] on button "Сдан" at bounding box center [365, 359] width 30 height 15
type input "closed"
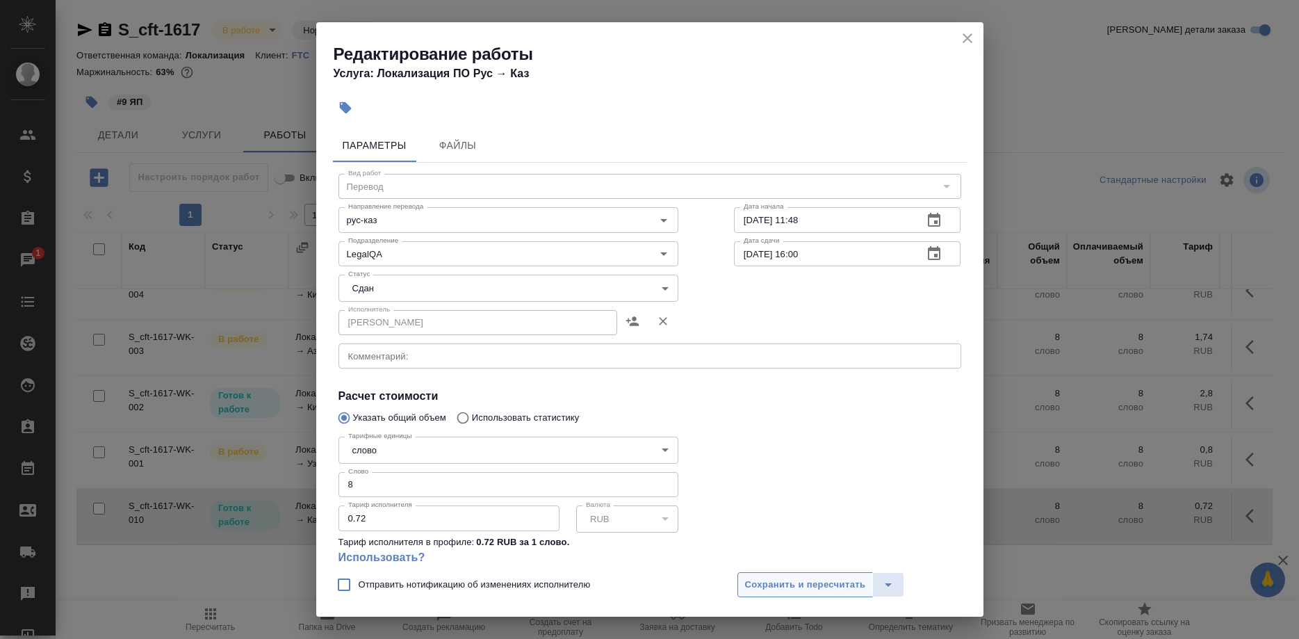
click at [787, 572] on div "Отправить нотификацию об изменениях исполнителю Сохранить и пересчитать" at bounding box center [649, 590] width 667 height 54
click at [792, 581] on span "Сохранить и пересчитать" at bounding box center [805, 585] width 121 height 16
